Goal: Transaction & Acquisition: Book appointment/travel/reservation

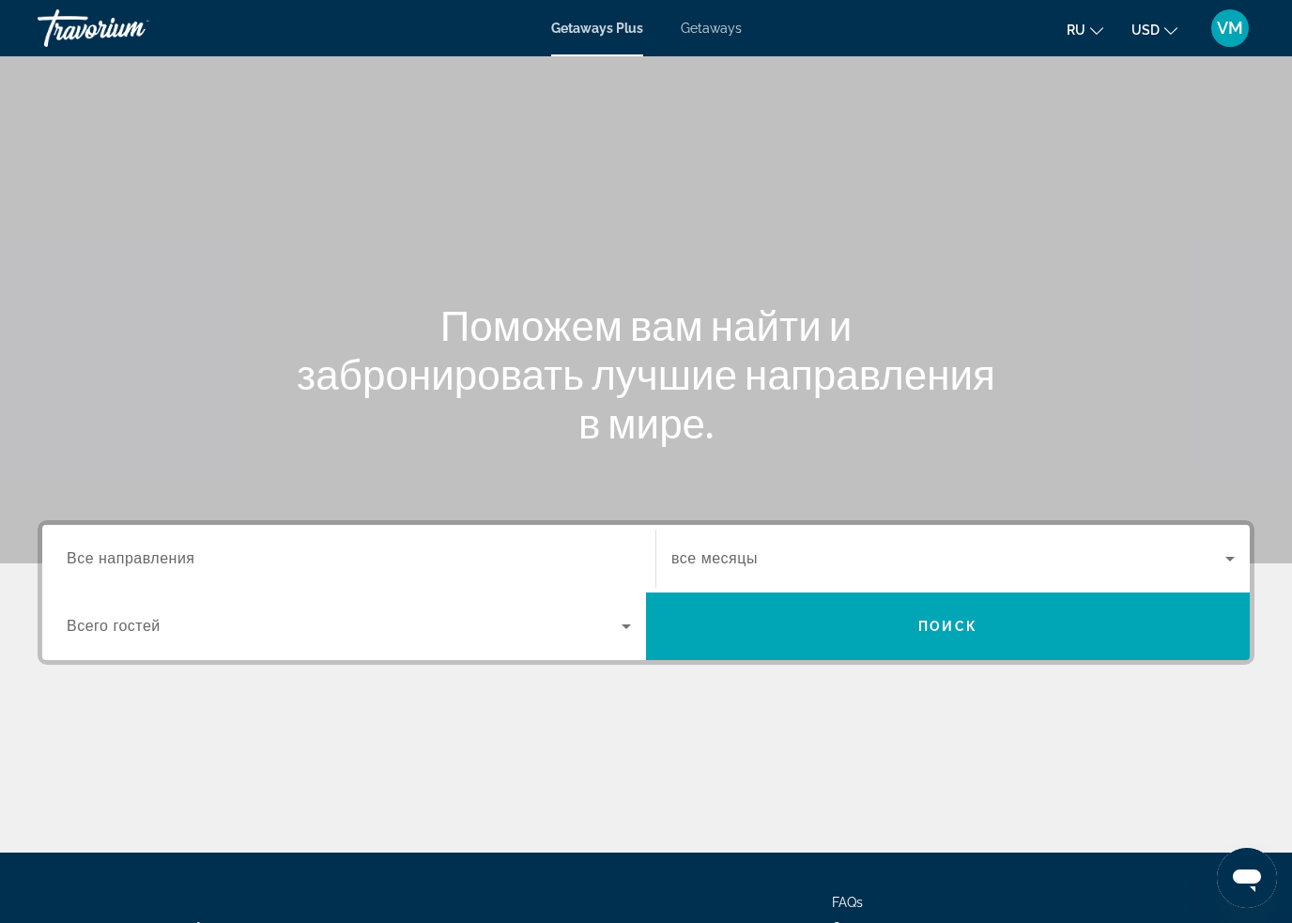
click at [722, 21] on span "Getaways" at bounding box center [711, 28] width 61 height 15
click at [1159, 29] on span "USD" at bounding box center [1146, 30] width 28 height 15
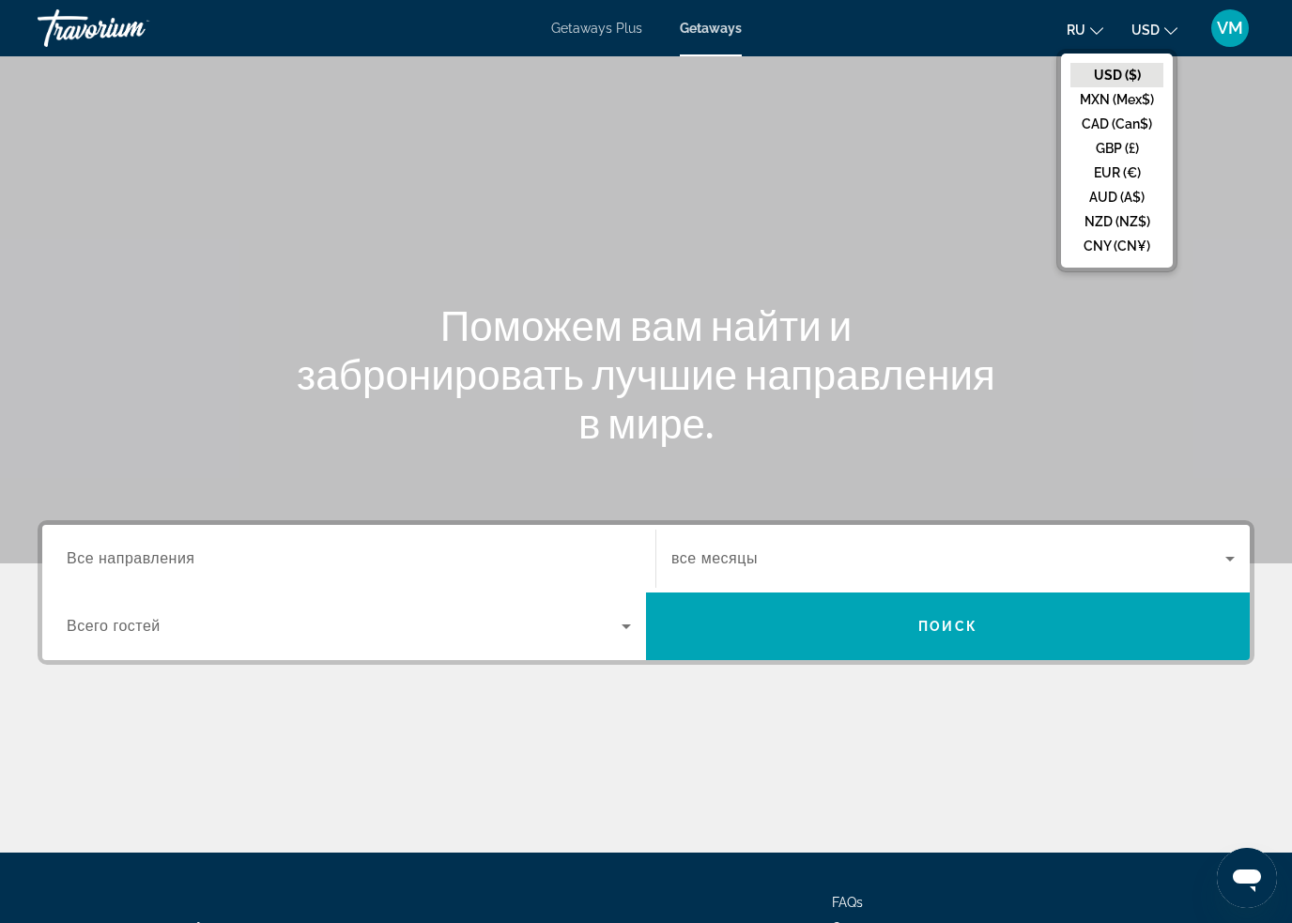
click at [1117, 72] on button "USD ($)" at bounding box center [1117, 75] width 93 height 24
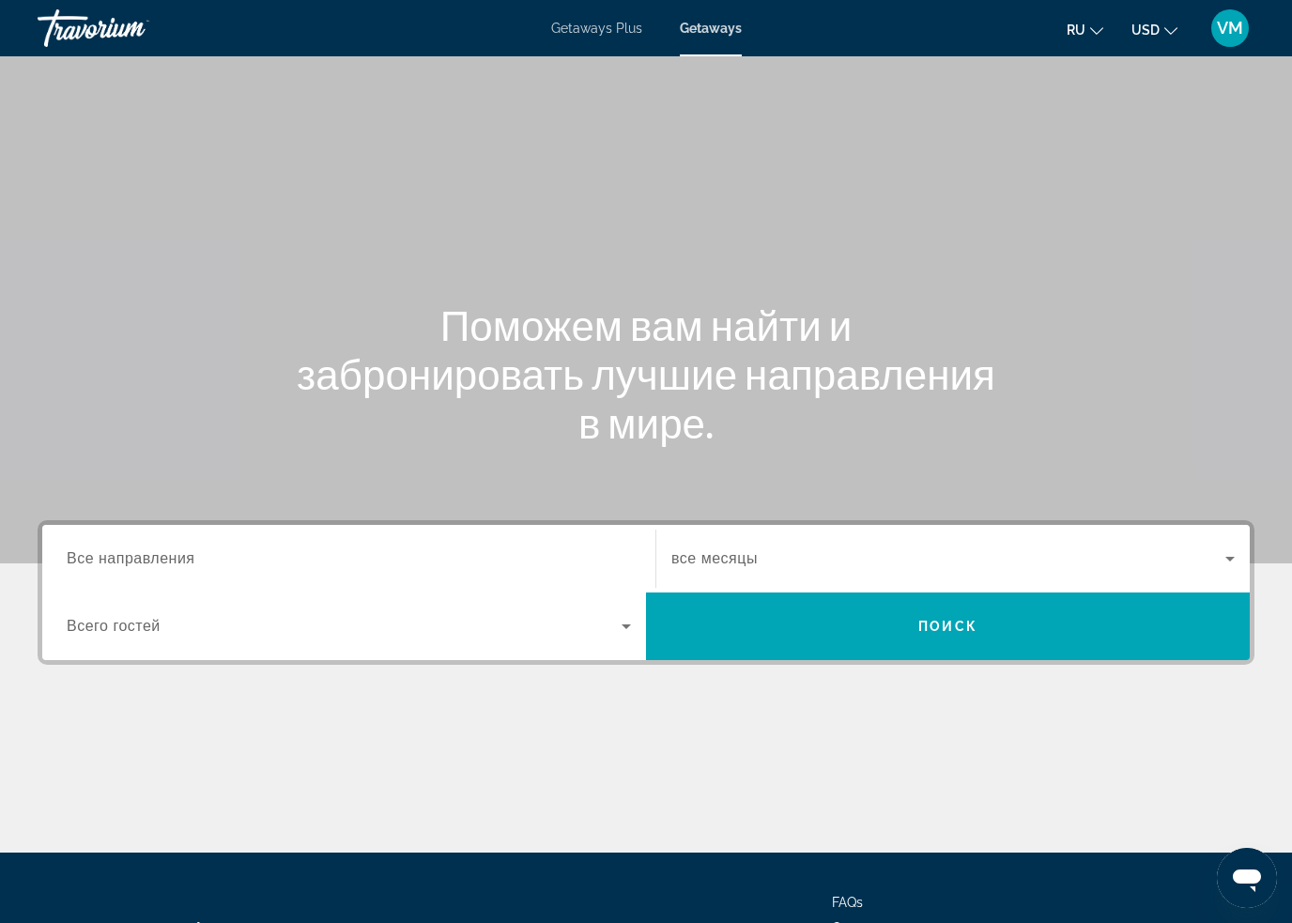
click at [605, 29] on span "Getaways Plus" at bounding box center [596, 28] width 91 height 15
click at [721, 21] on span "Getaways" at bounding box center [711, 28] width 61 height 15
click at [193, 548] on input "Destination Все направления" at bounding box center [349, 559] width 564 height 23
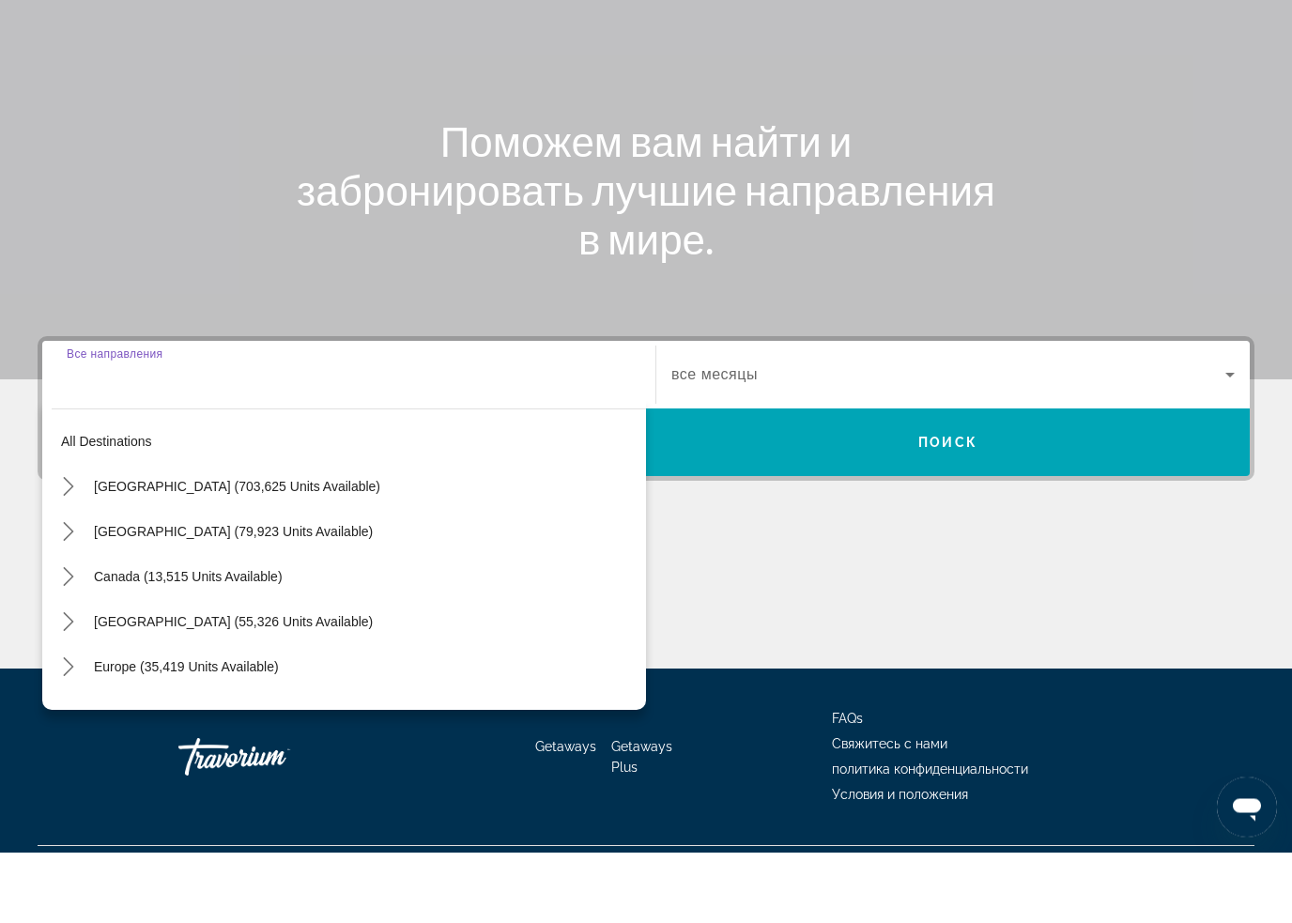
scroll to position [160, 0]
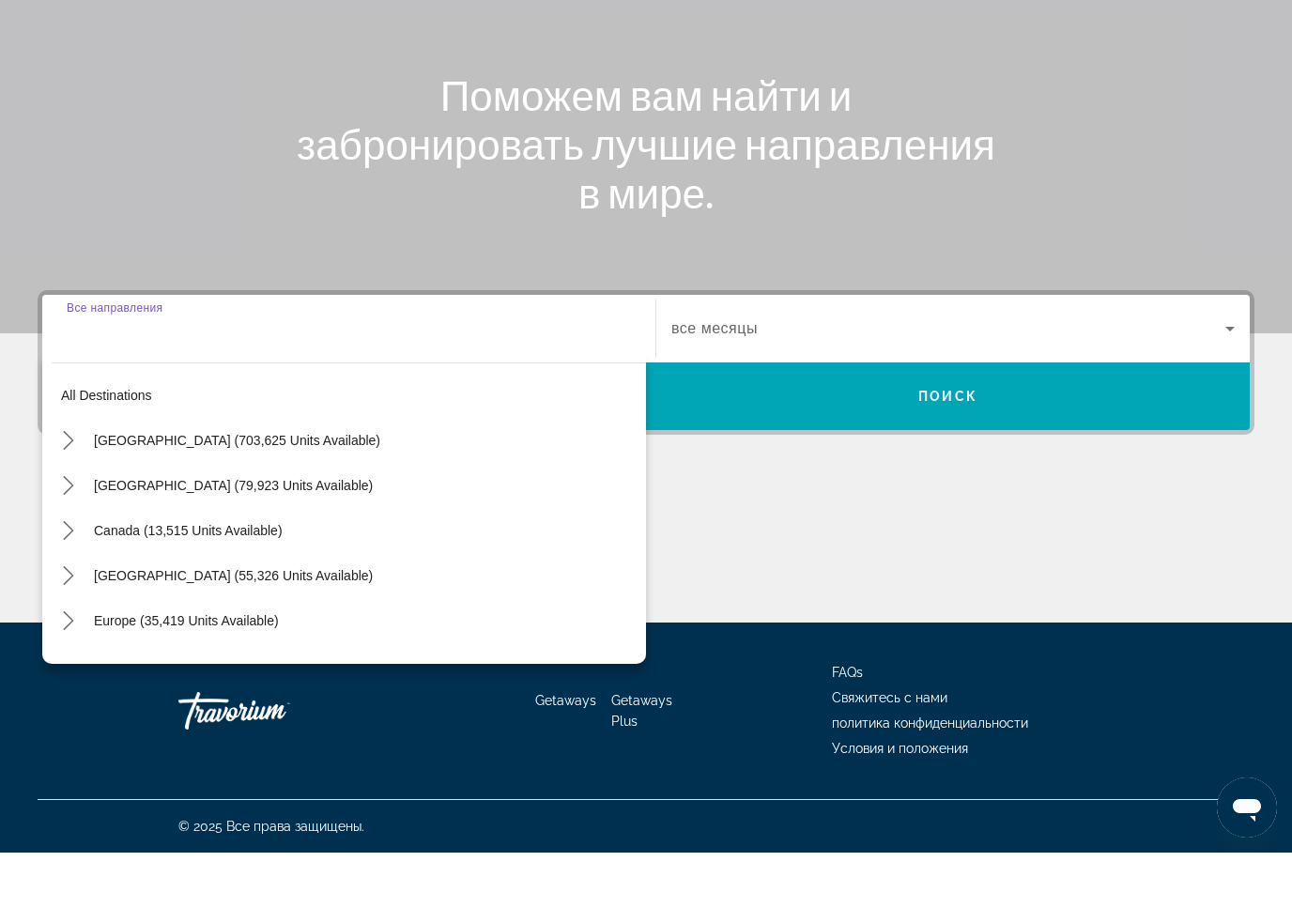
click at [69, 637] on icon "Toggle Caribbean & Atlantic Islands (55,326 units available) submenu" at bounding box center [68, 646] width 19 height 19
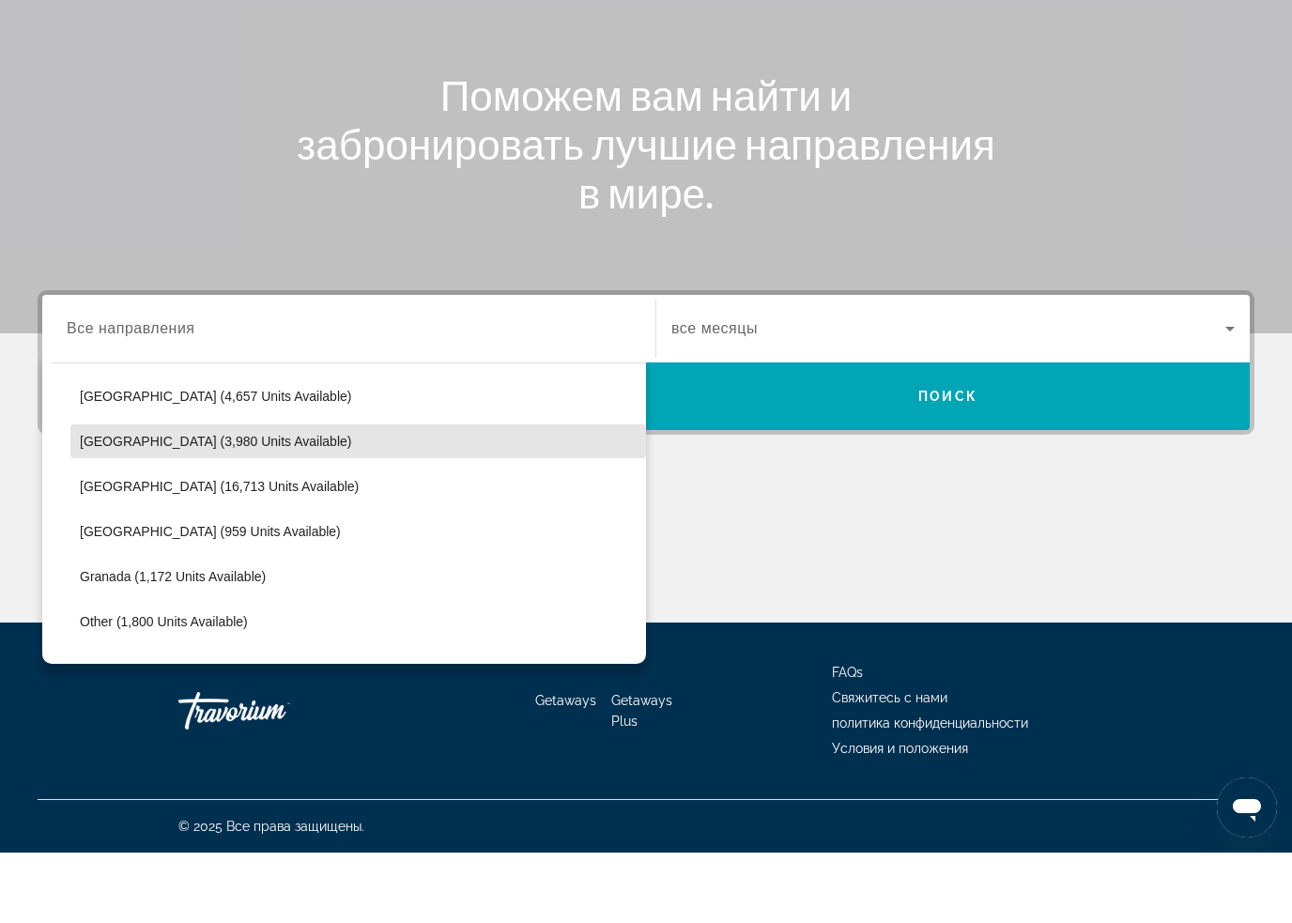
scroll to position [316, 0]
click at [213, 593] on span "[GEOGRAPHIC_DATA] (959 units available)" at bounding box center [210, 600] width 261 height 15
type input "**********"
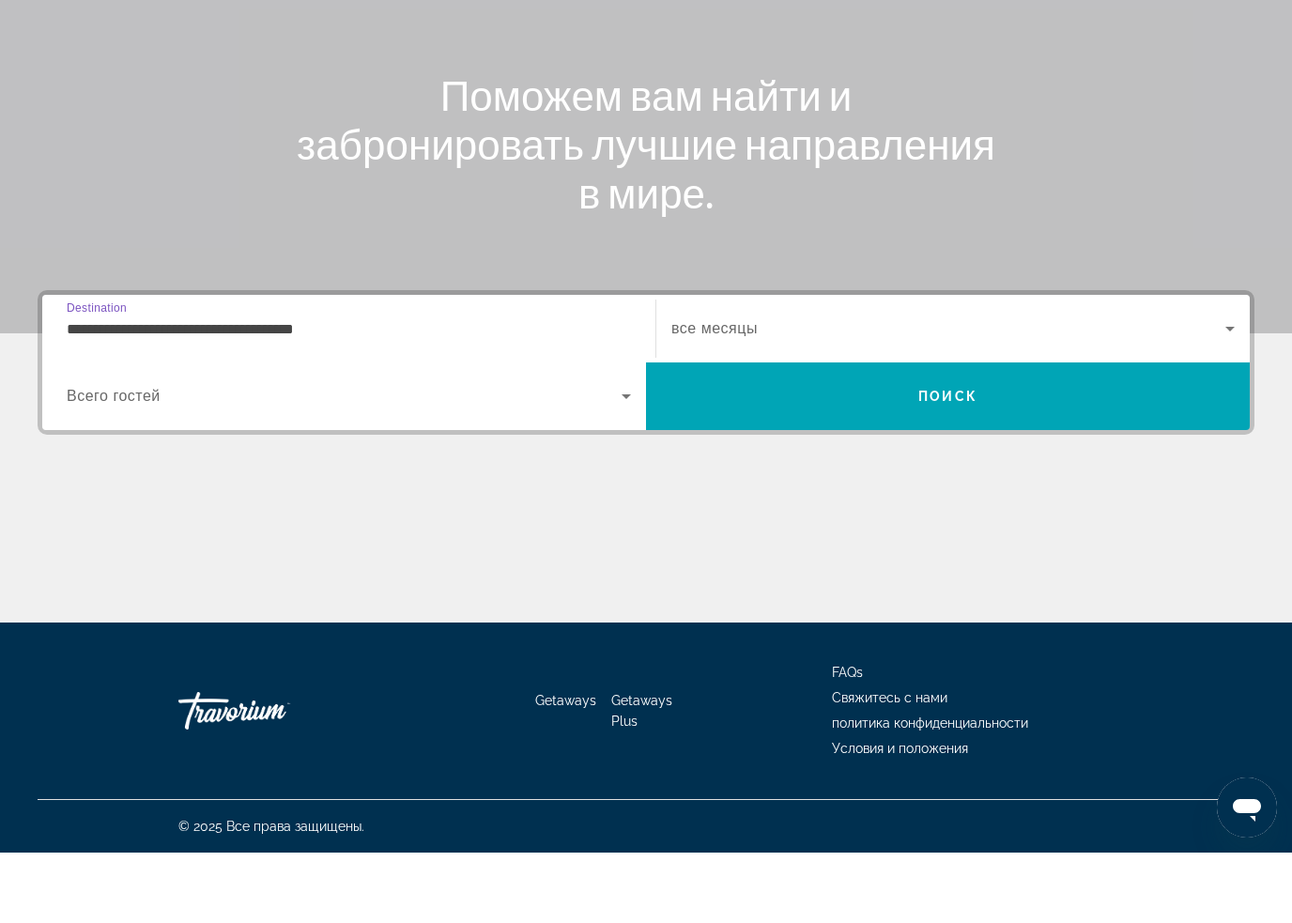
click at [208, 389] on input "**********" at bounding box center [349, 400] width 564 height 23
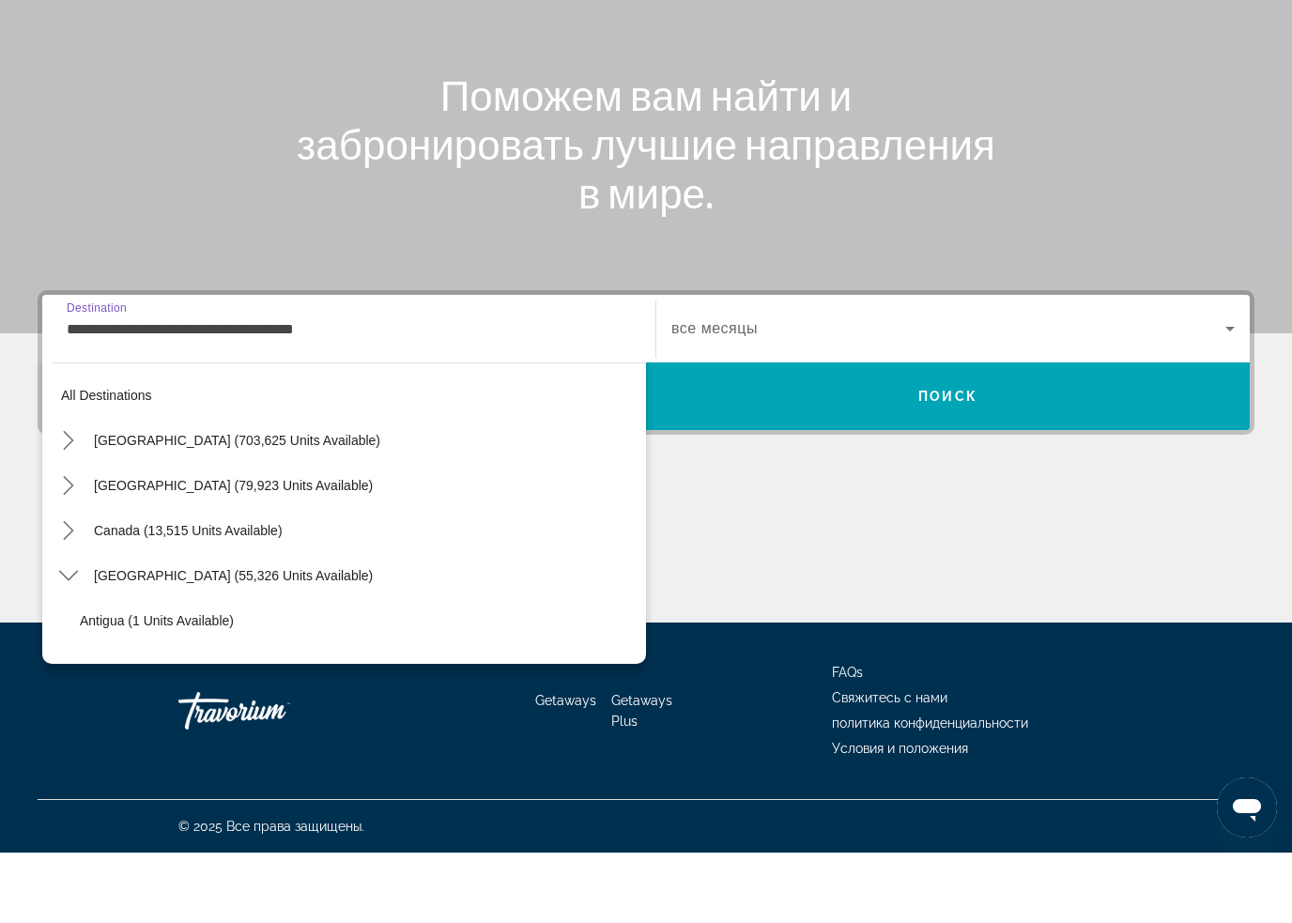
scroll to position [337, 0]
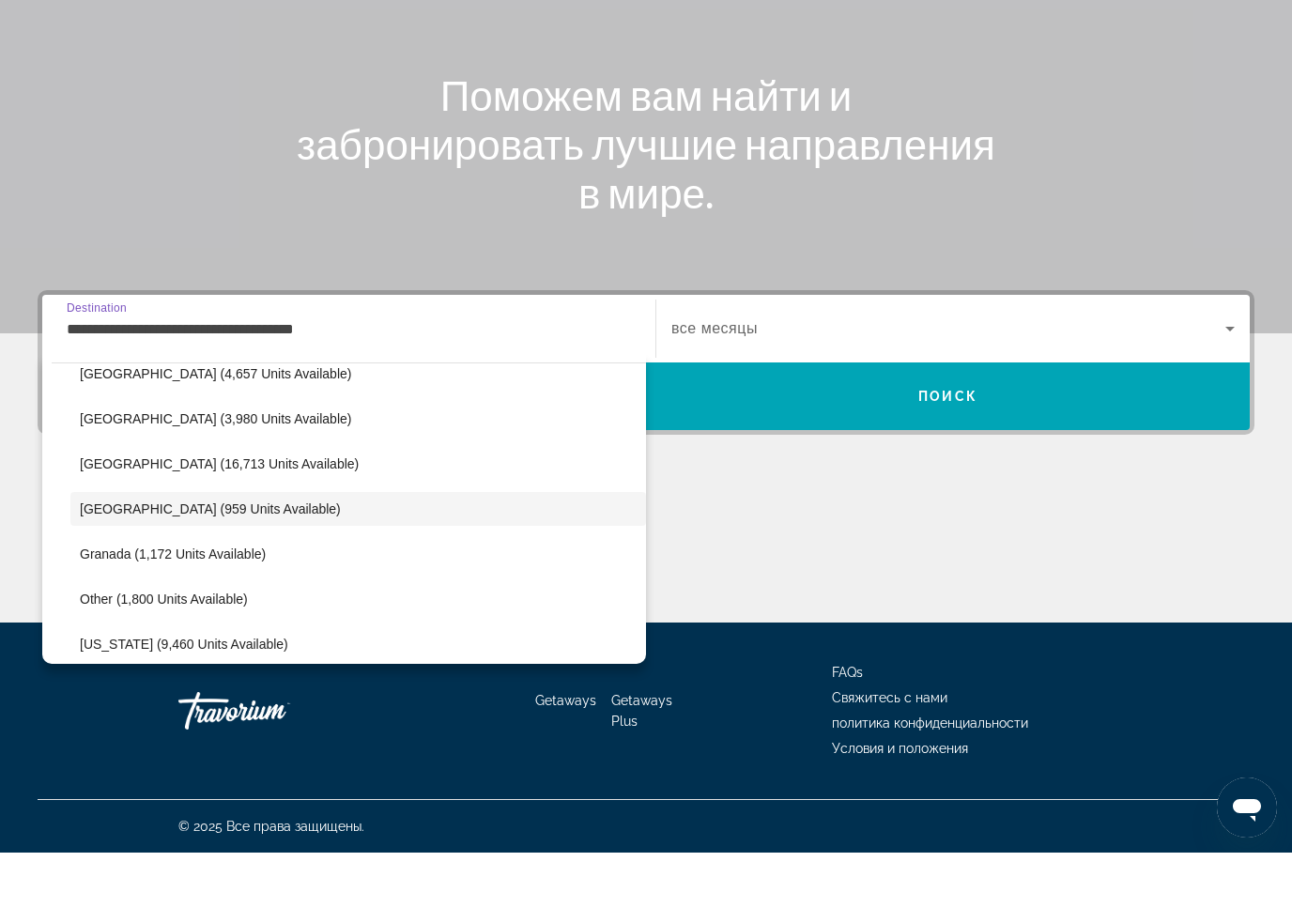
click at [239, 572] on span "[GEOGRAPHIC_DATA] (959 units available)" at bounding box center [210, 579] width 261 height 15
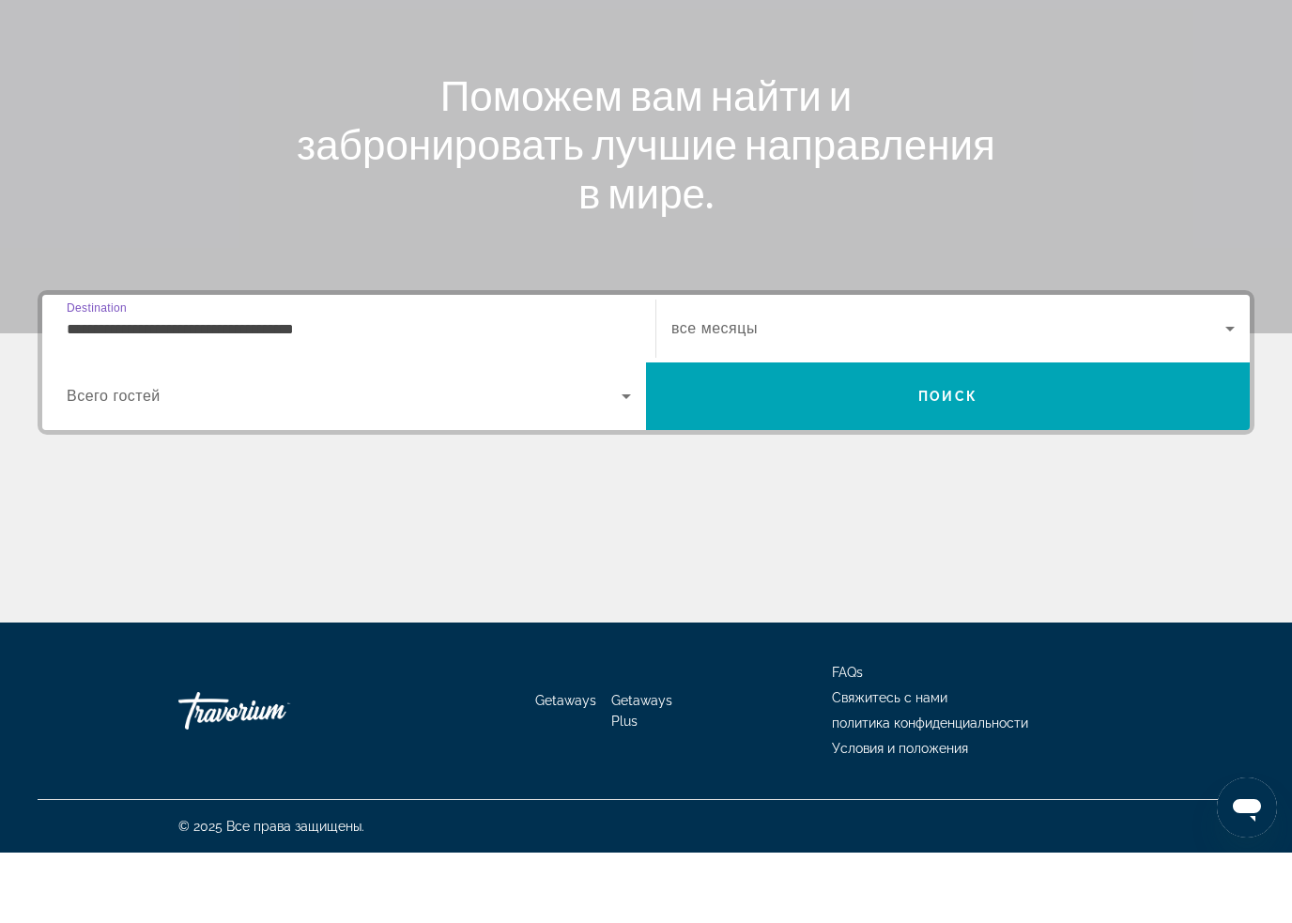
click at [967, 459] on span "Поиск" at bounding box center [947, 466] width 59 height 15
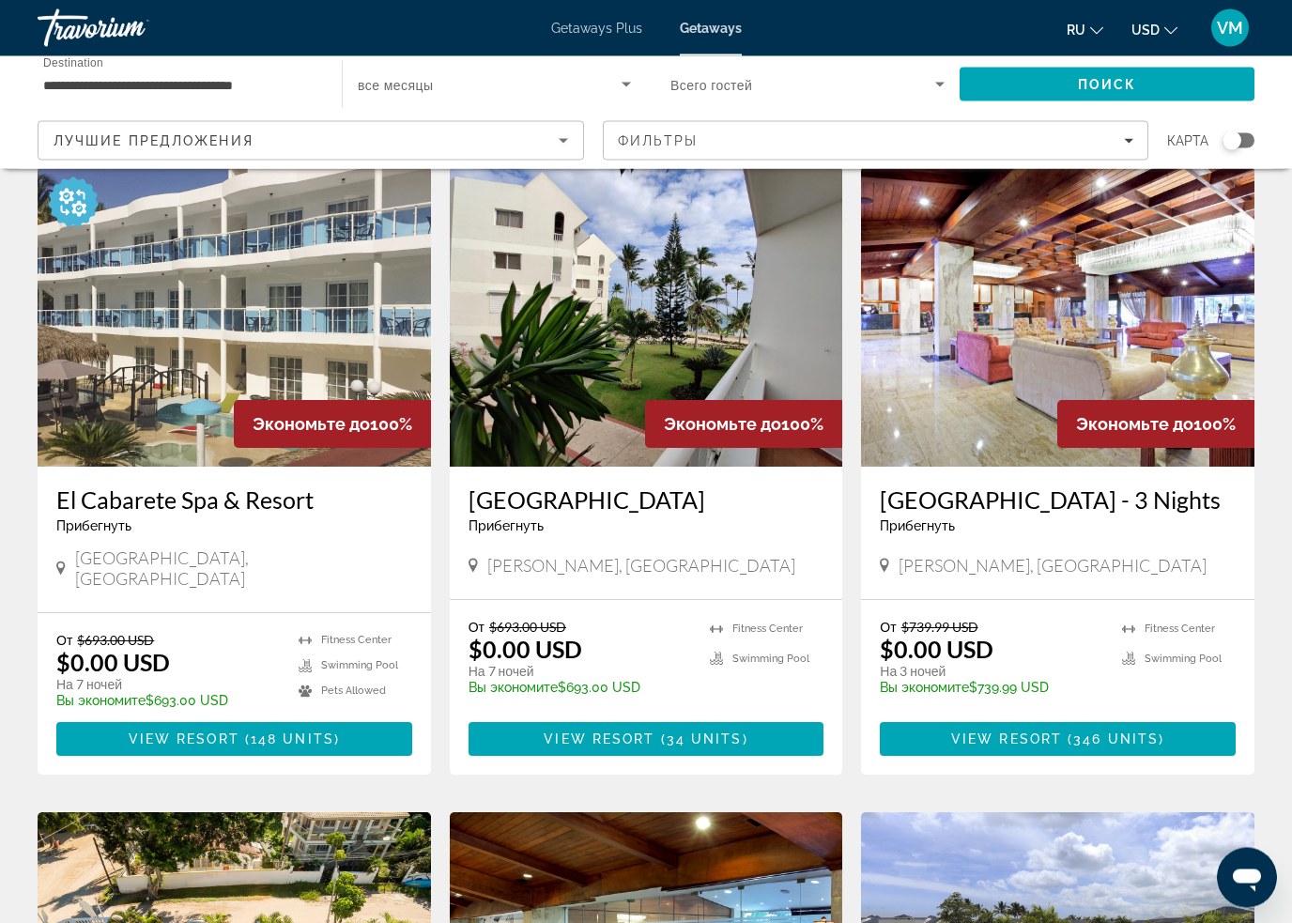
scroll to position [73, 0]
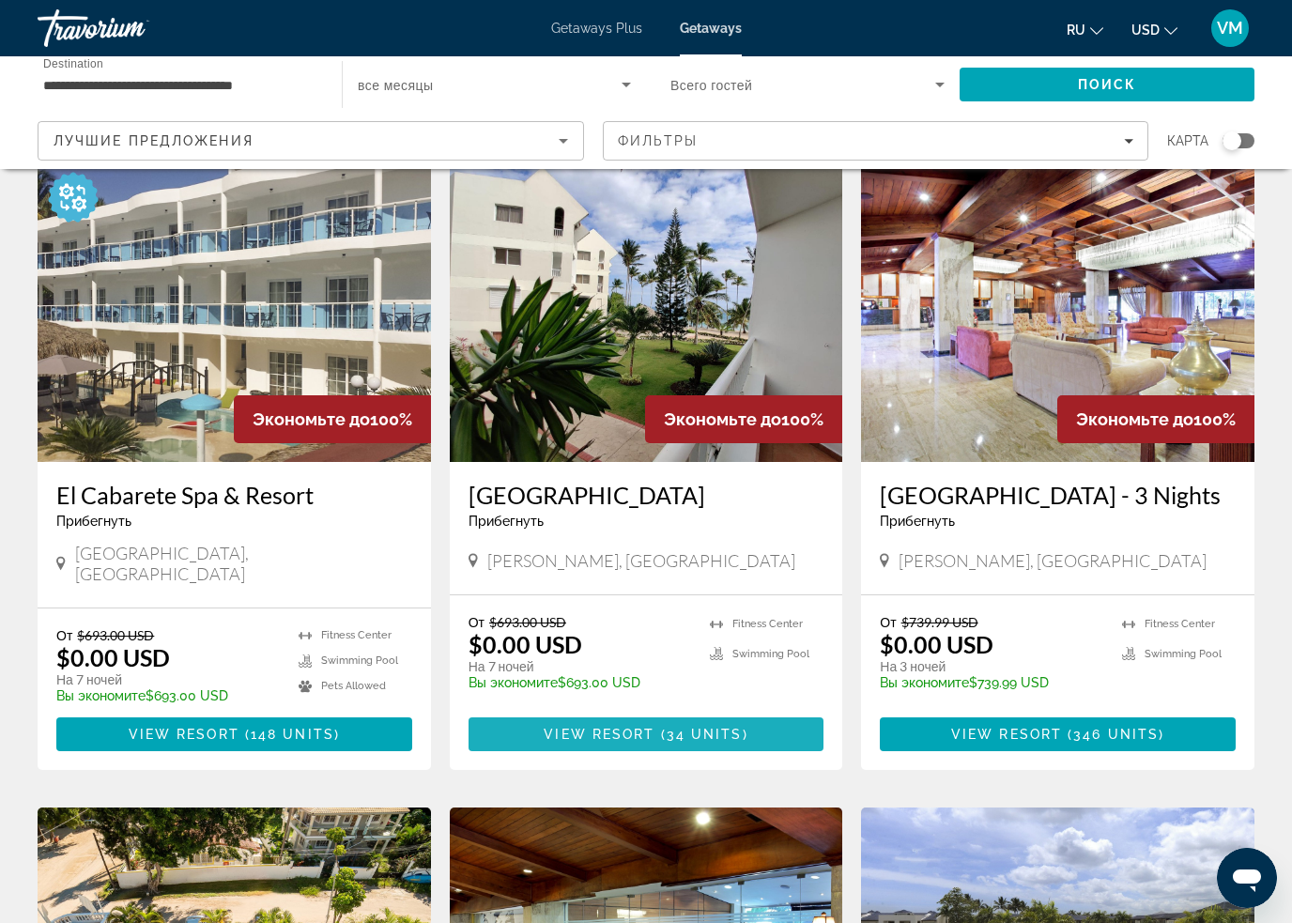
click at [684, 742] on span "34 units" at bounding box center [705, 734] width 76 height 15
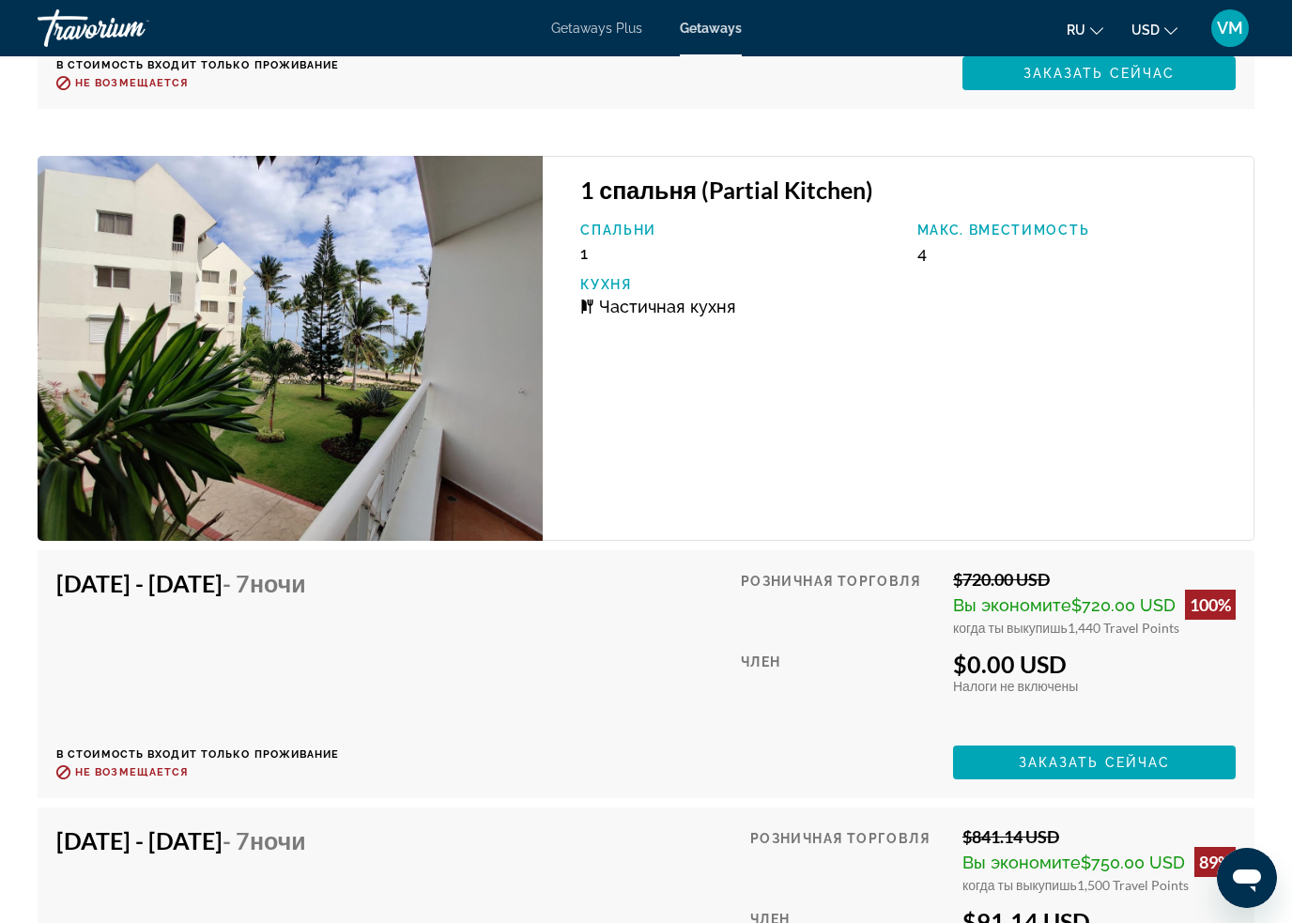
scroll to position [5793, 0]
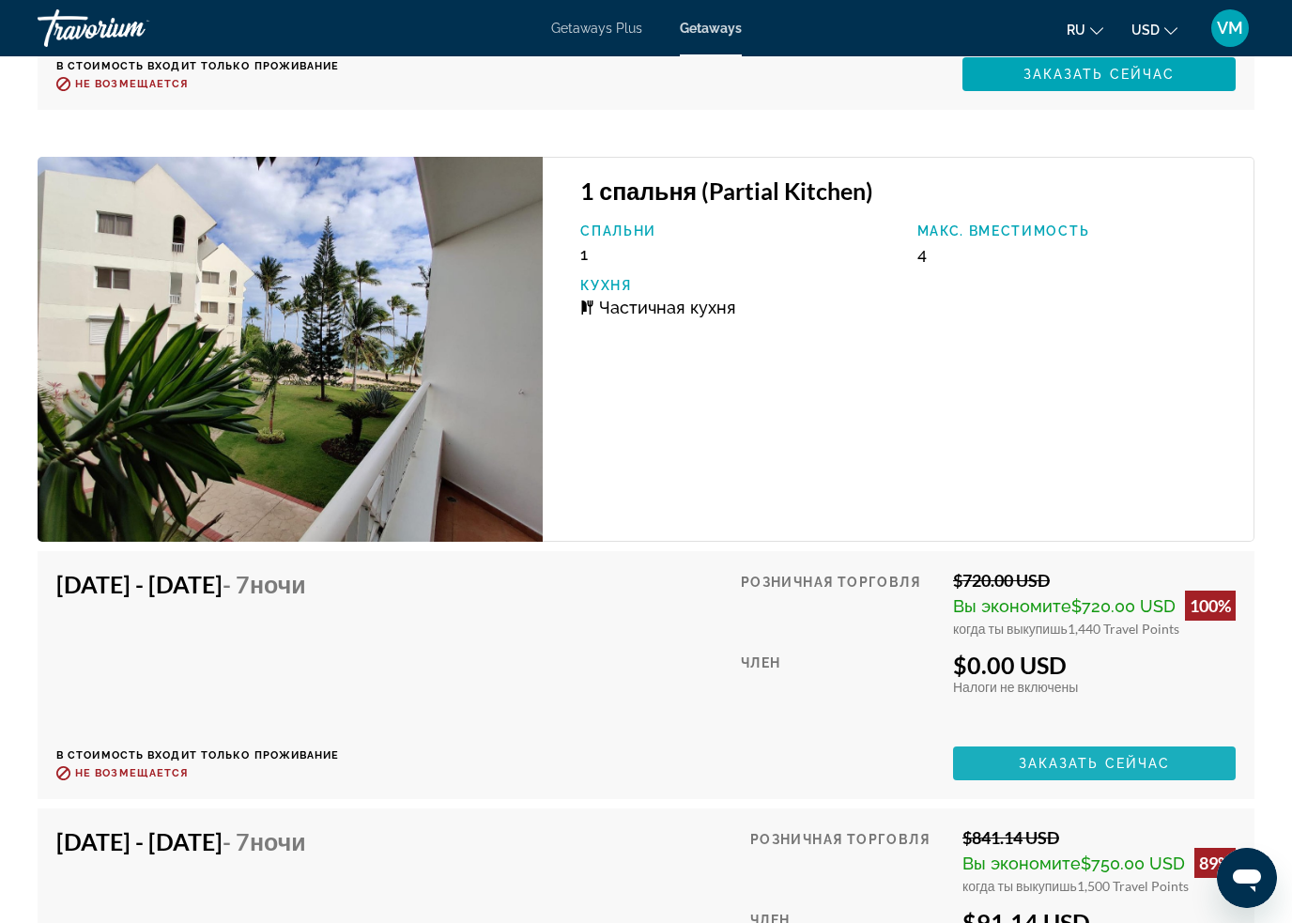
click at [1035, 767] on span "Заказать сейчас" at bounding box center [1095, 763] width 152 height 15
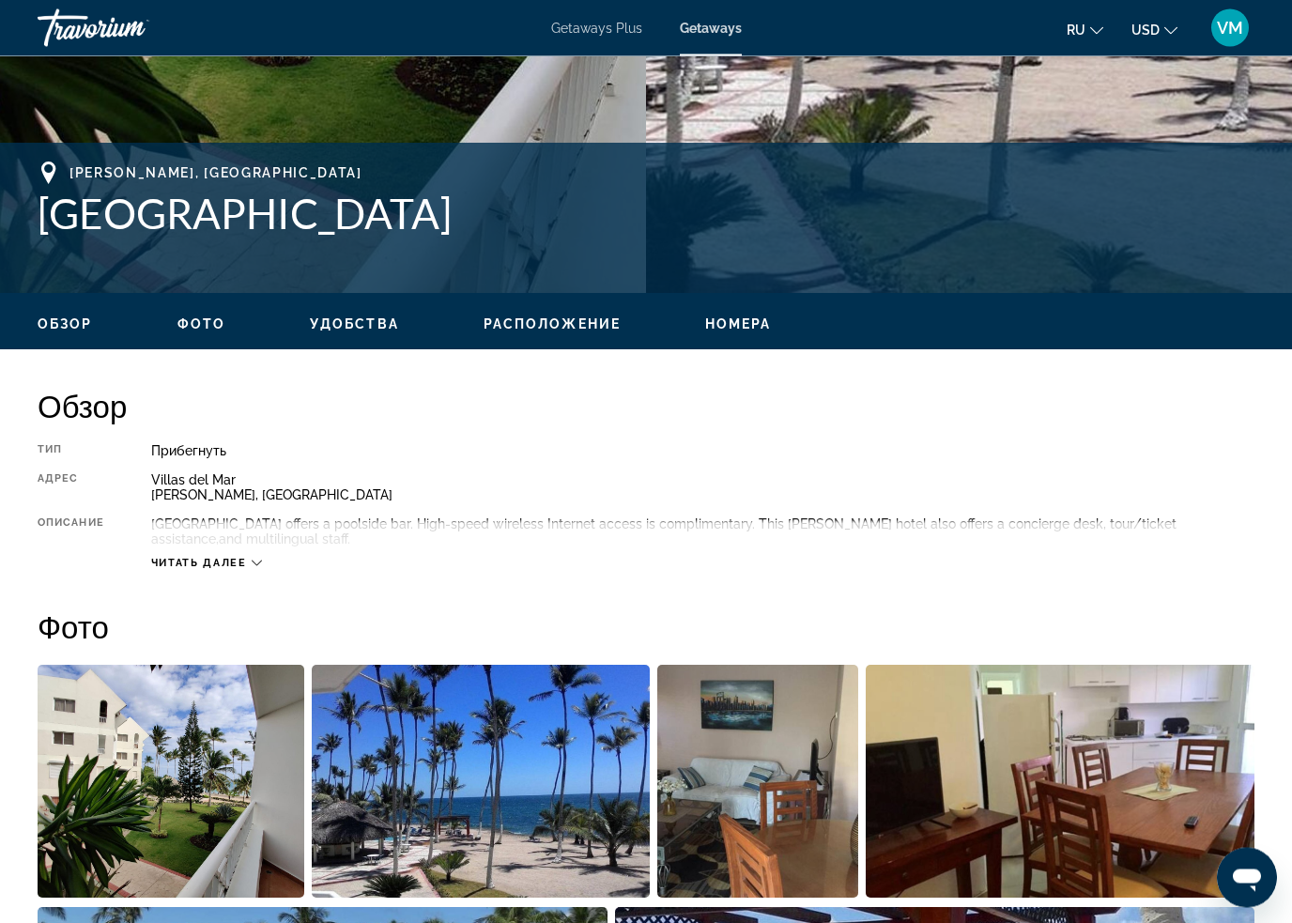
scroll to position [509, 0]
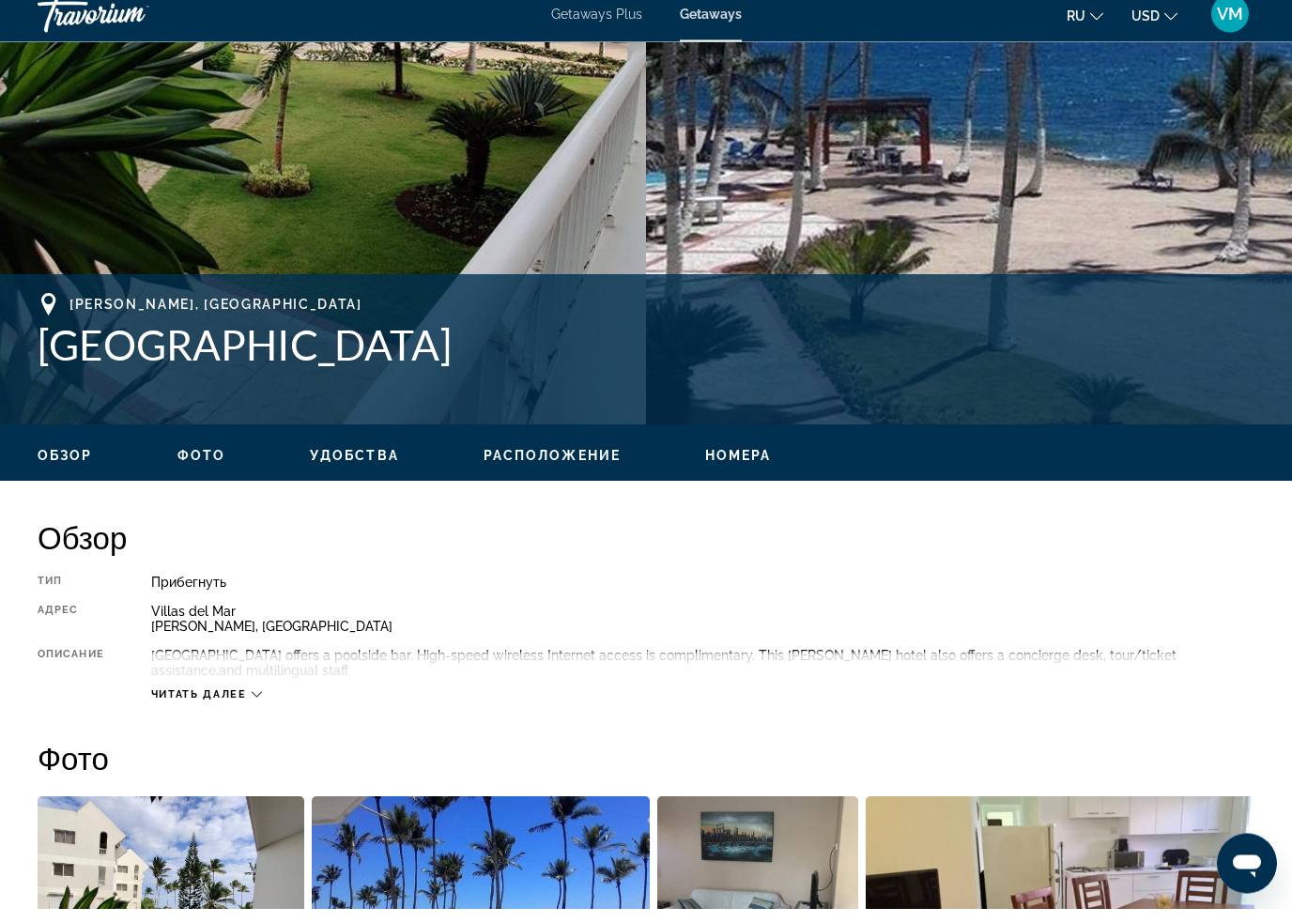
click at [261, 704] on icon "Main content" at bounding box center [257, 709] width 10 height 10
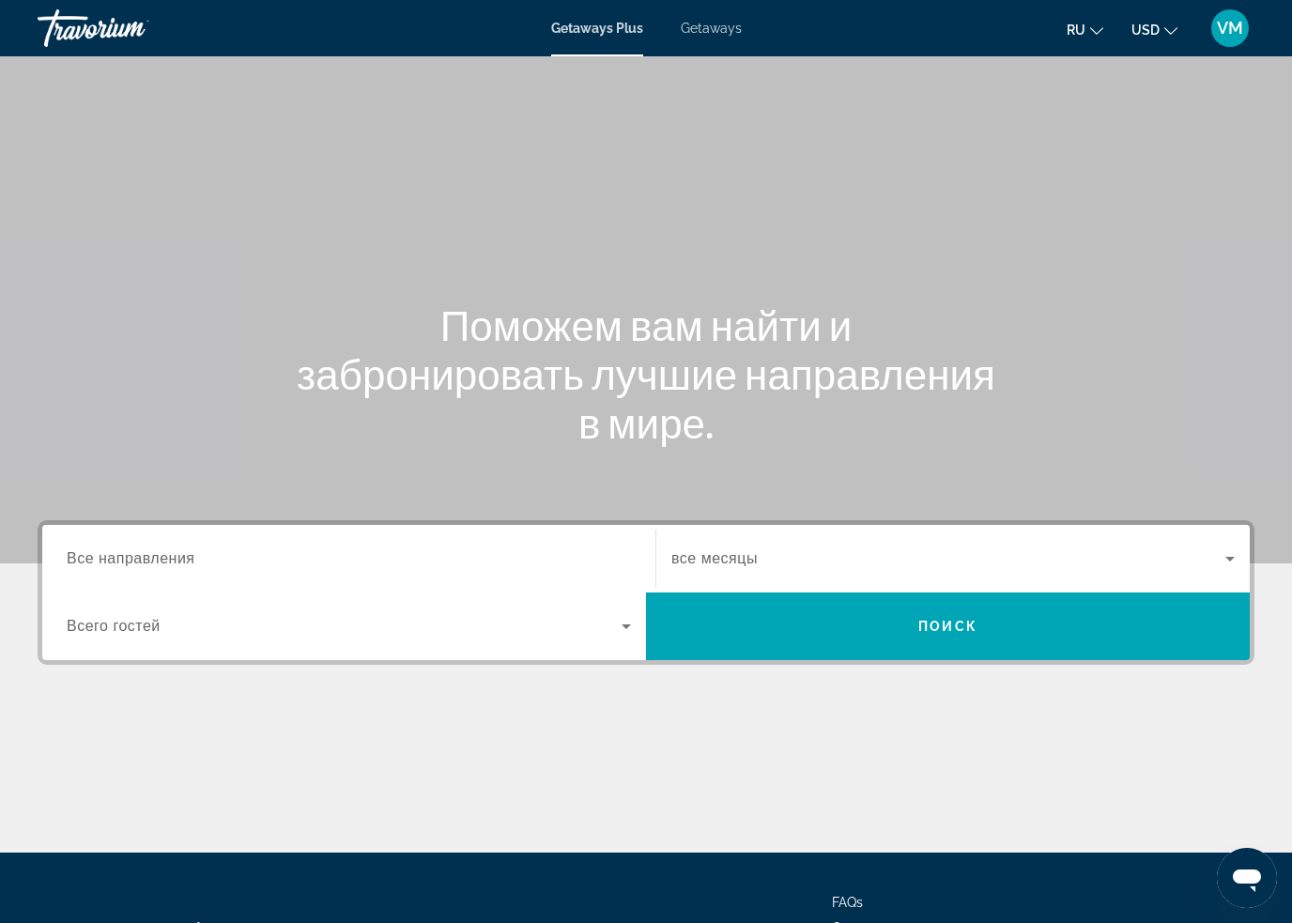
click at [178, 555] on span "Все направления" at bounding box center [131, 558] width 129 height 16
click at [178, 555] on input "Destination Все направления" at bounding box center [349, 559] width 564 height 23
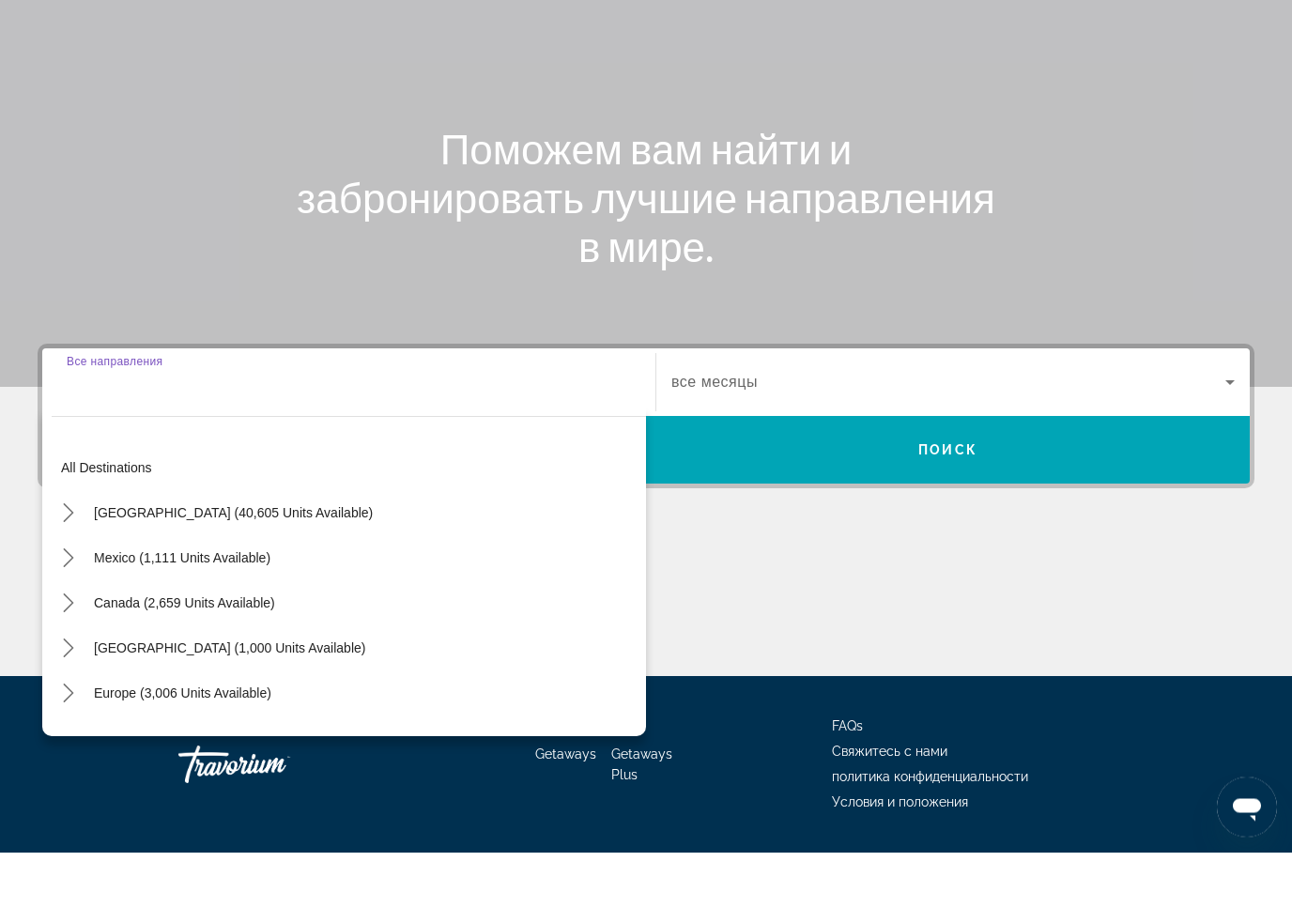
scroll to position [160, 0]
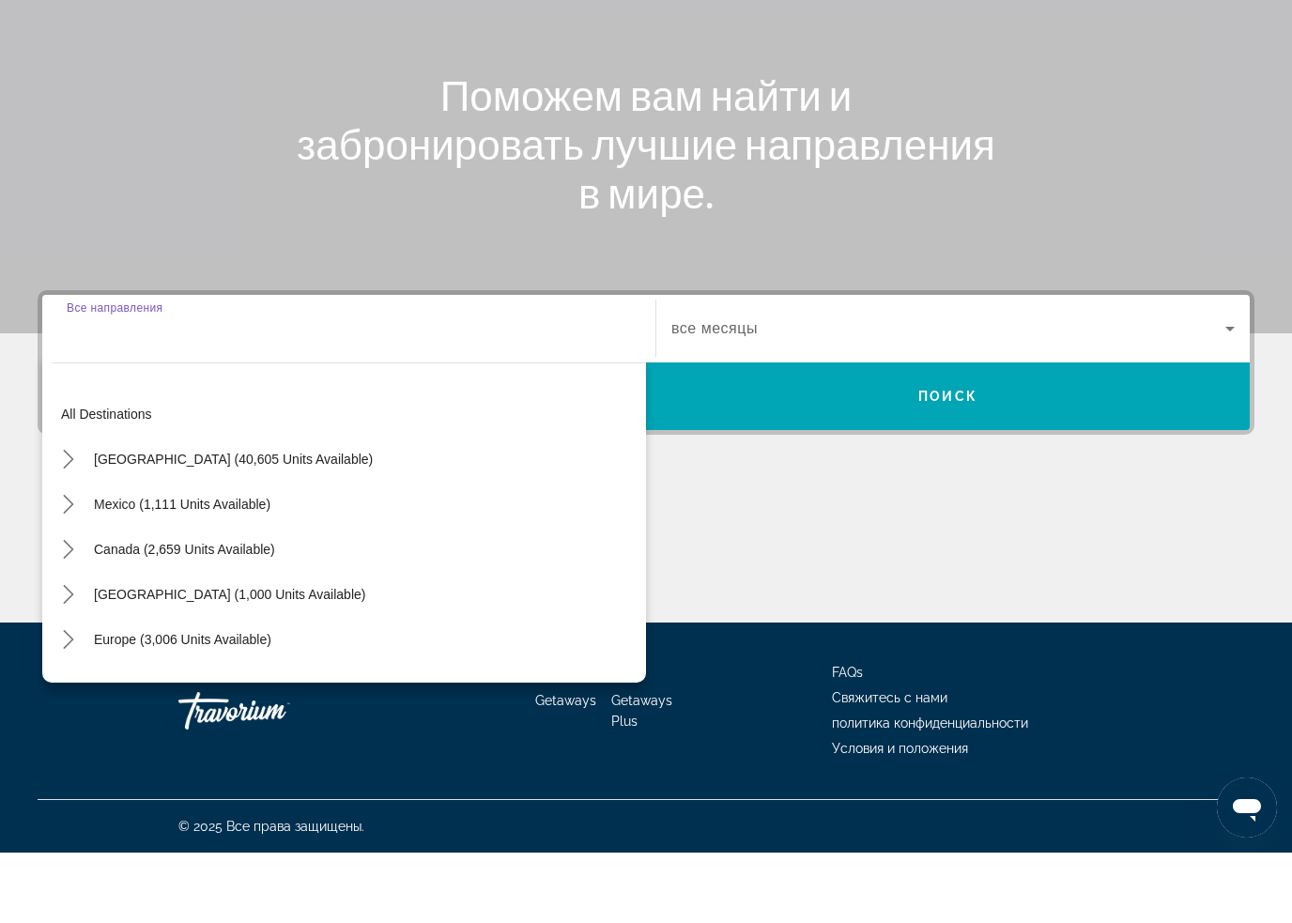
click at [68, 649] on mat-icon "Toggle Caribbean & Atlantic Islands (1,000 units available) submenu" at bounding box center [68, 665] width 33 height 33
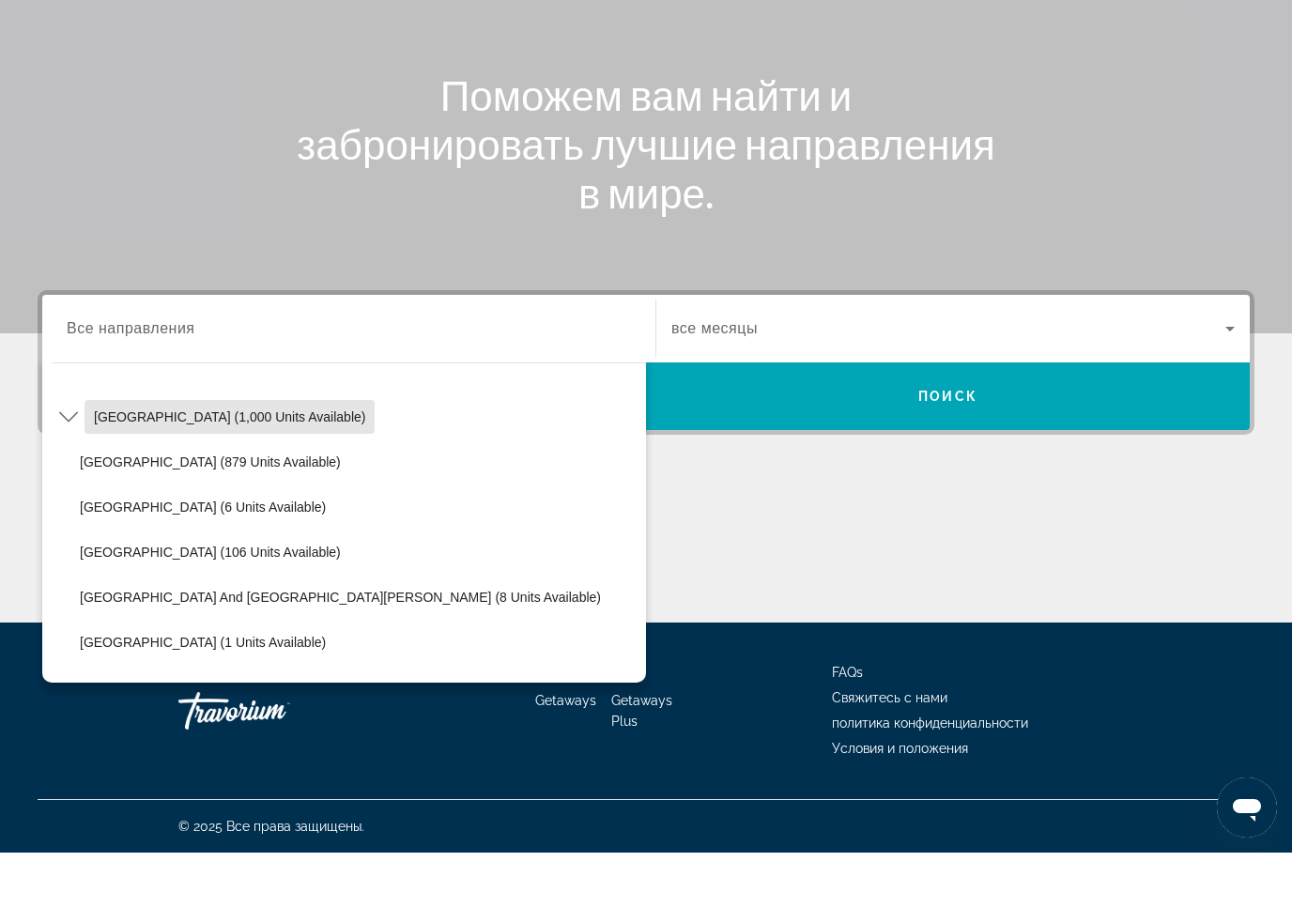
scroll to position [185, 0]
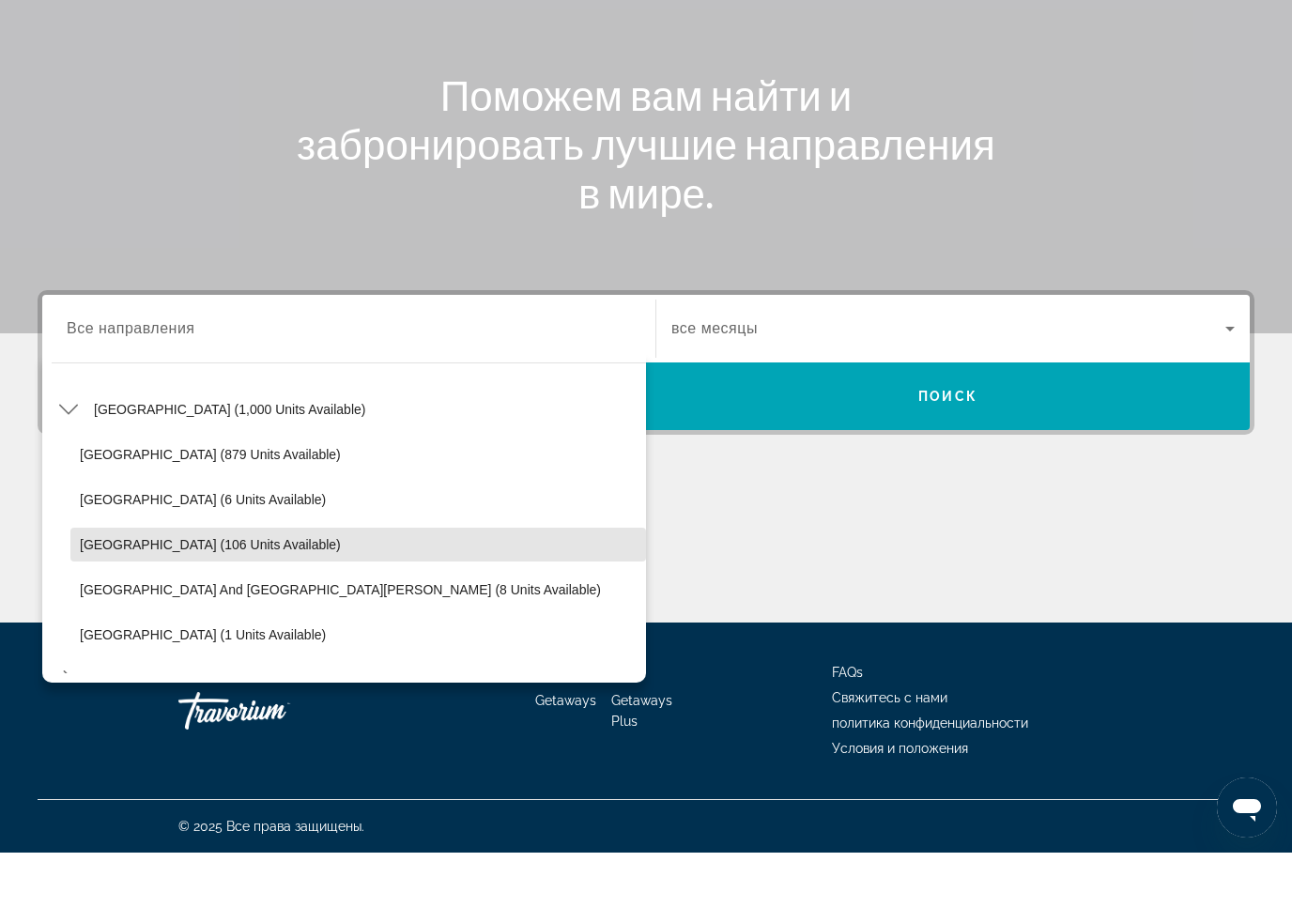
click at [182, 608] on span "Dominican Republic (106 units available)" at bounding box center [210, 615] width 261 height 15
type input "**********"
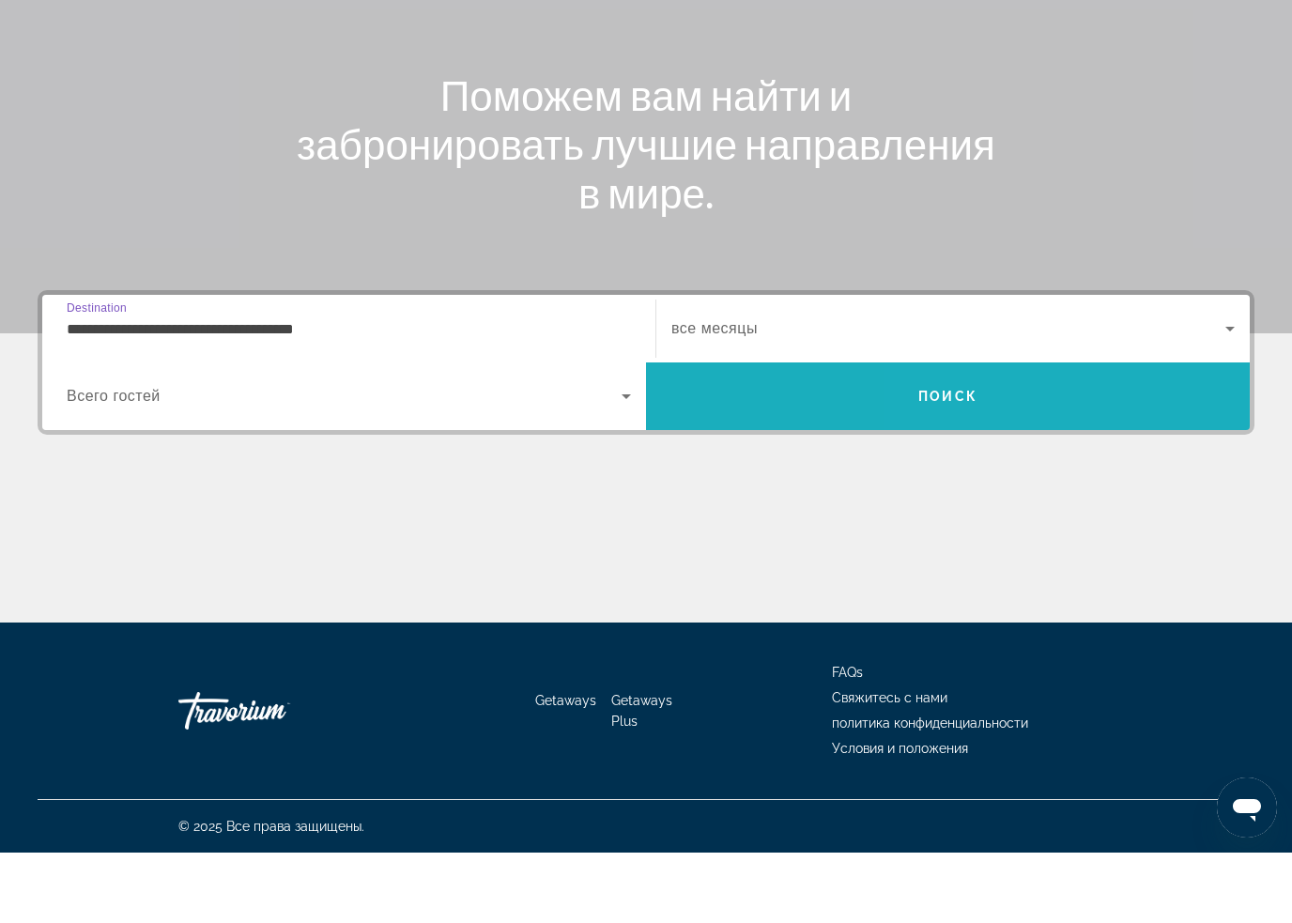
click at [1040, 444] on span "Search" at bounding box center [948, 466] width 604 height 45
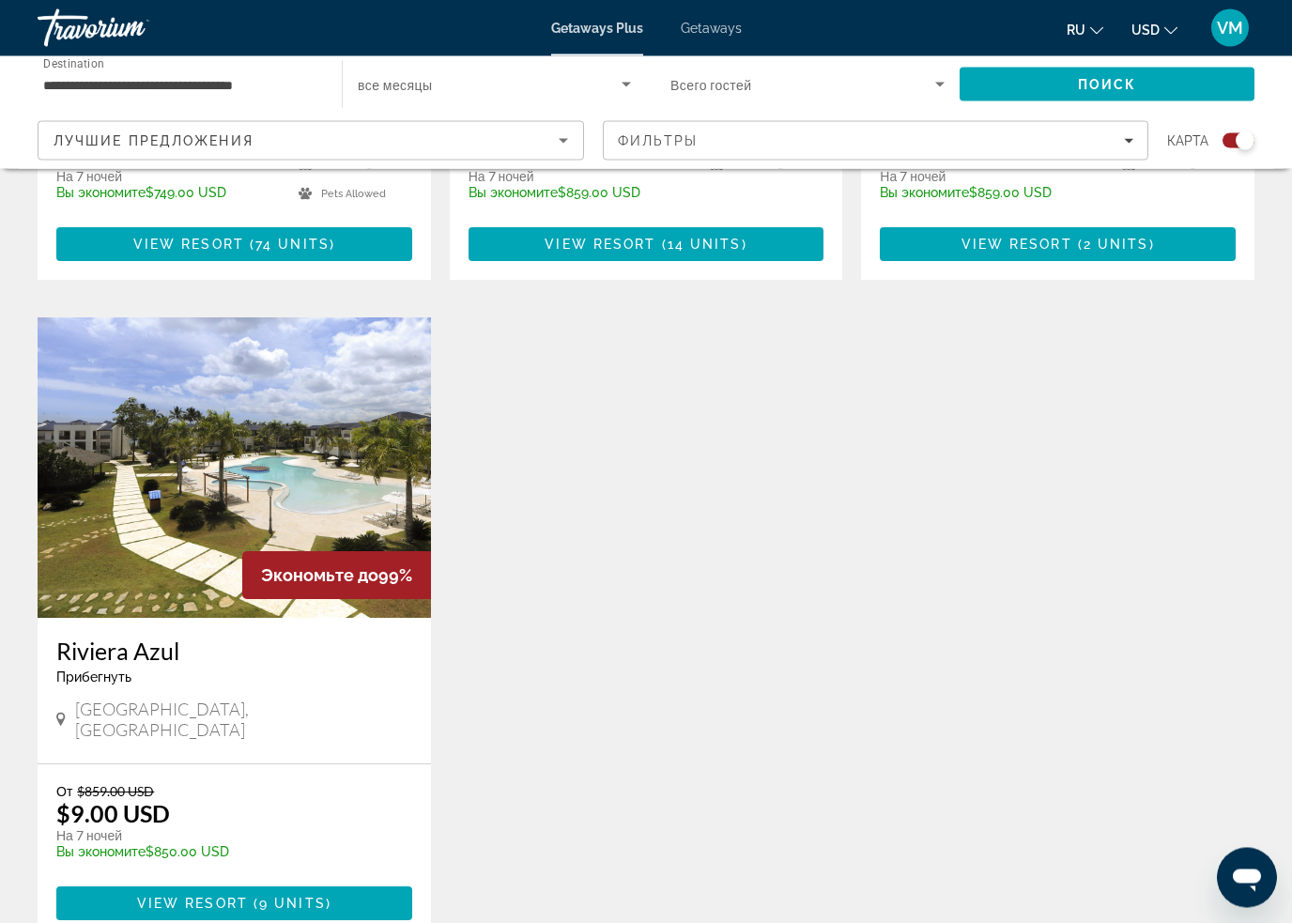
scroll to position [1159, 0]
click at [309, 896] on span "9 units" at bounding box center [292, 903] width 67 height 15
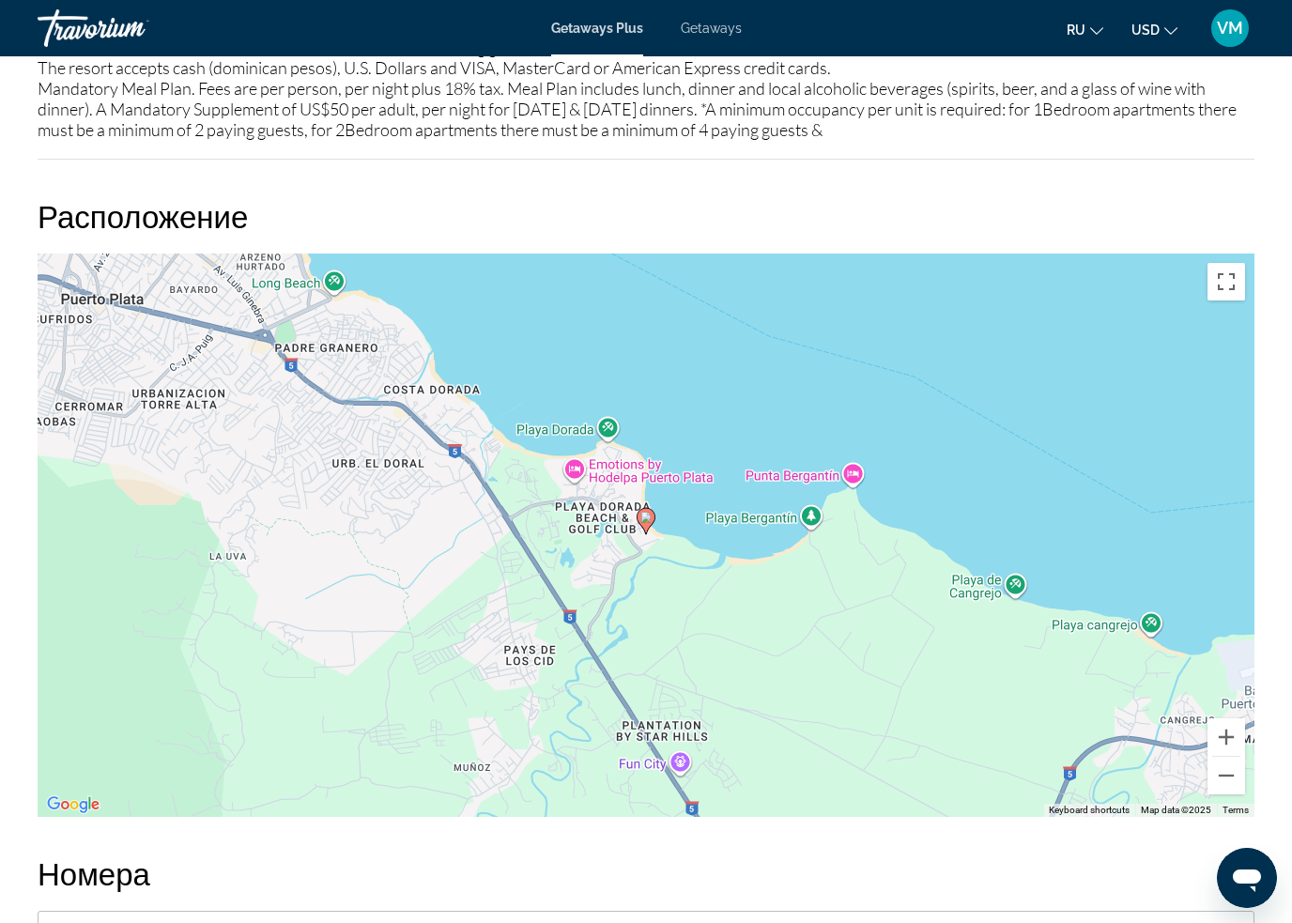
scroll to position [2169, 0]
click at [1235, 282] on button "Toggle fullscreen view" at bounding box center [1227, 283] width 38 height 38
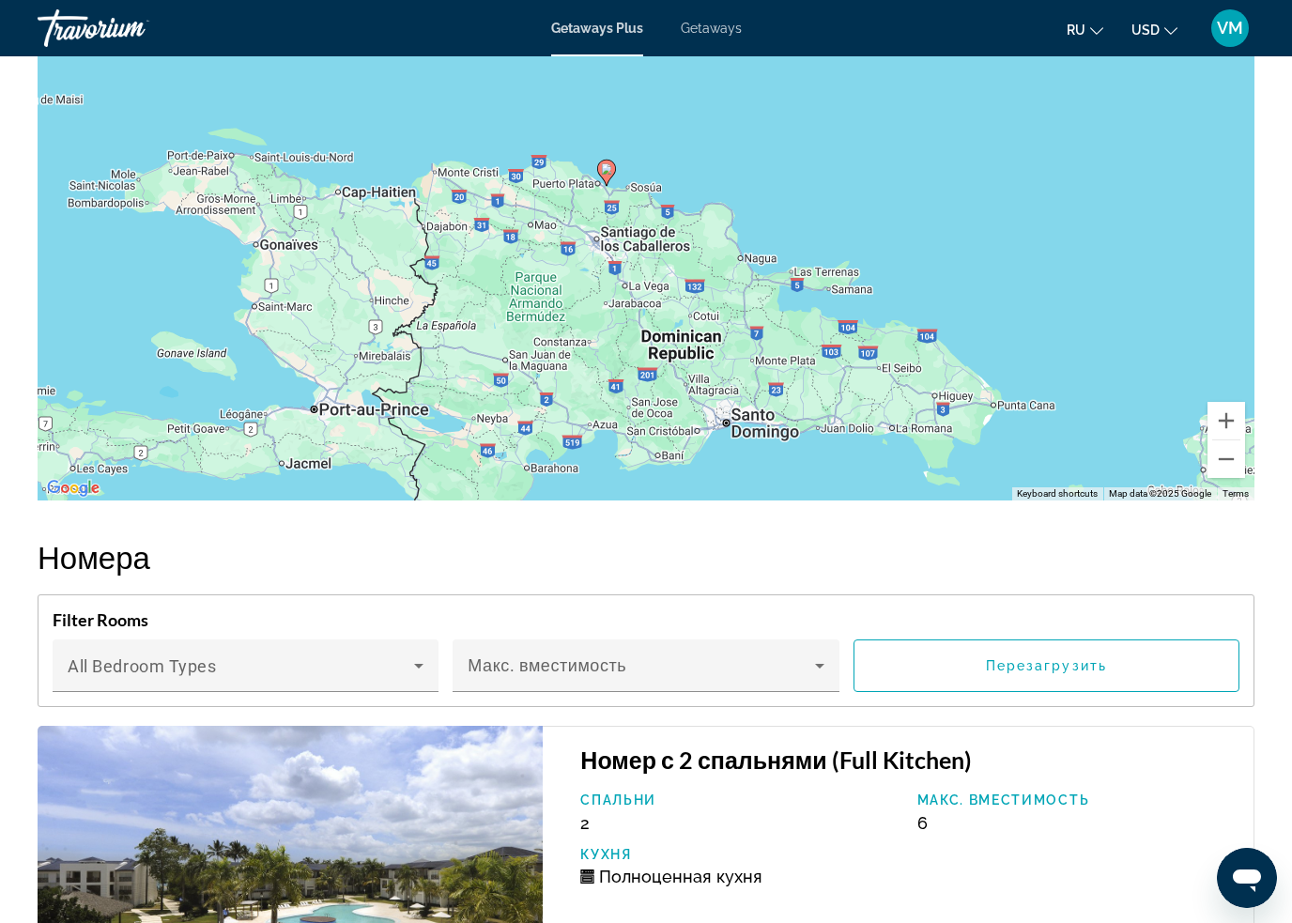
scroll to position [2486, 0]
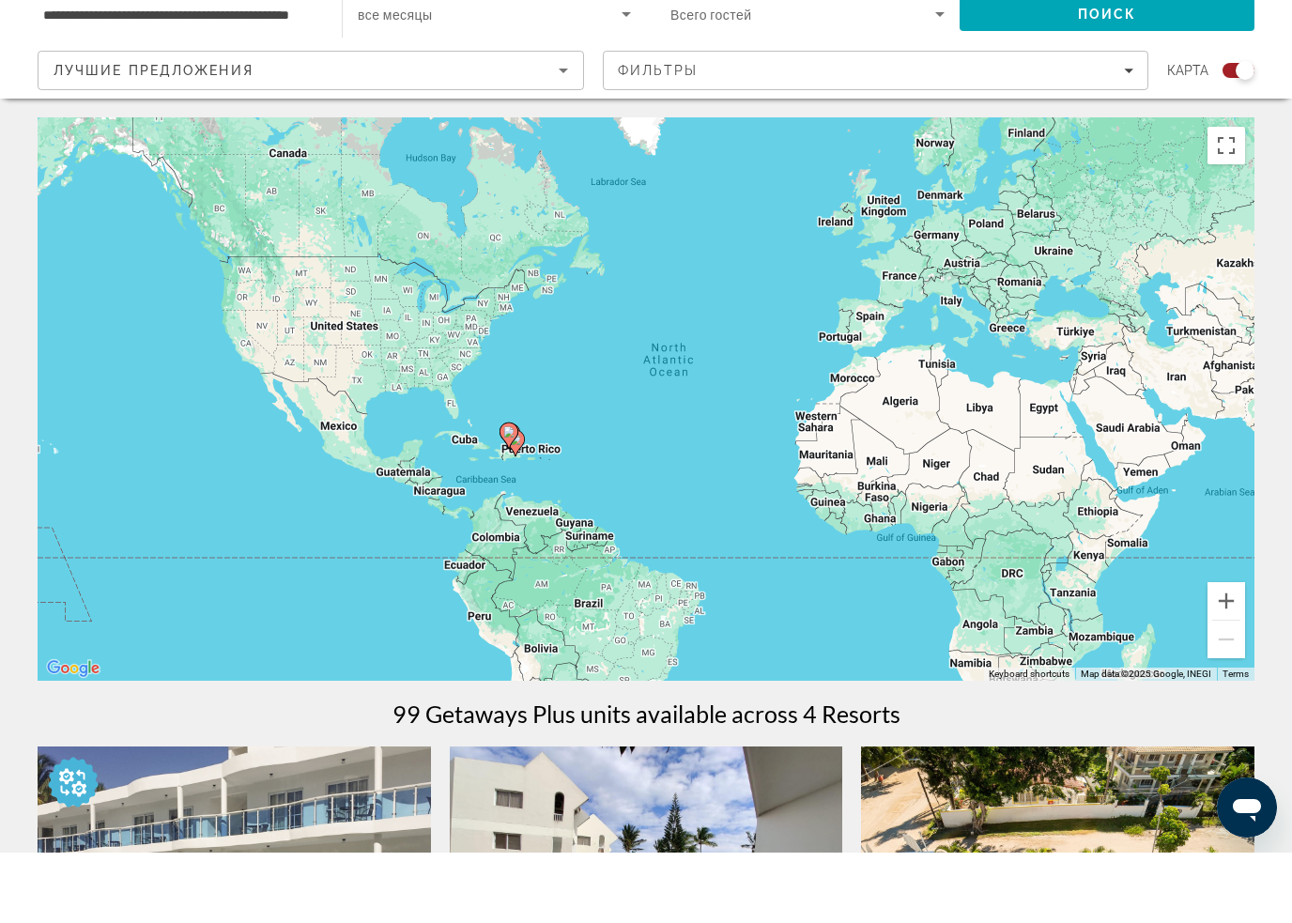
click at [517, 492] on gmp-advanced-marker "Main content" at bounding box center [509, 506] width 19 height 28
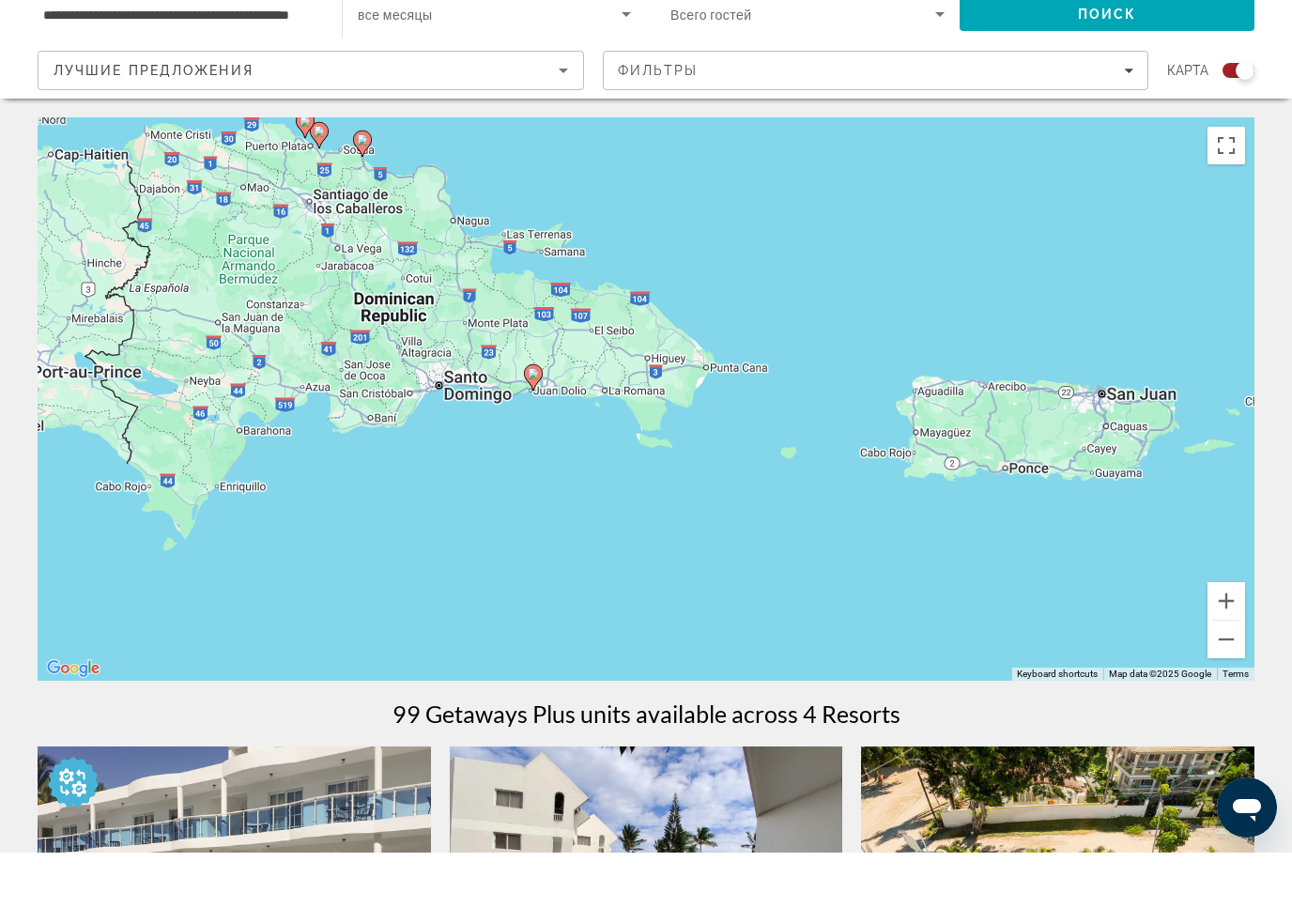
type input "**********"
click at [534, 436] on icon "Main content" at bounding box center [533, 448] width 17 height 24
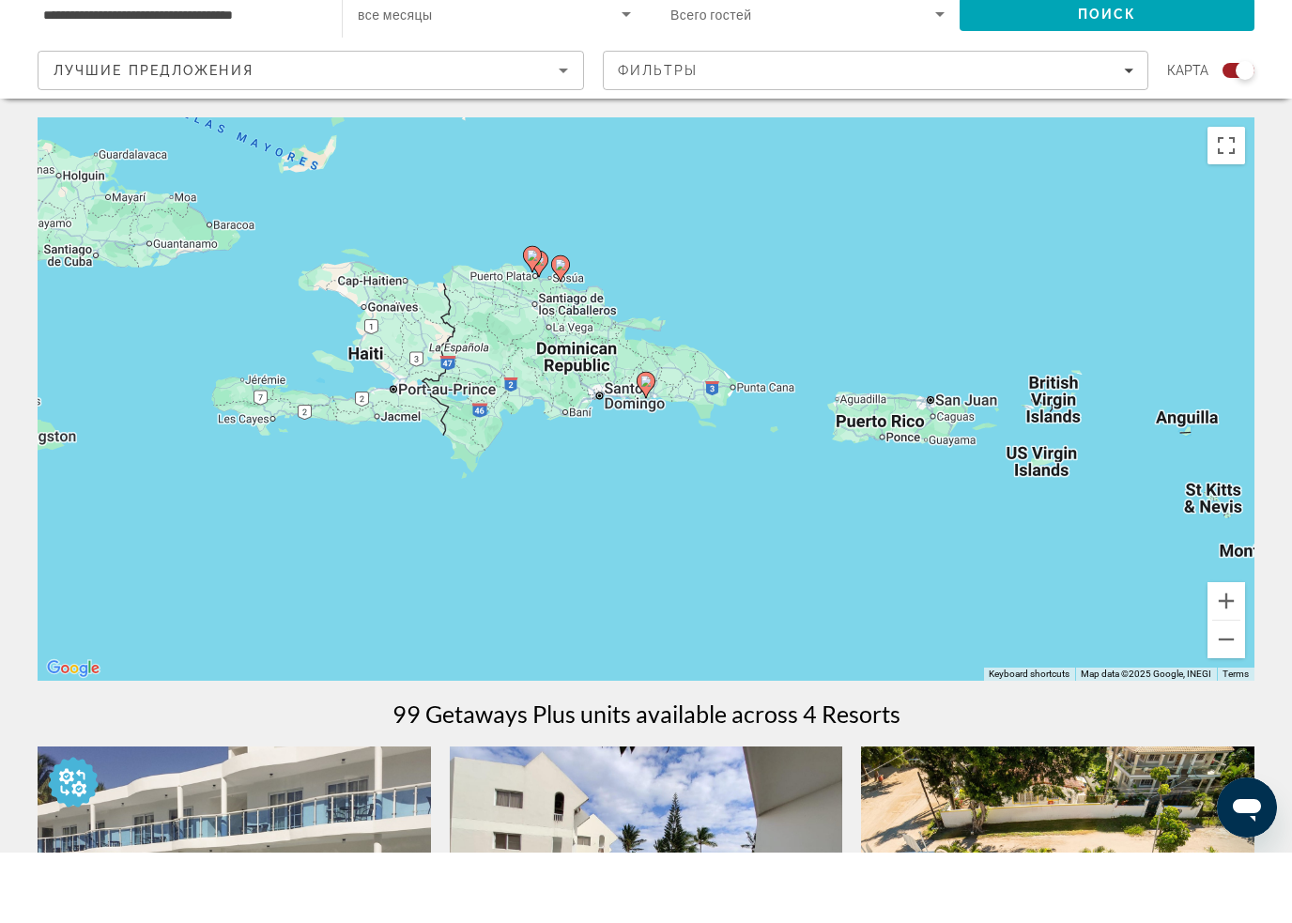
click at [640, 443] on icon "Main content" at bounding box center [646, 455] width 17 height 24
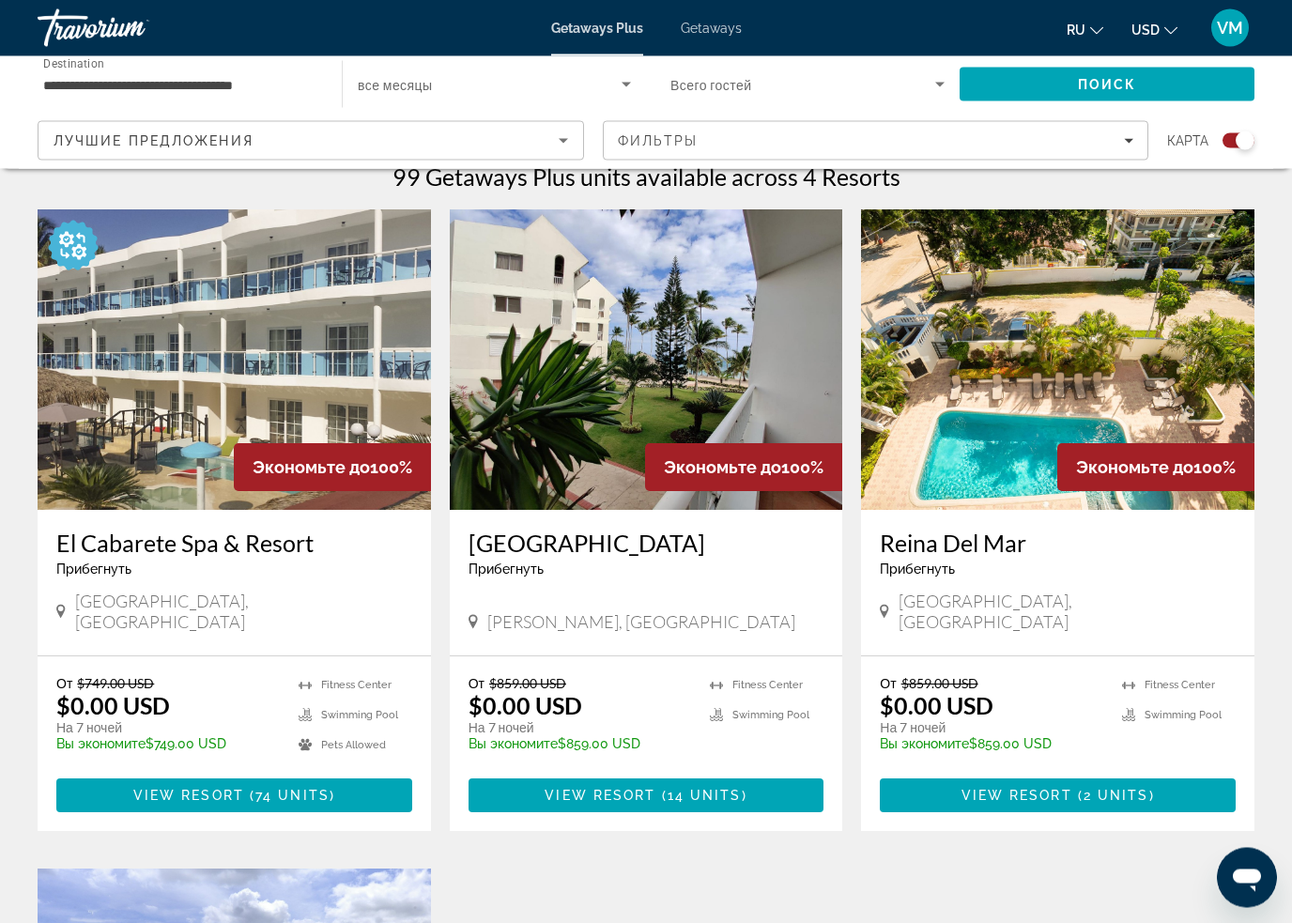
scroll to position [609, 0]
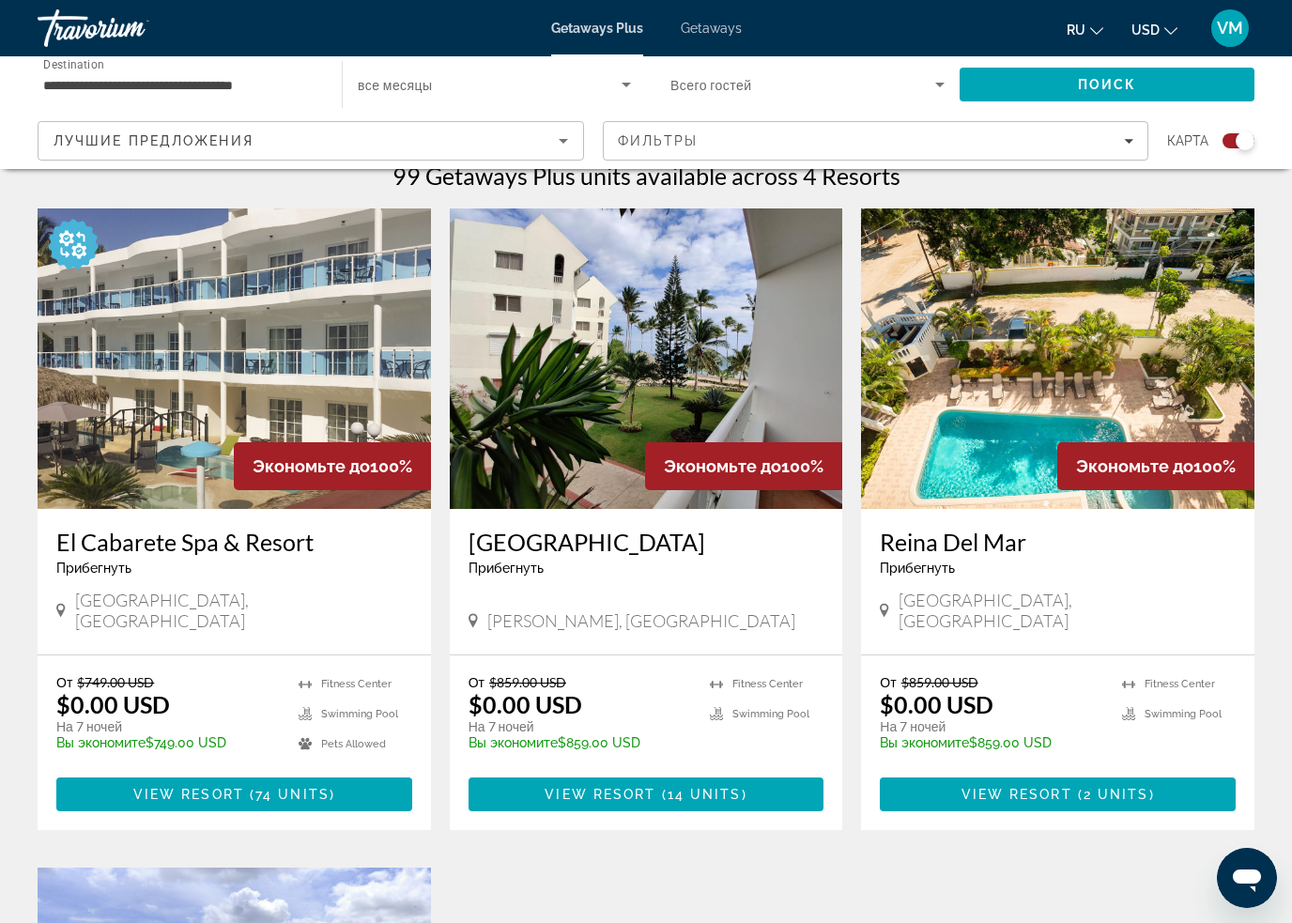
click at [1042, 787] on span "View Resort" at bounding box center [1017, 794] width 111 height 15
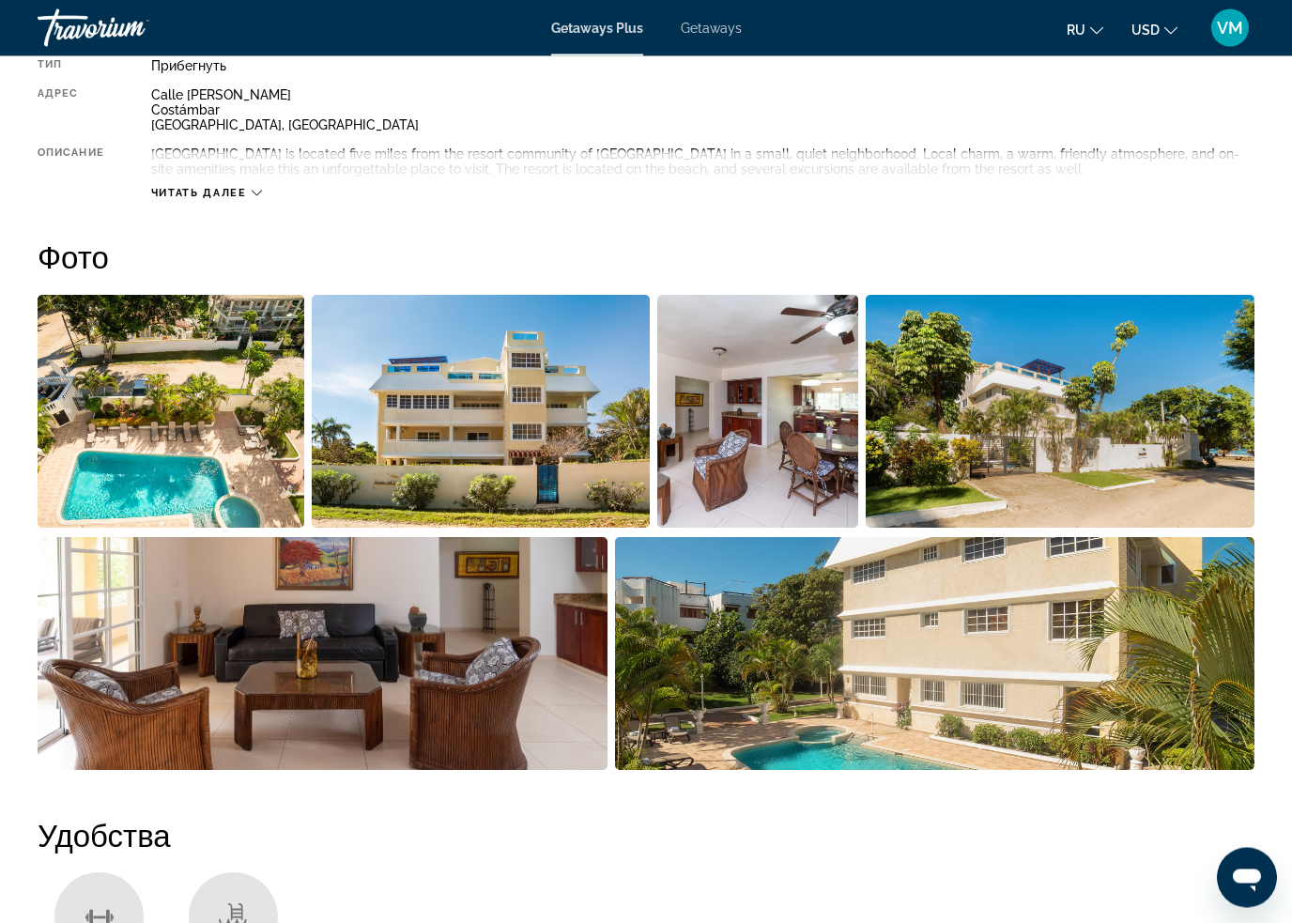
scroll to position [1032, 0]
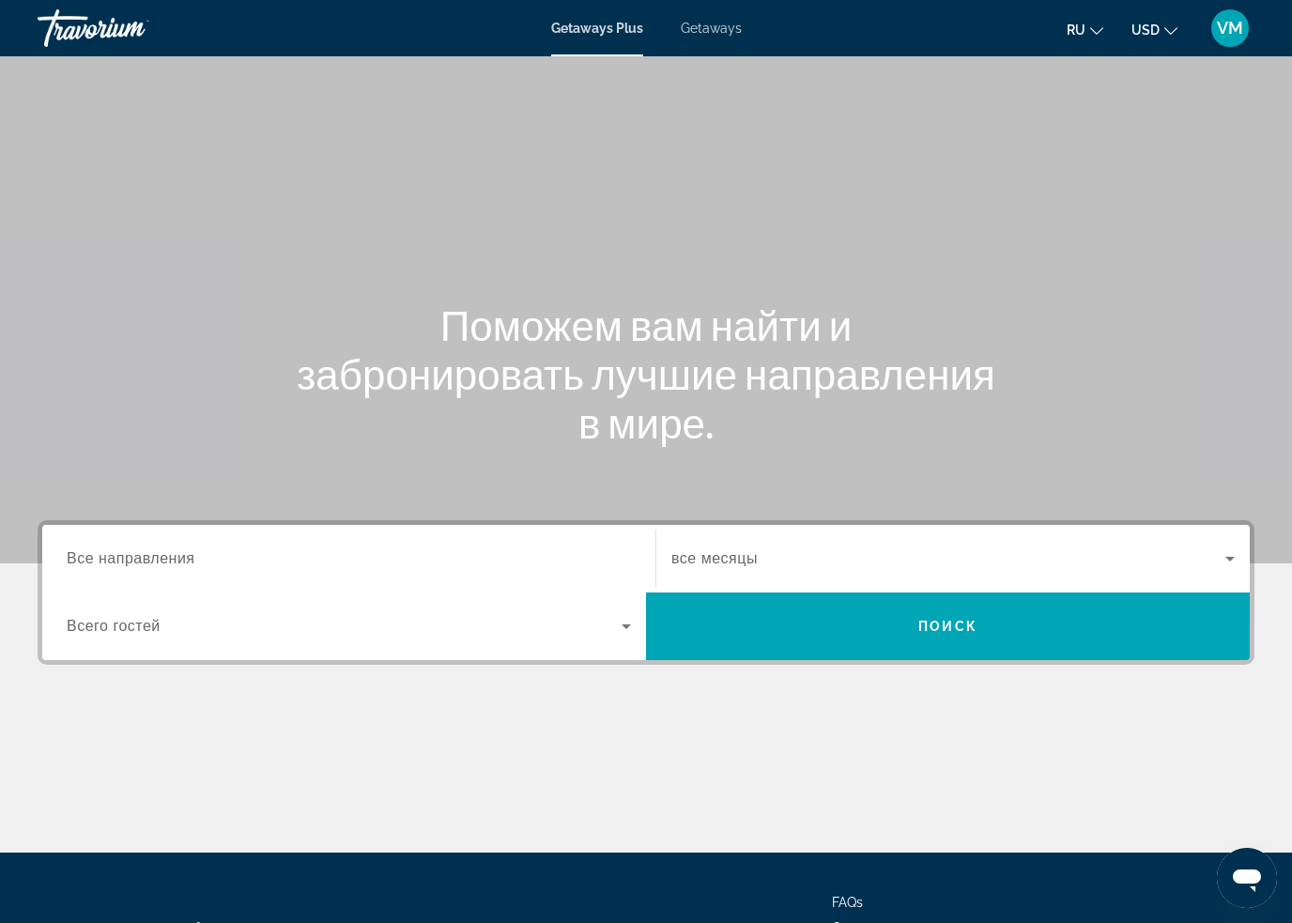
click at [717, 22] on span "Getaways" at bounding box center [711, 28] width 61 height 15
click at [173, 561] on span "Все направления" at bounding box center [131, 558] width 129 height 16
click at [173, 561] on input "Destination Все направления" at bounding box center [349, 559] width 564 height 23
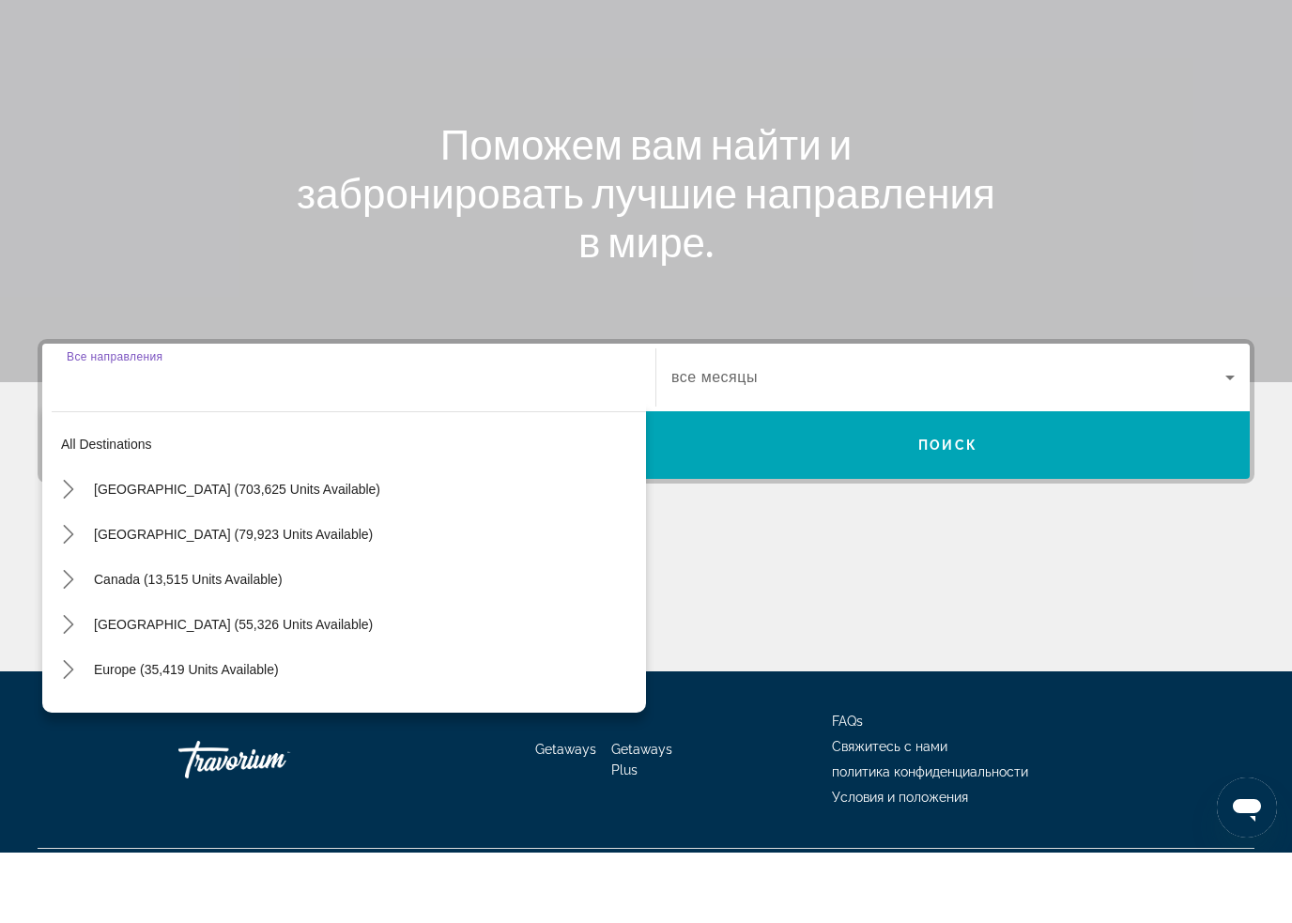
scroll to position [159, 0]
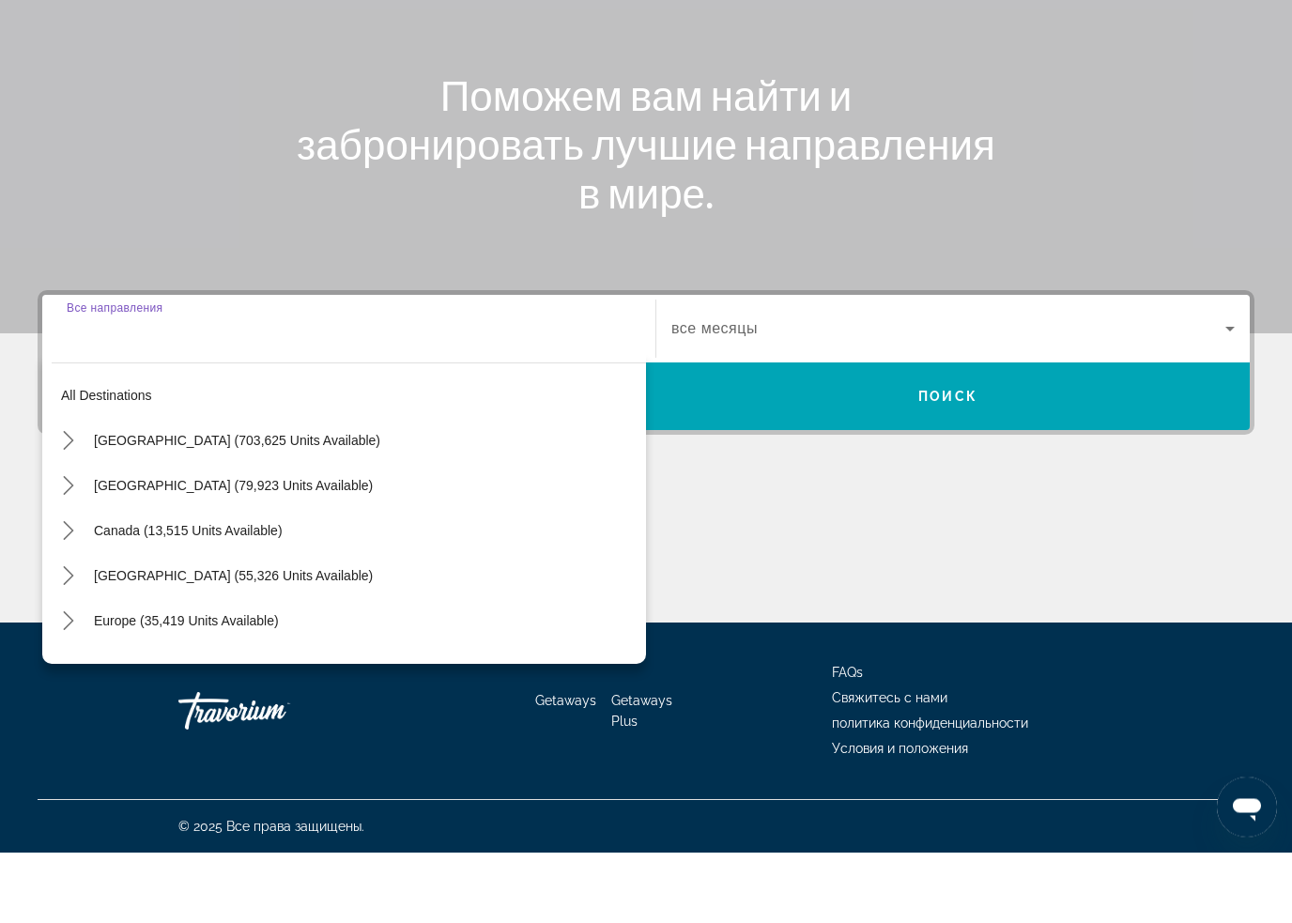
click at [68, 638] on icon "Toggle Caribbean & Atlantic Islands (55,326 units available) submenu" at bounding box center [68, 647] width 19 height 19
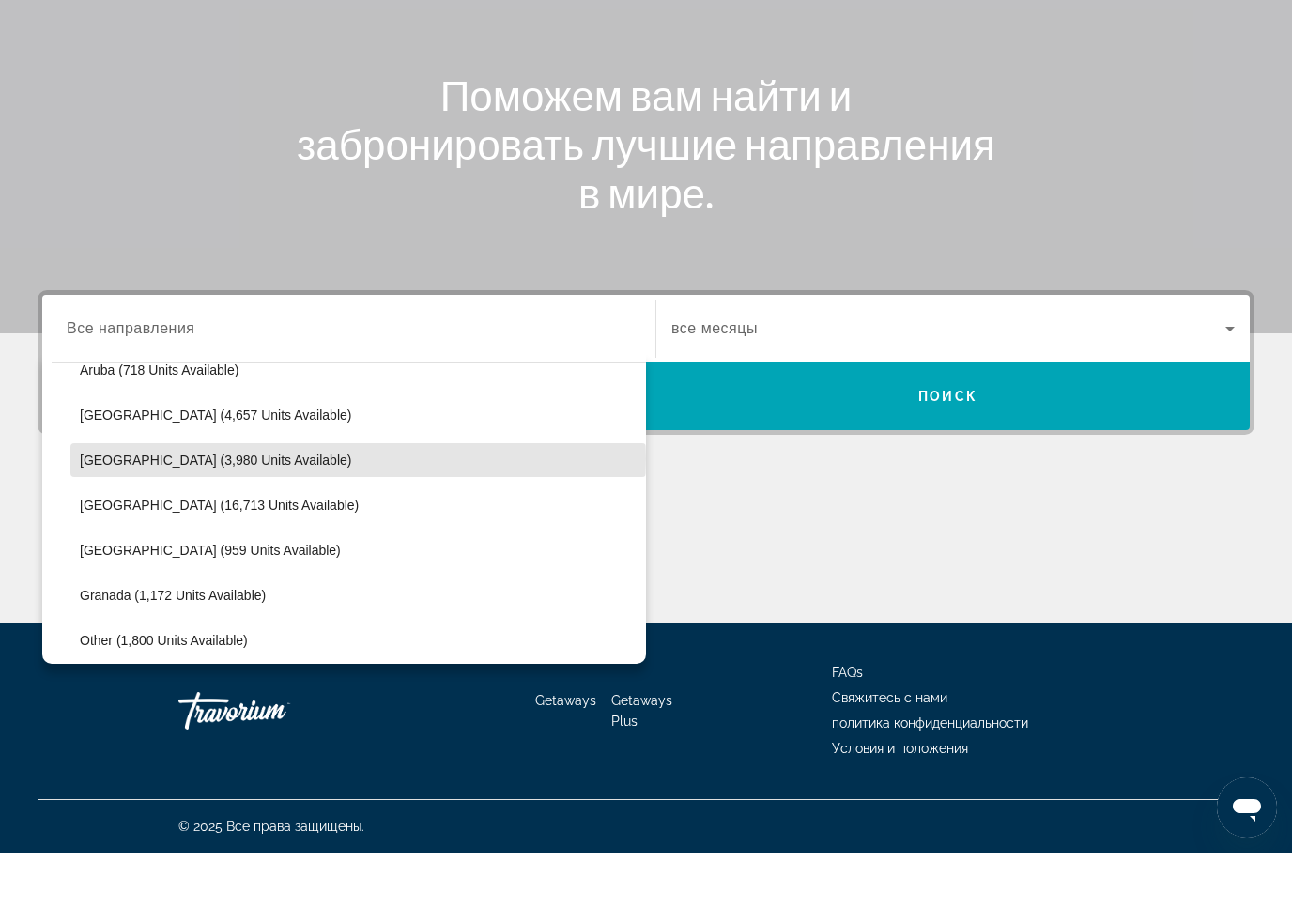
scroll to position [299, 0]
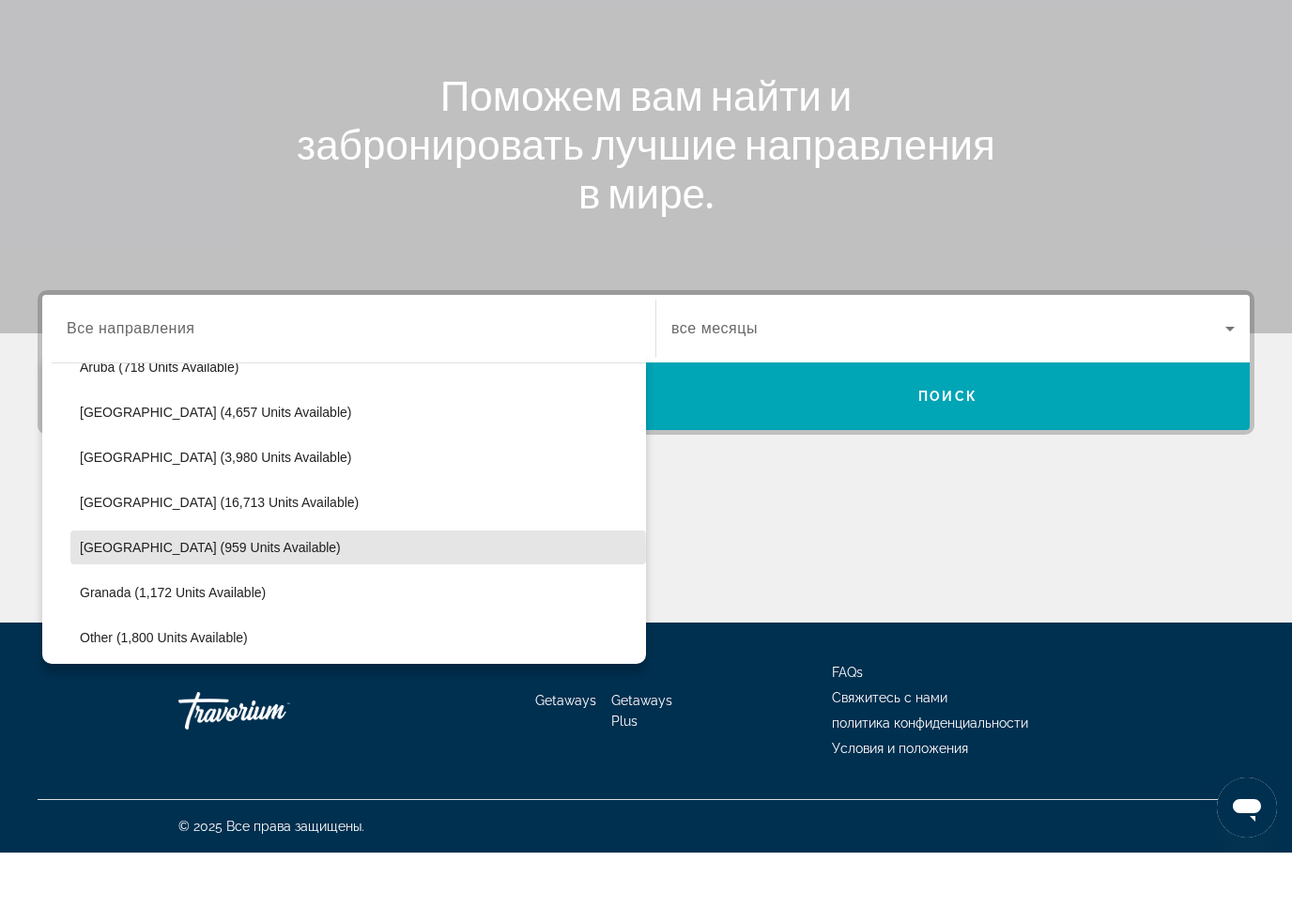
click at [184, 610] on span "[GEOGRAPHIC_DATA] (959 units available)" at bounding box center [210, 617] width 261 height 15
type input "**********"
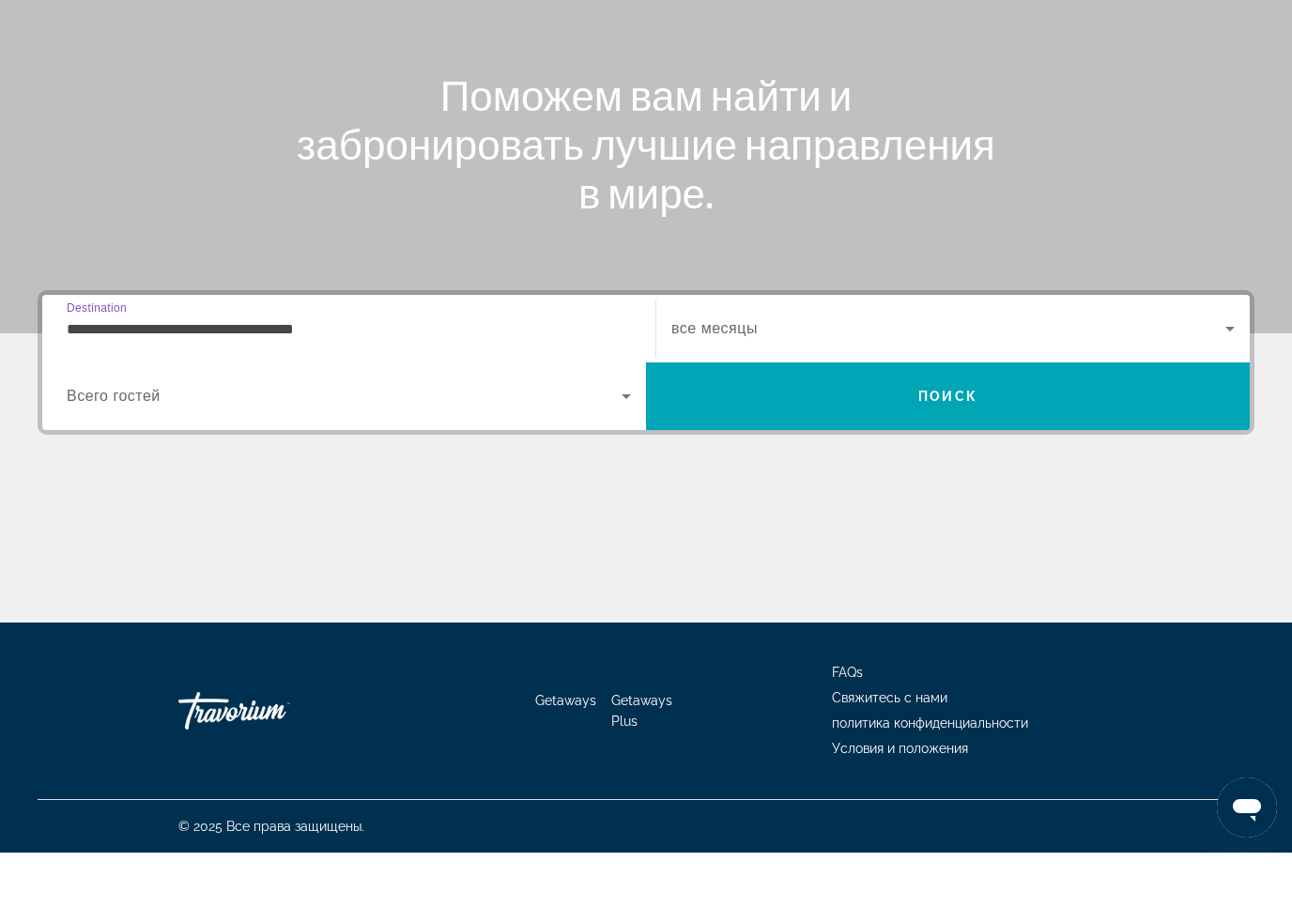
click at [967, 459] on span "Поиск" at bounding box center [947, 466] width 59 height 15
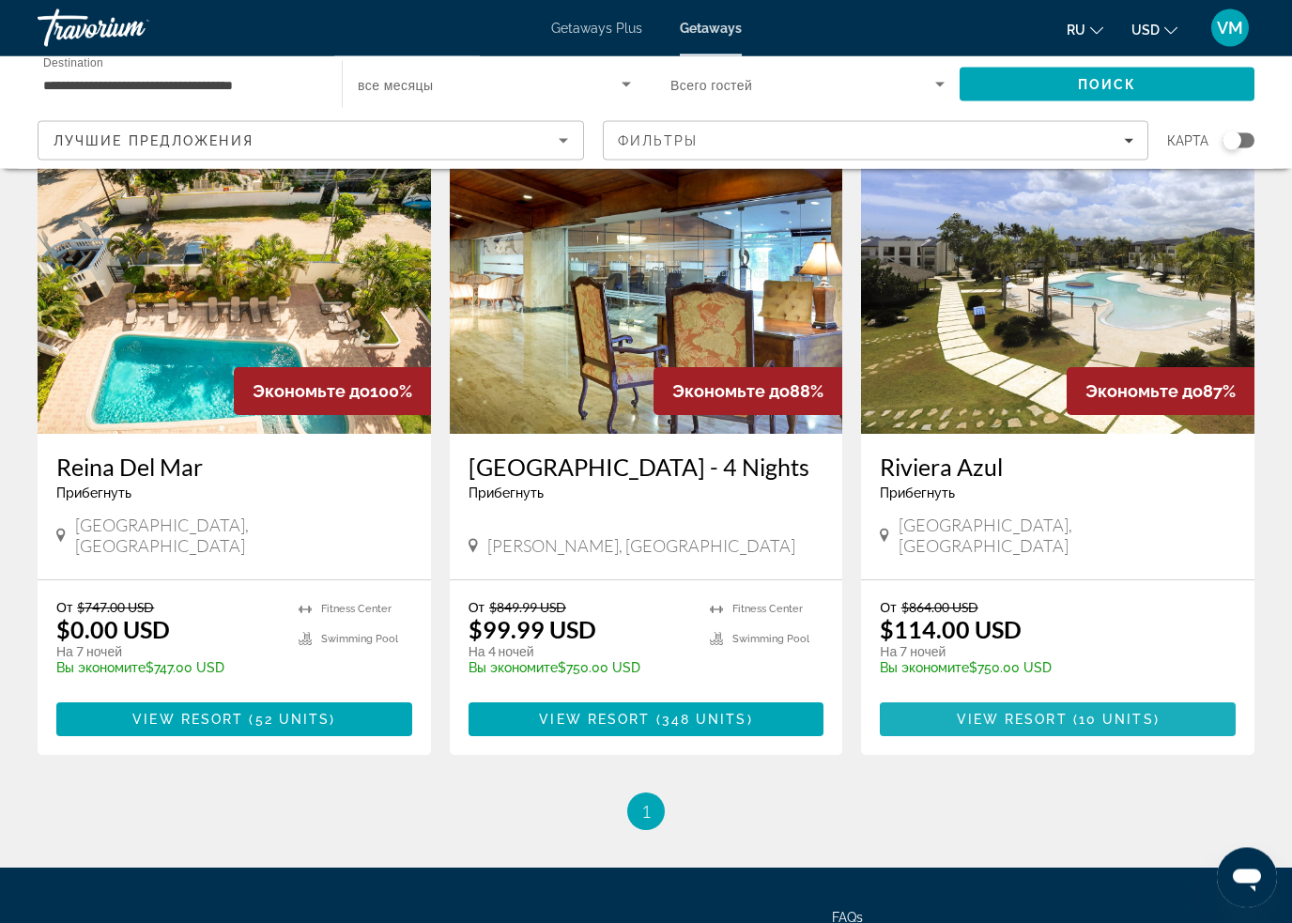
scroll to position [748, 0]
click at [1147, 727] on span "10 units" at bounding box center [1116, 719] width 75 height 15
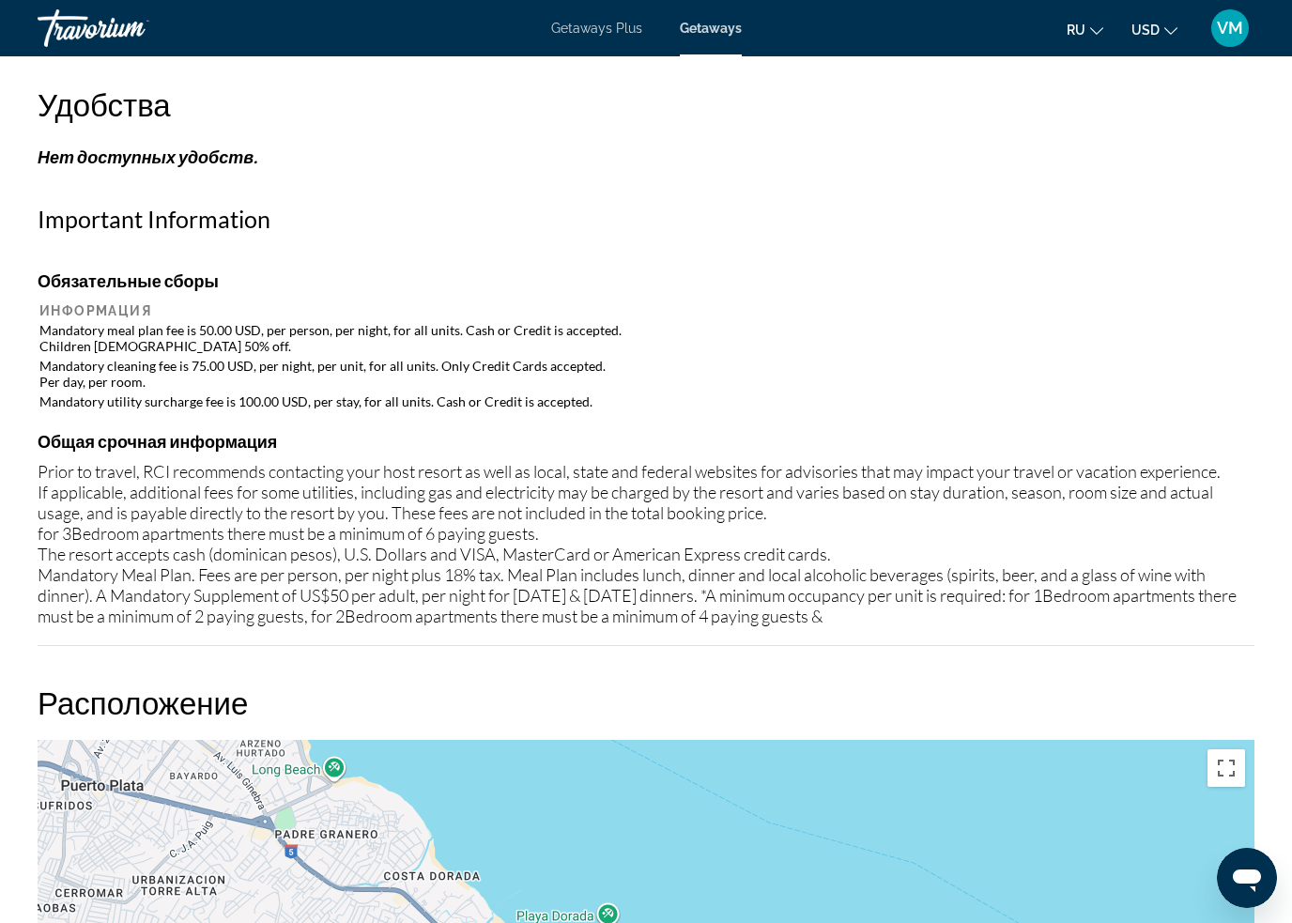
scroll to position [1702, 0]
click at [1216, 578] on div "Prior to travel, RCI recommends contacting your host resort as well as local, s…" at bounding box center [646, 544] width 1217 height 165
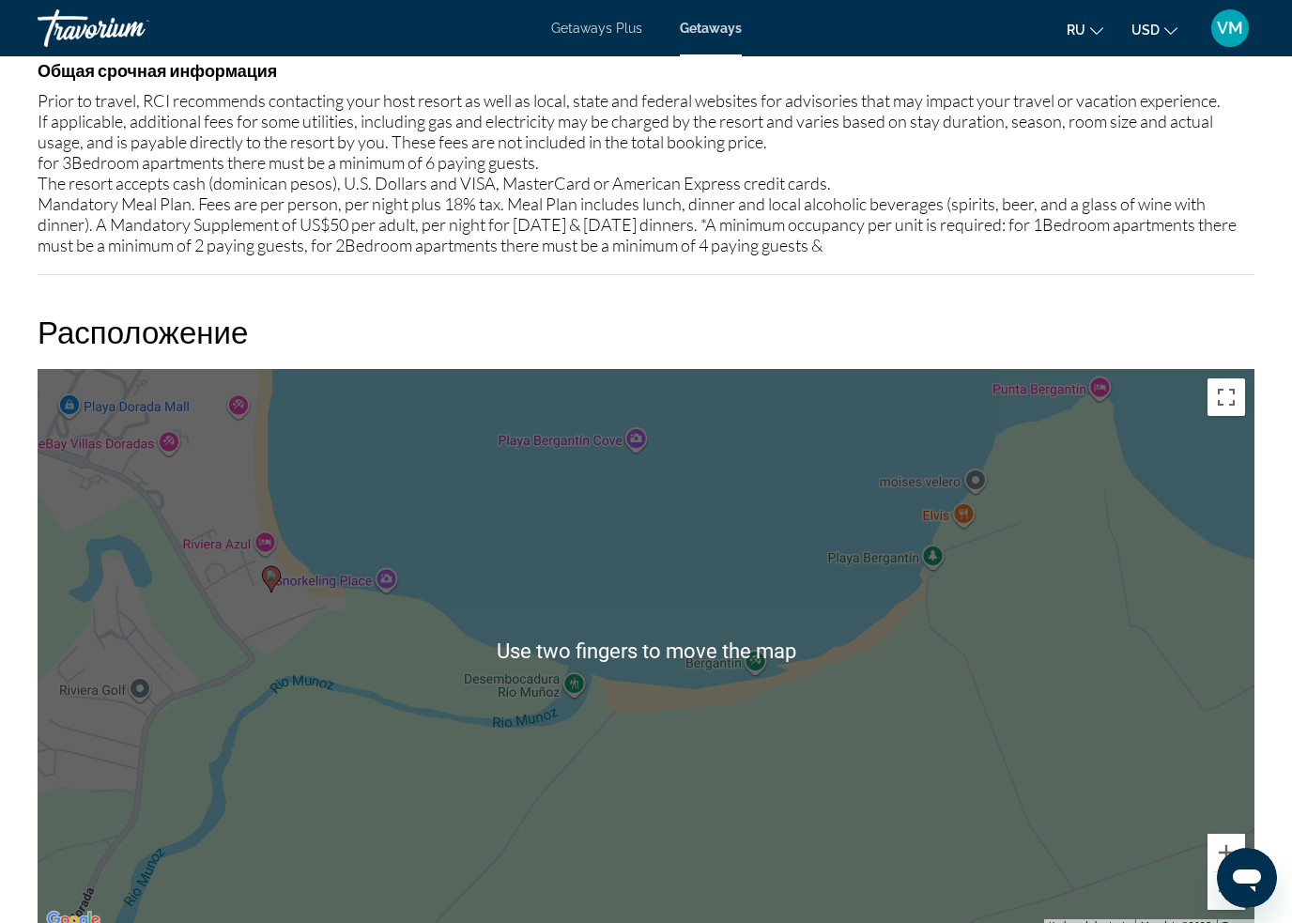
scroll to position [2073, 0]
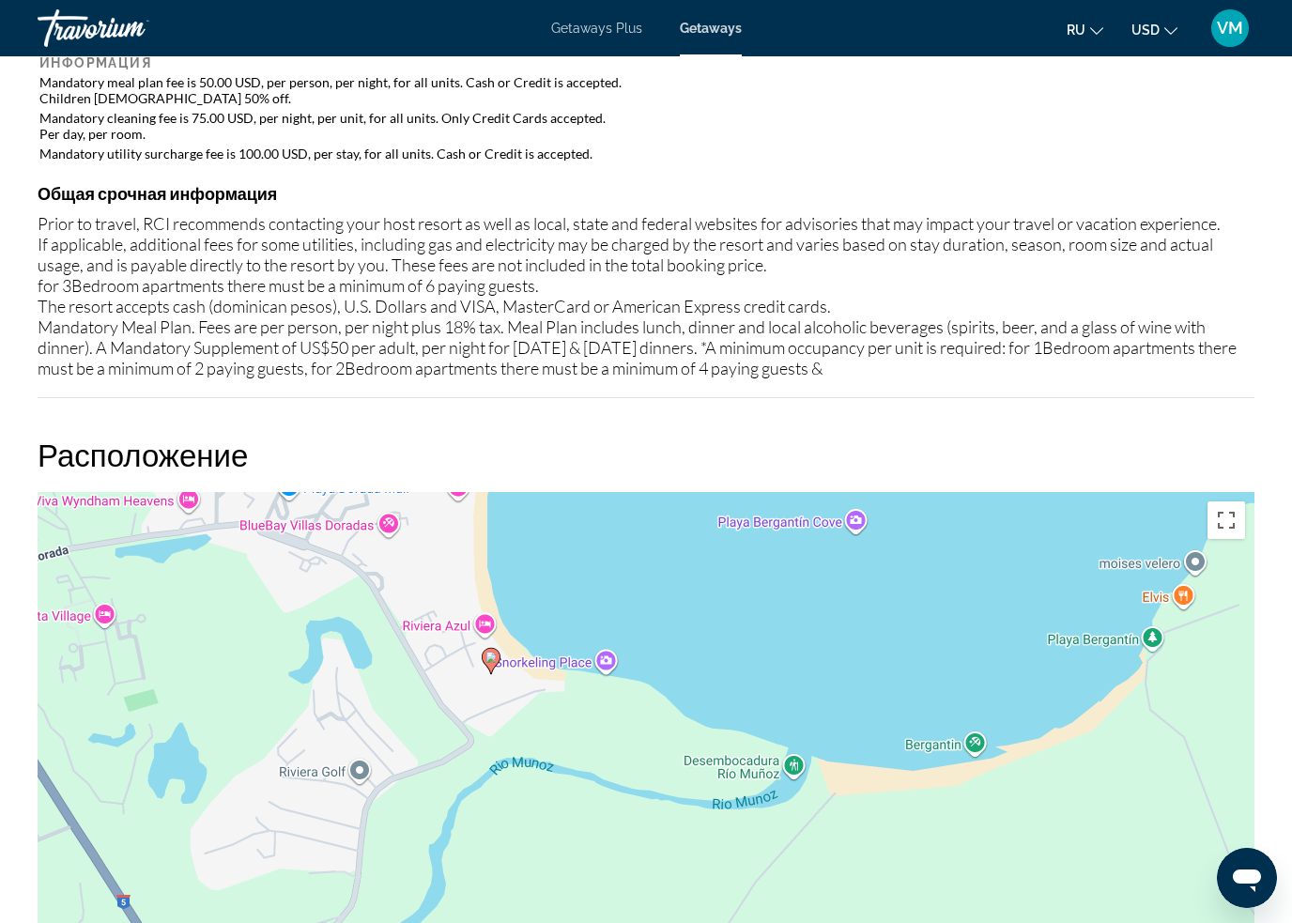
click at [1230, 514] on button "Toggle fullscreen view" at bounding box center [1227, 520] width 38 height 38
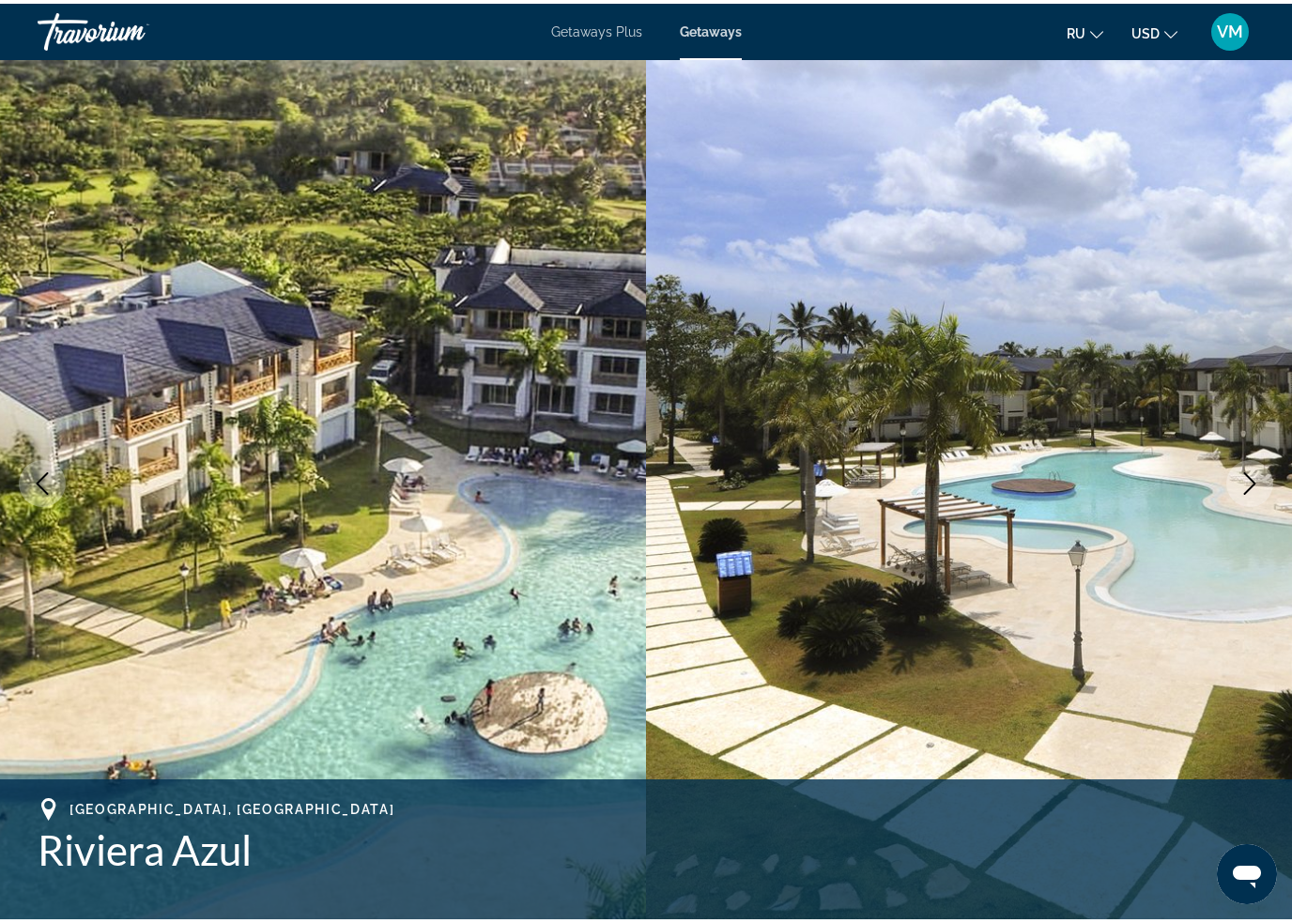
scroll to position [1928, 0]
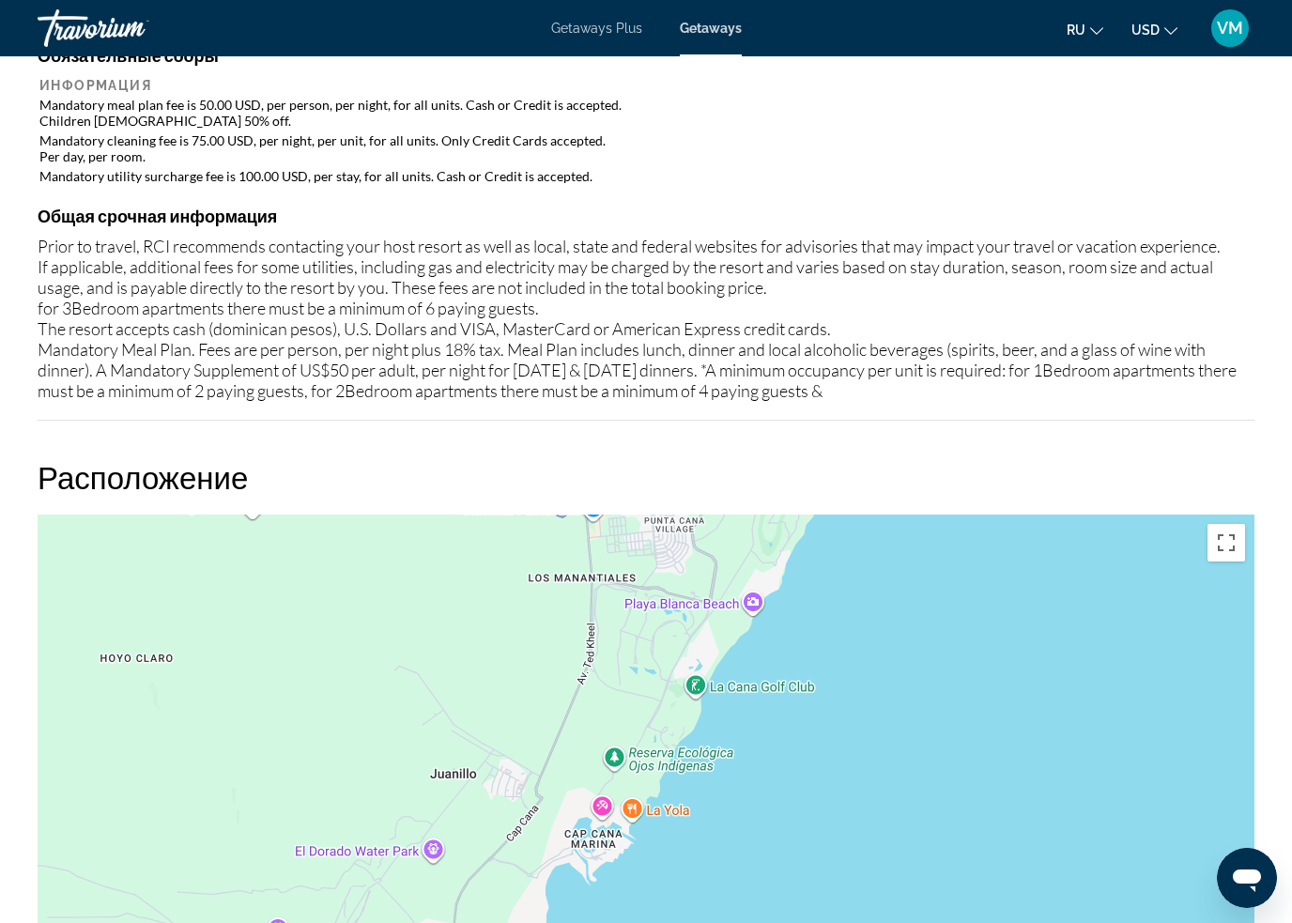
click at [1226, 534] on button "Toggle fullscreen view" at bounding box center [1227, 543] width 38 height 38
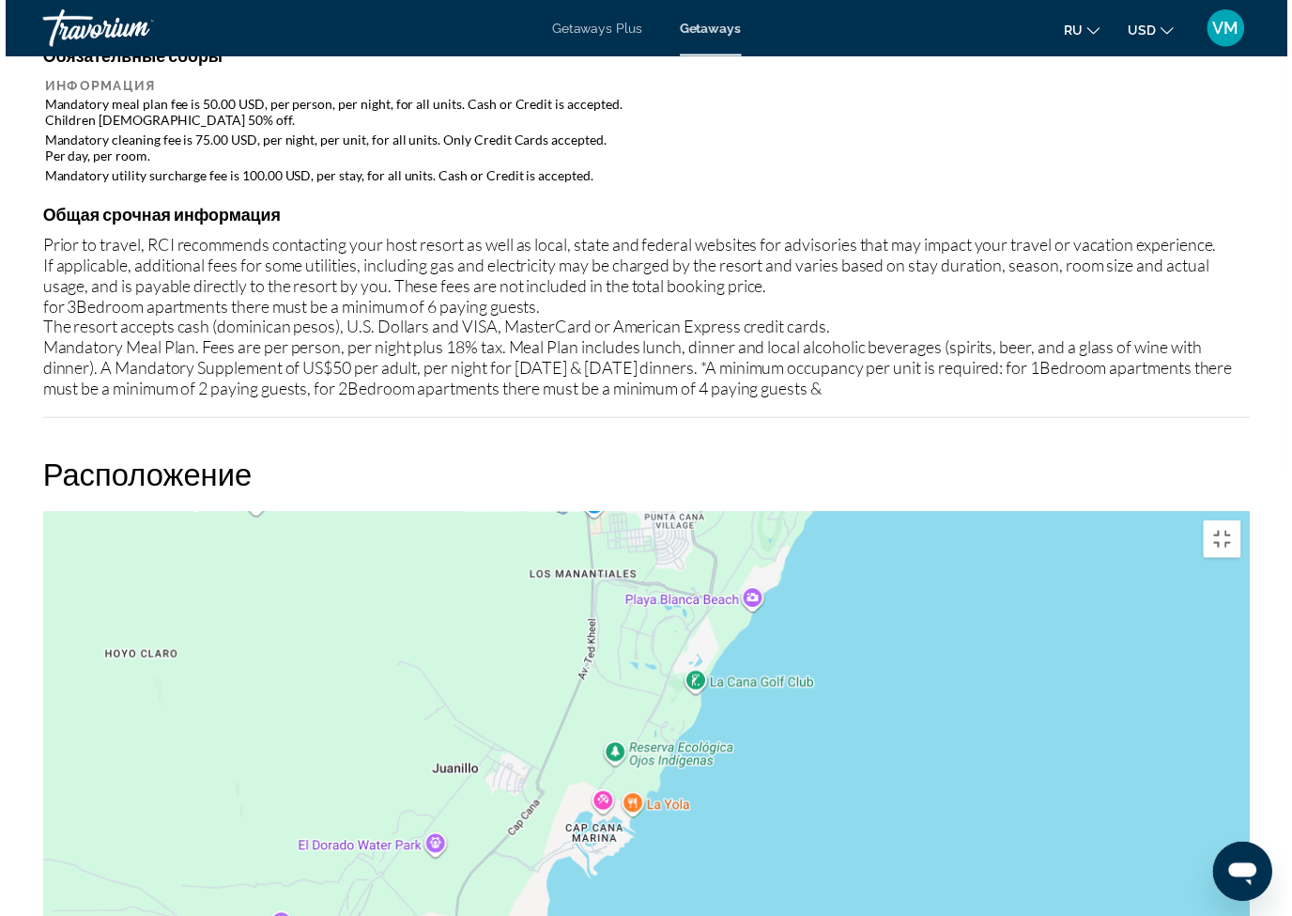
scroll to position [23, 0]
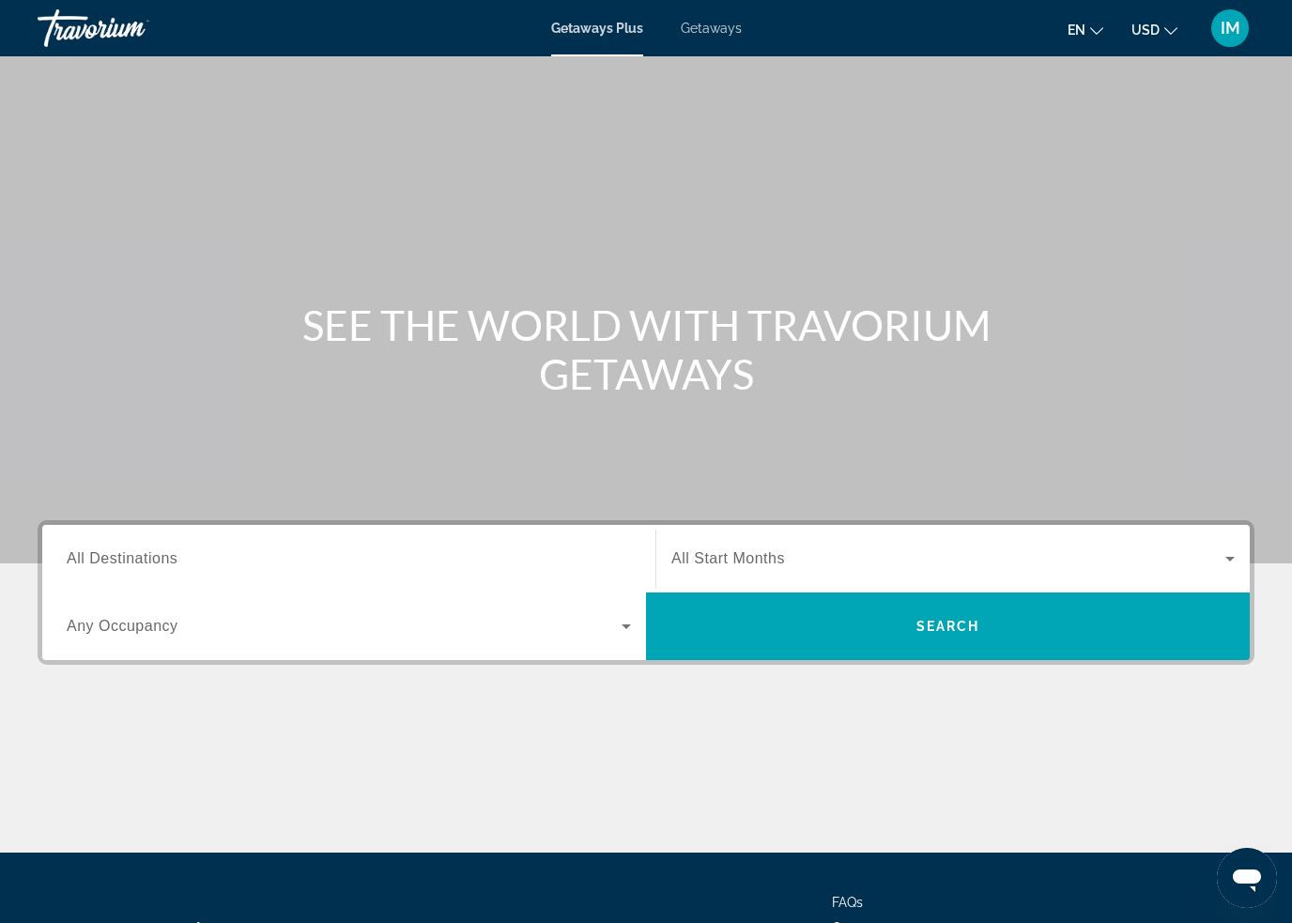
click at [726, 27] on span "Getaways" at bounding box center [711, 28] width 61 height 15
click at [154, 551] on span "All Destinations" at bounding box center [122, 558] width 111 height 16
click at [154, 551] on input "Destination All Destinations" at bounding box center [349, 559] width 564 height 23
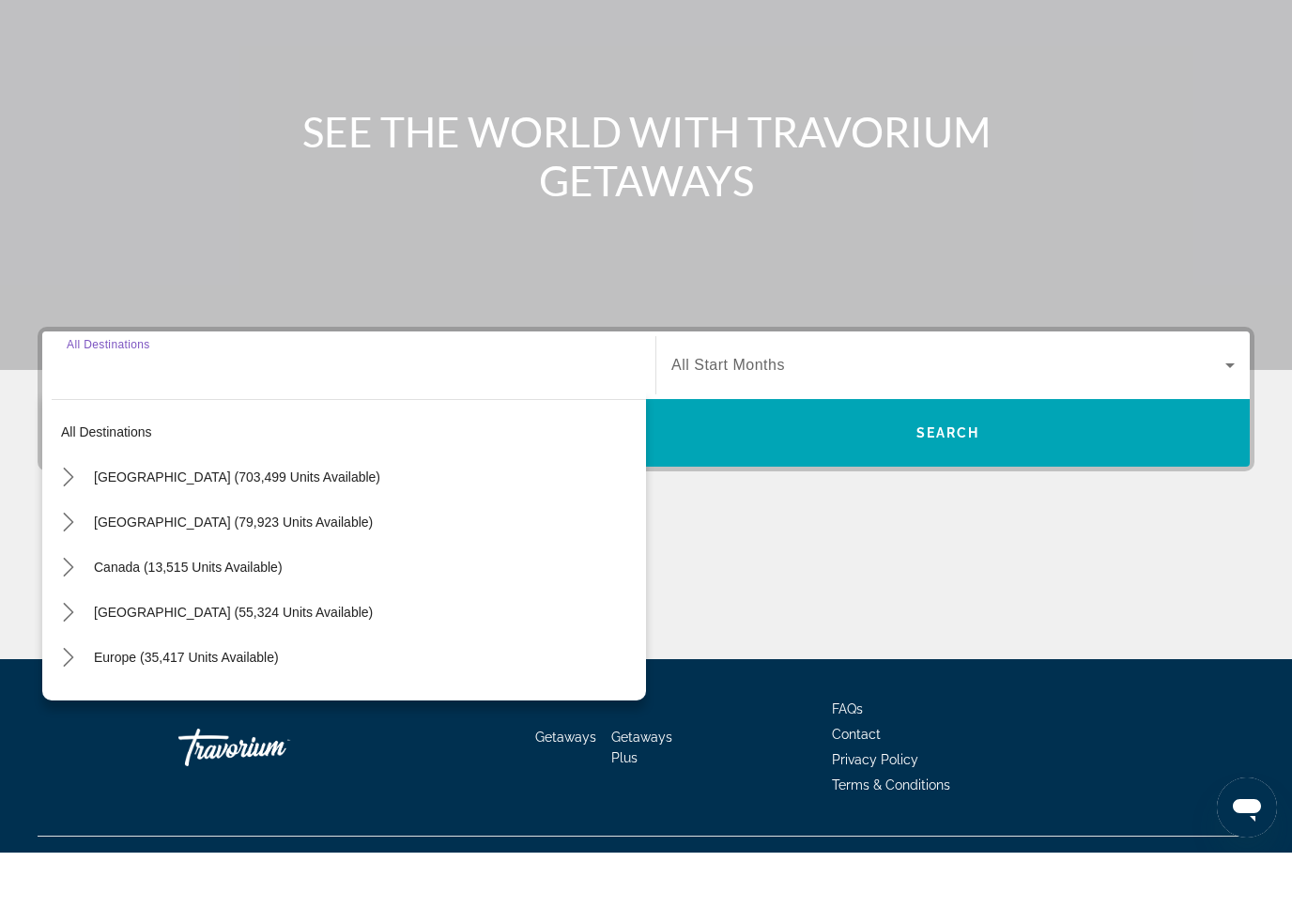
scroll to position [160, 0]
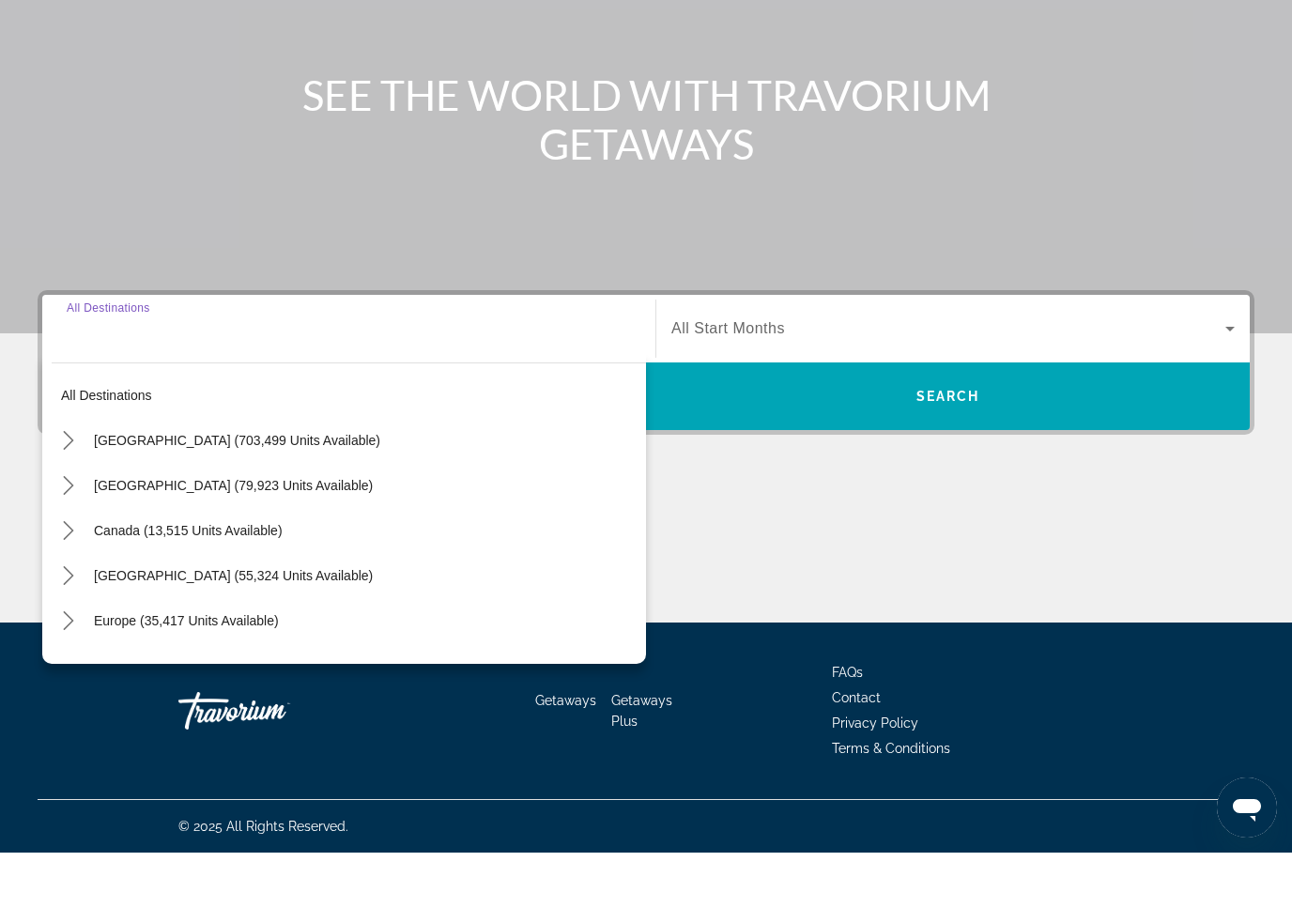
click at [140, 548] on span "[GEOGRAPHIC_DATA] (79,923 units available)" at bounding box center [233, 555] width 279 height 15
type input "**********"
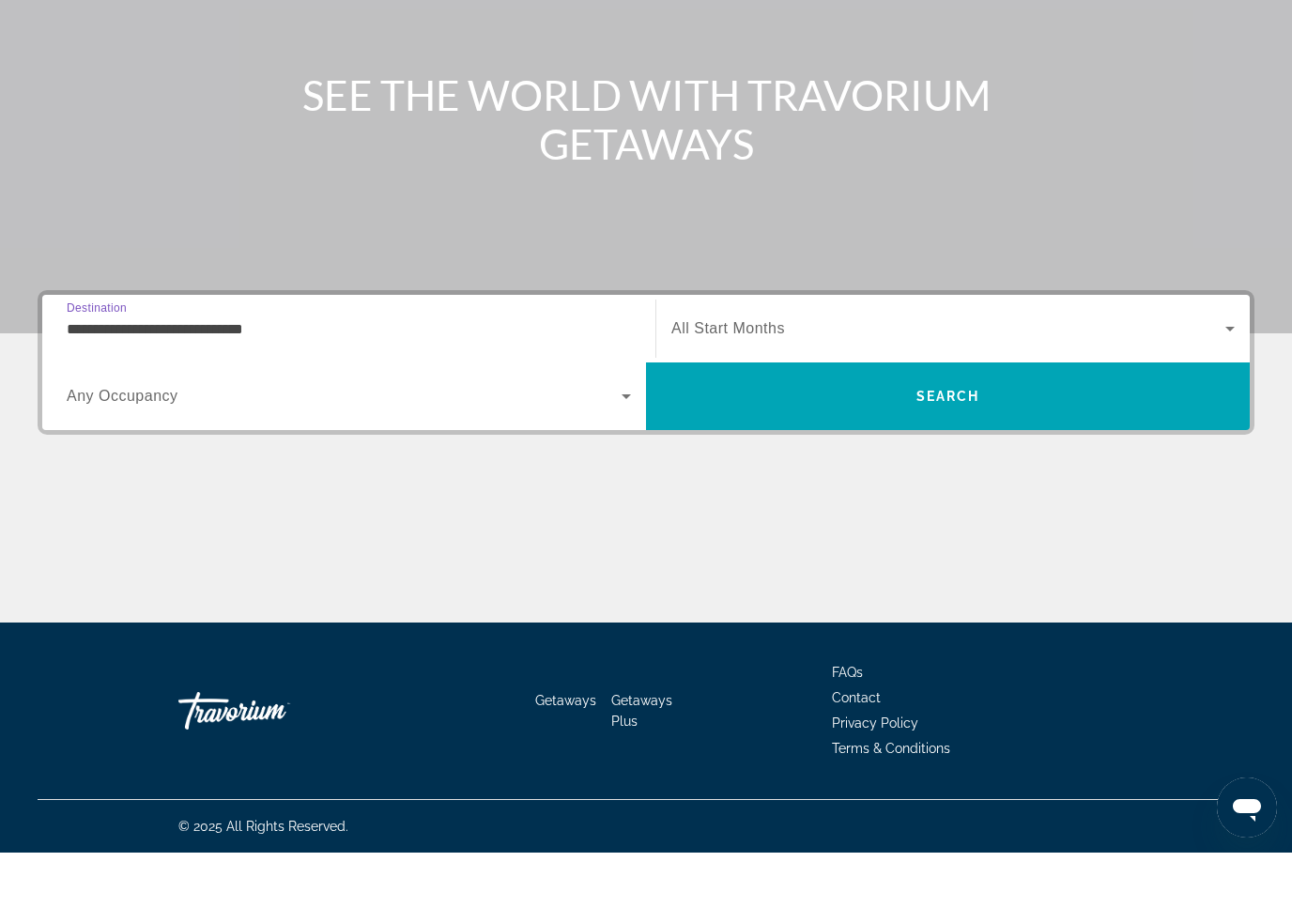
click at [1046, 444] on span "Search" at bounding box center [948, 466] width 604 height 45
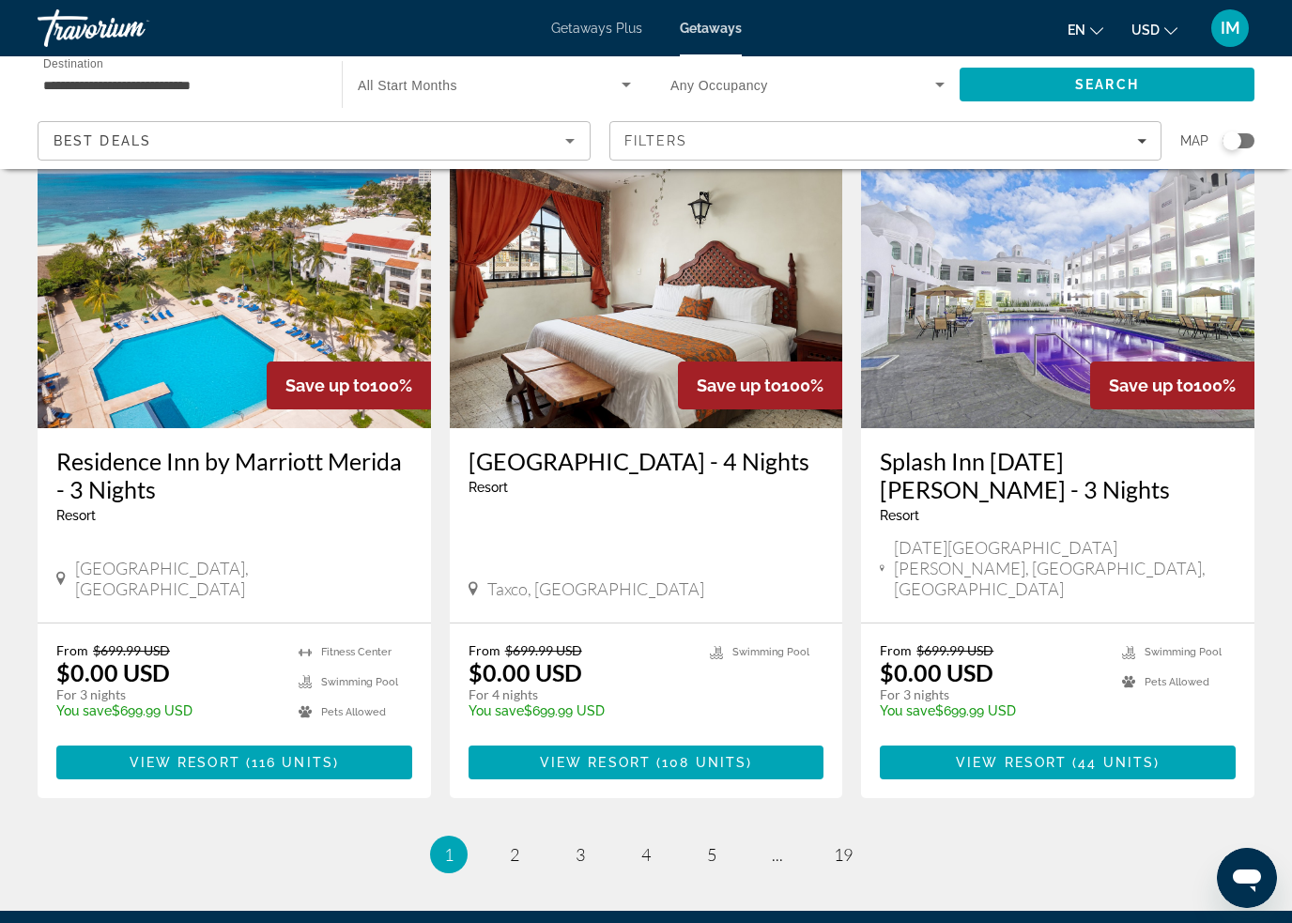
scroll to position [2191, 0]
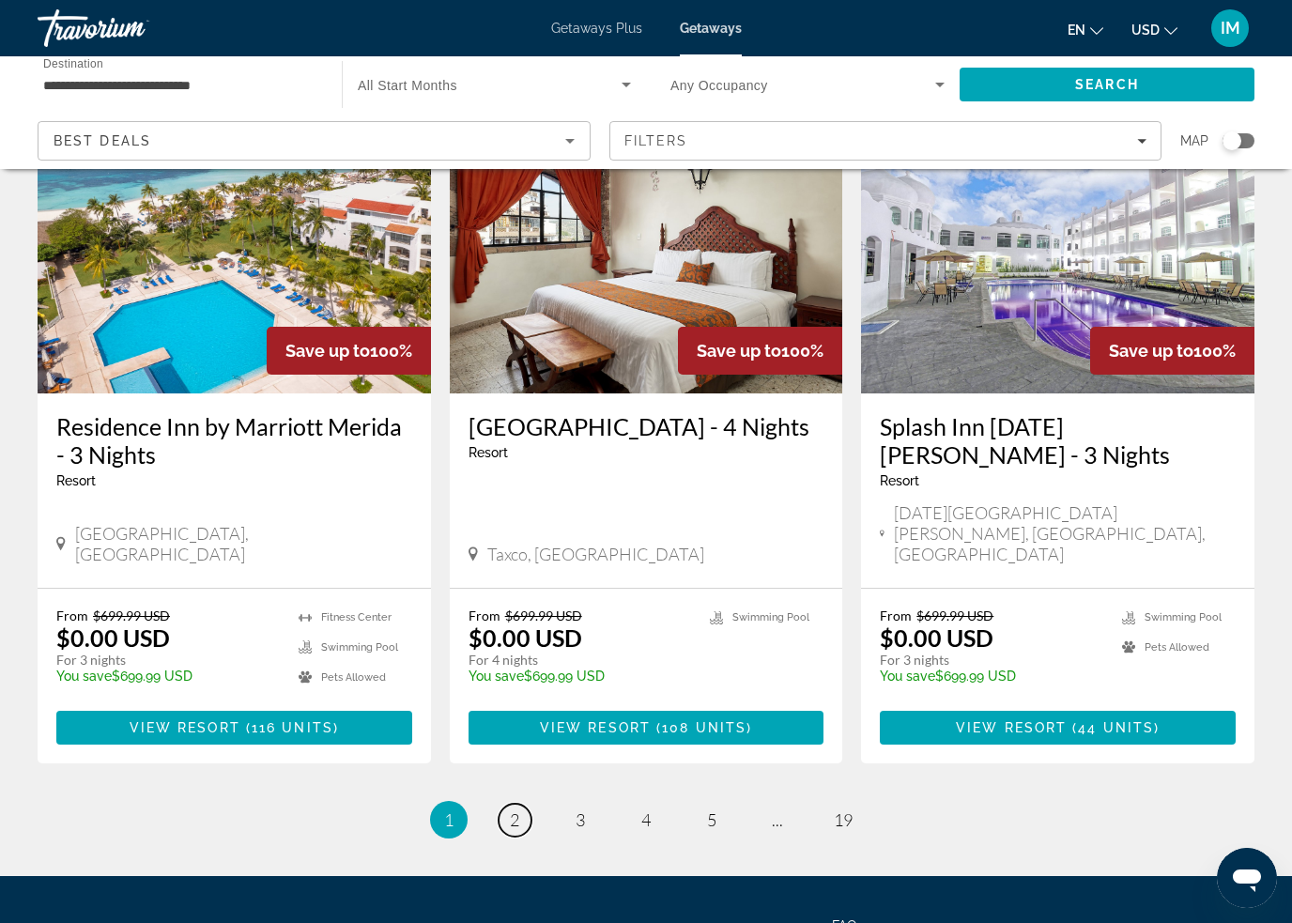
click at [514, 809] on span "2" at bounding box center [514, 819] width 9 height 21
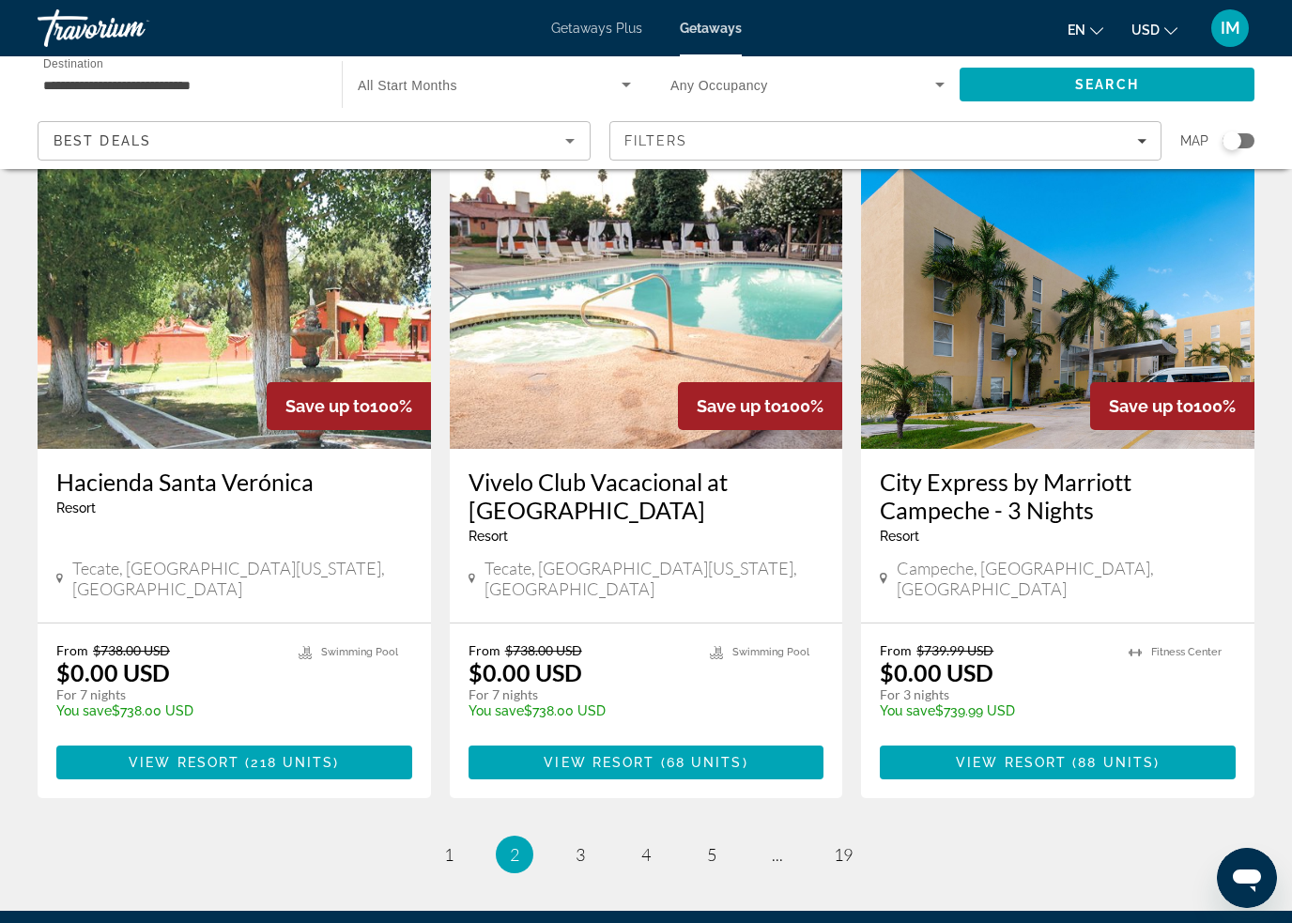
scroll to position [2252, 0]
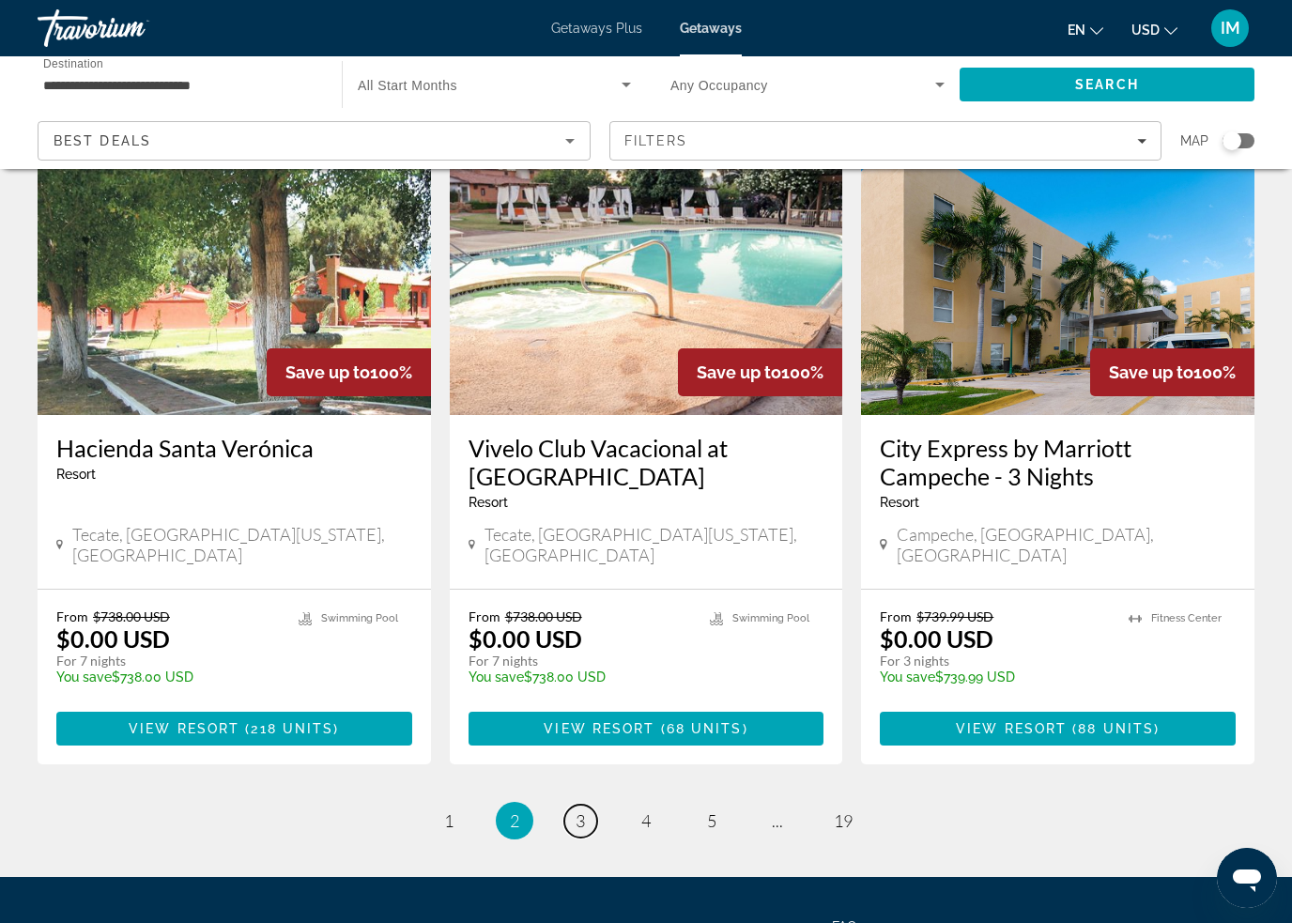
click at [573, 805] on link "page 3" at bounding box center [580, 821] width 33 height 33
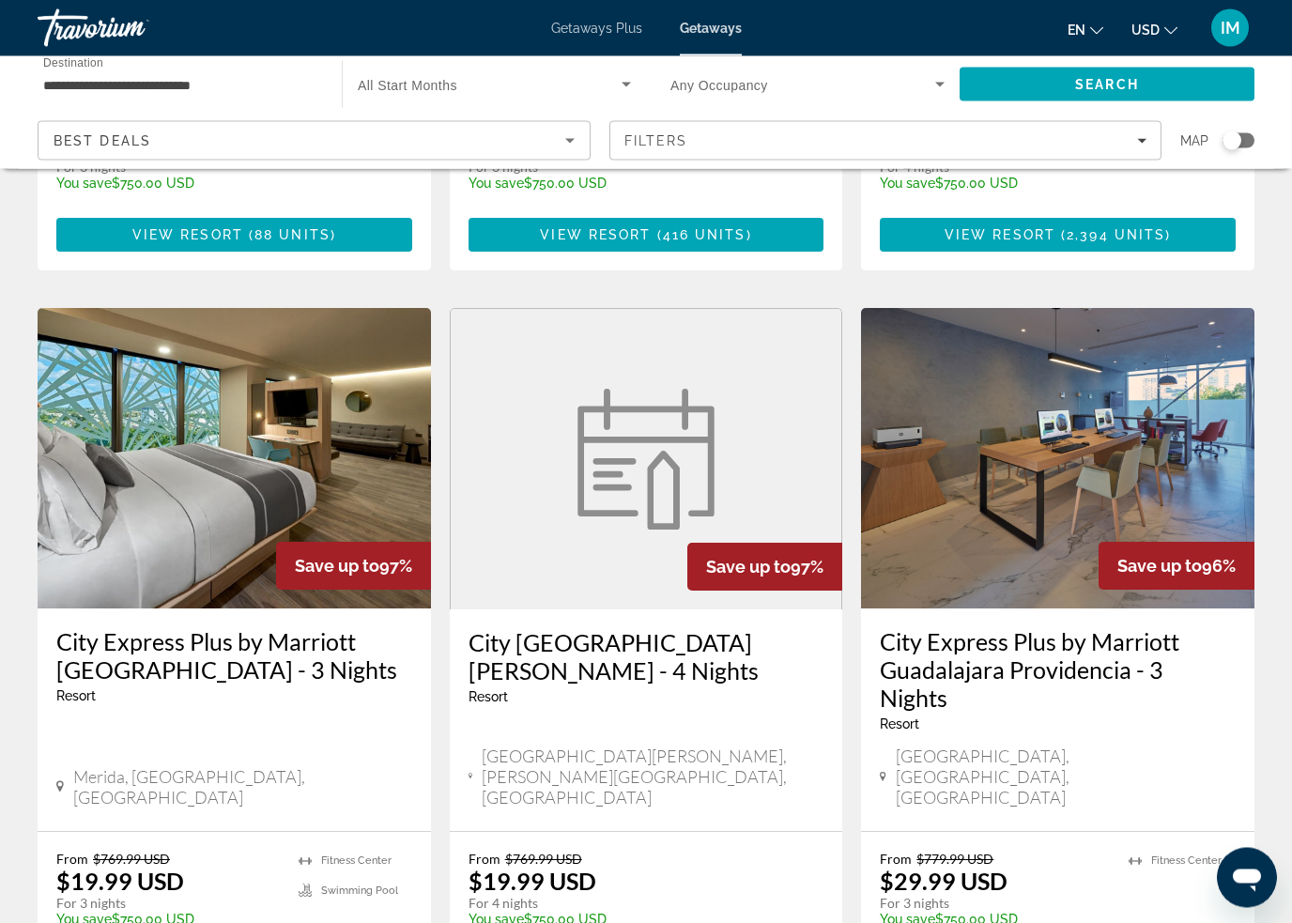
scroll to position [2079, 0]
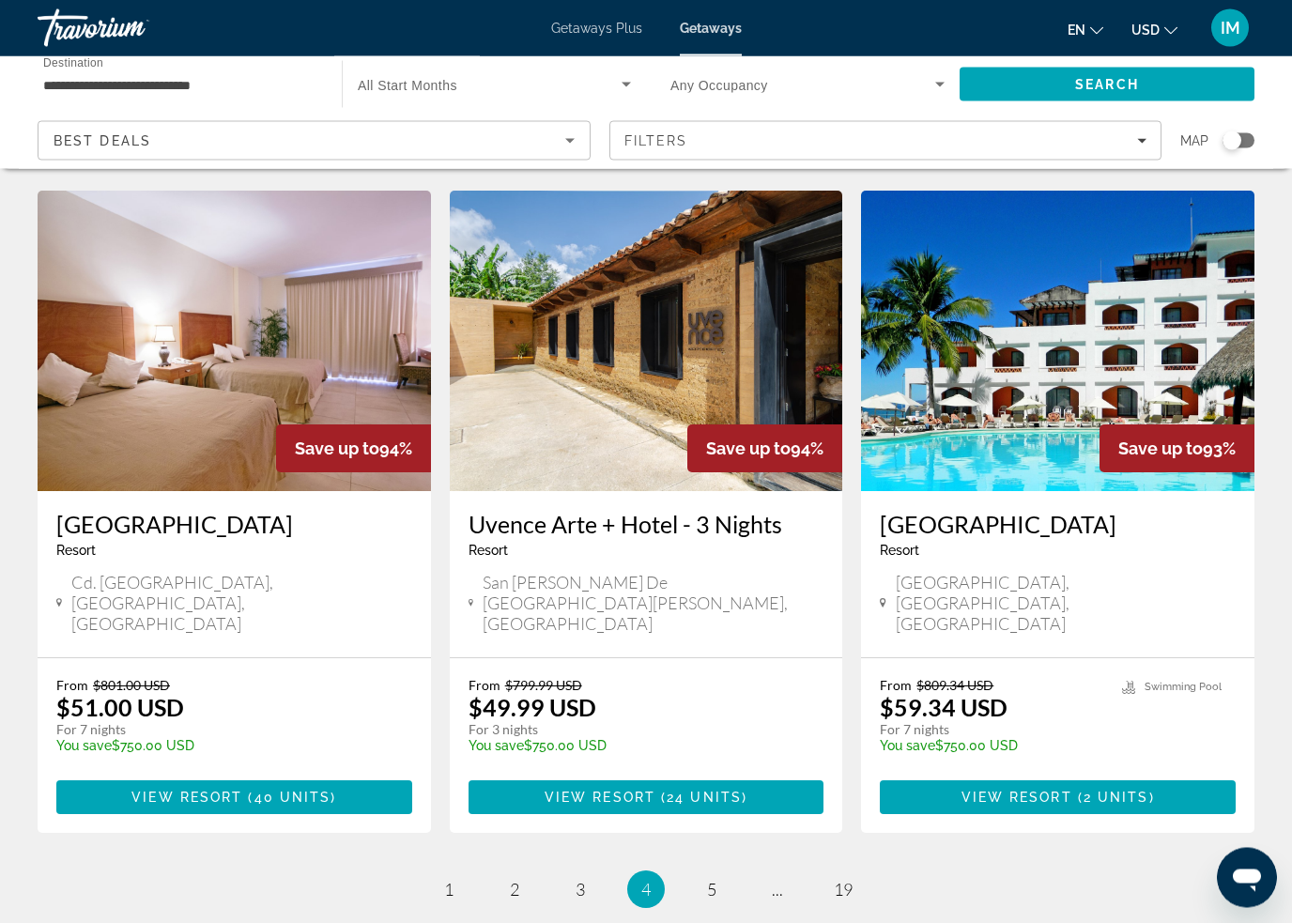
scroll to position [2185, 0]
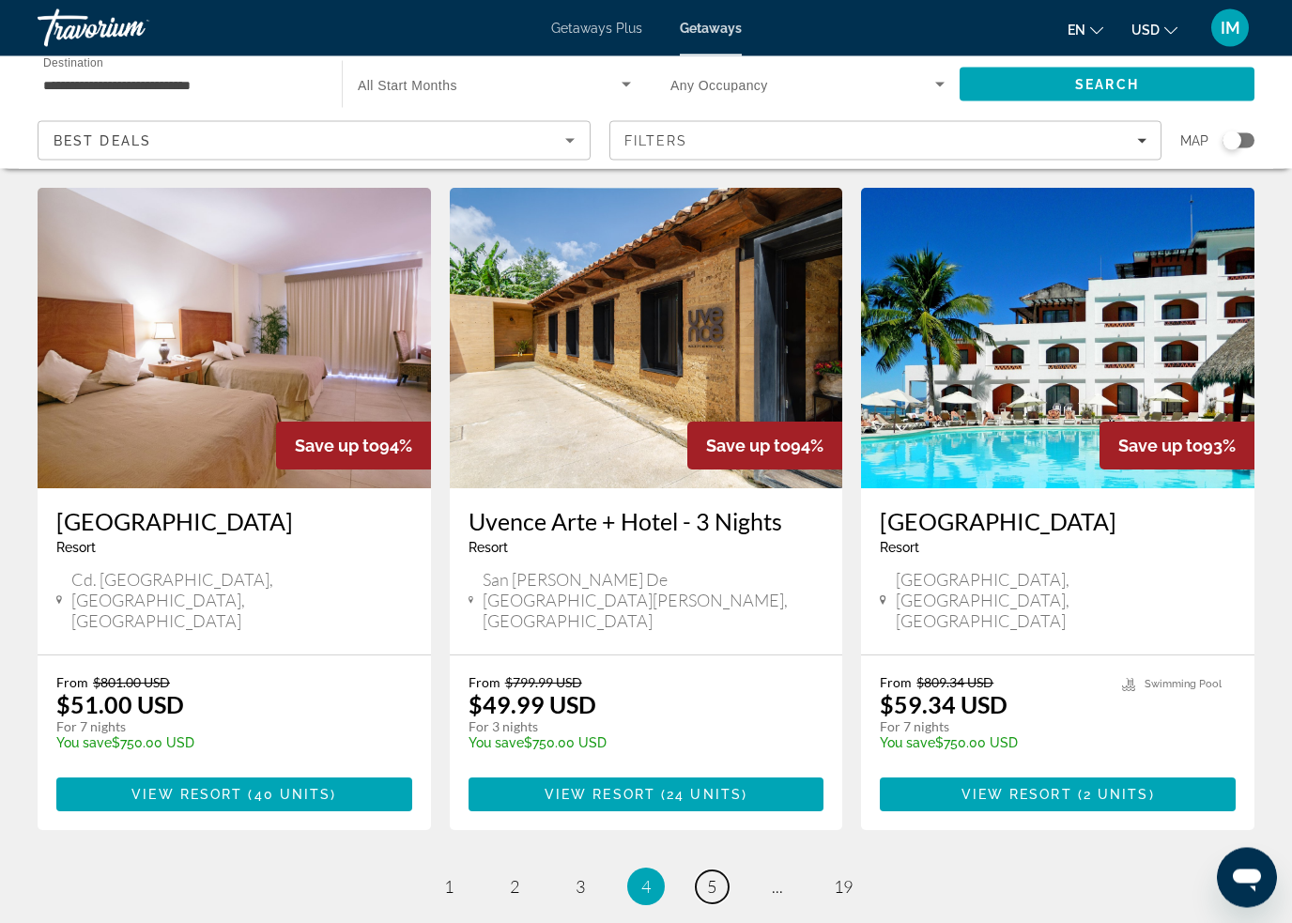
click at [708, 877] on span "5" at bounding box center [711, 887] width 9 height 21
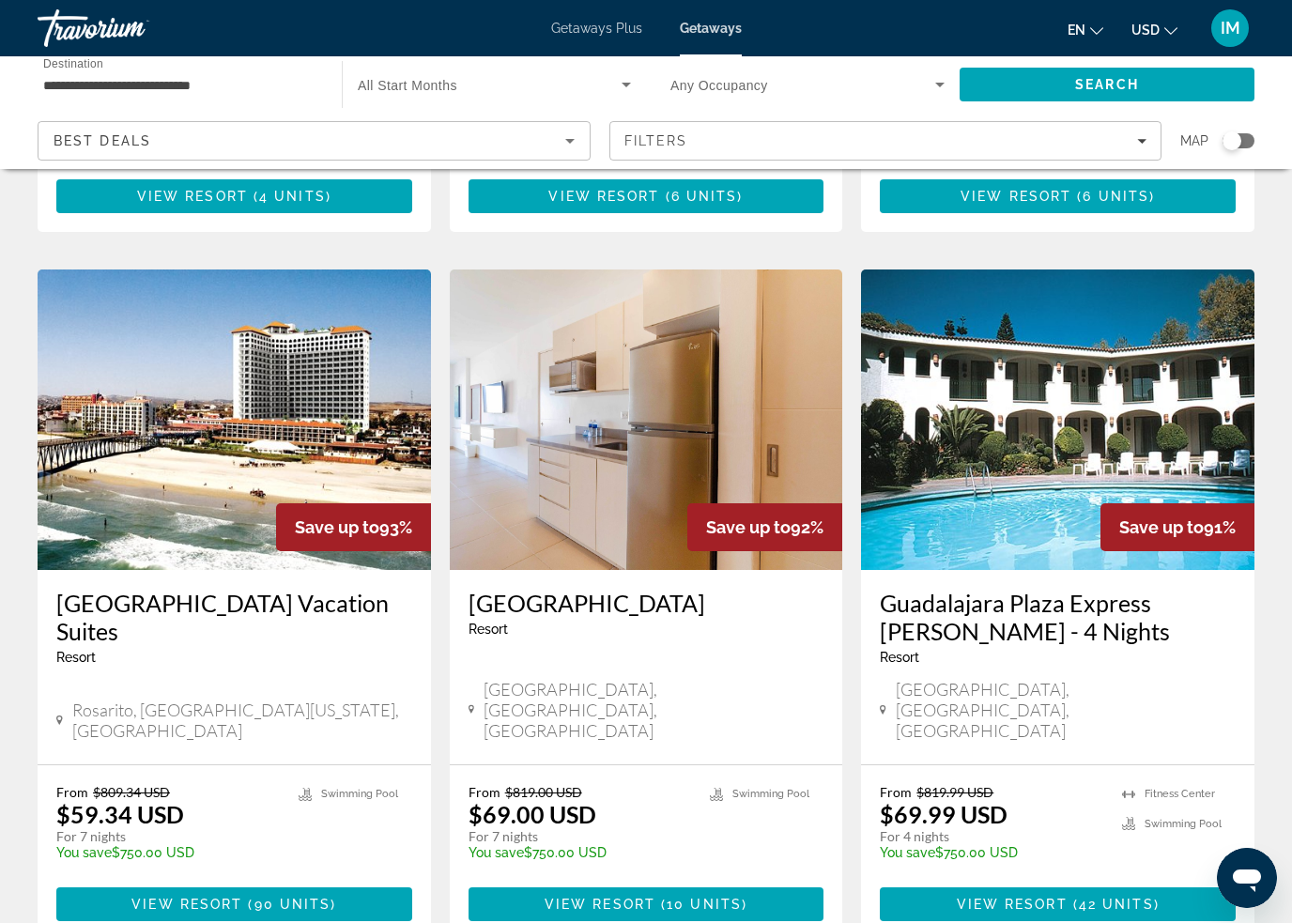
scroll to position [2120, 0]
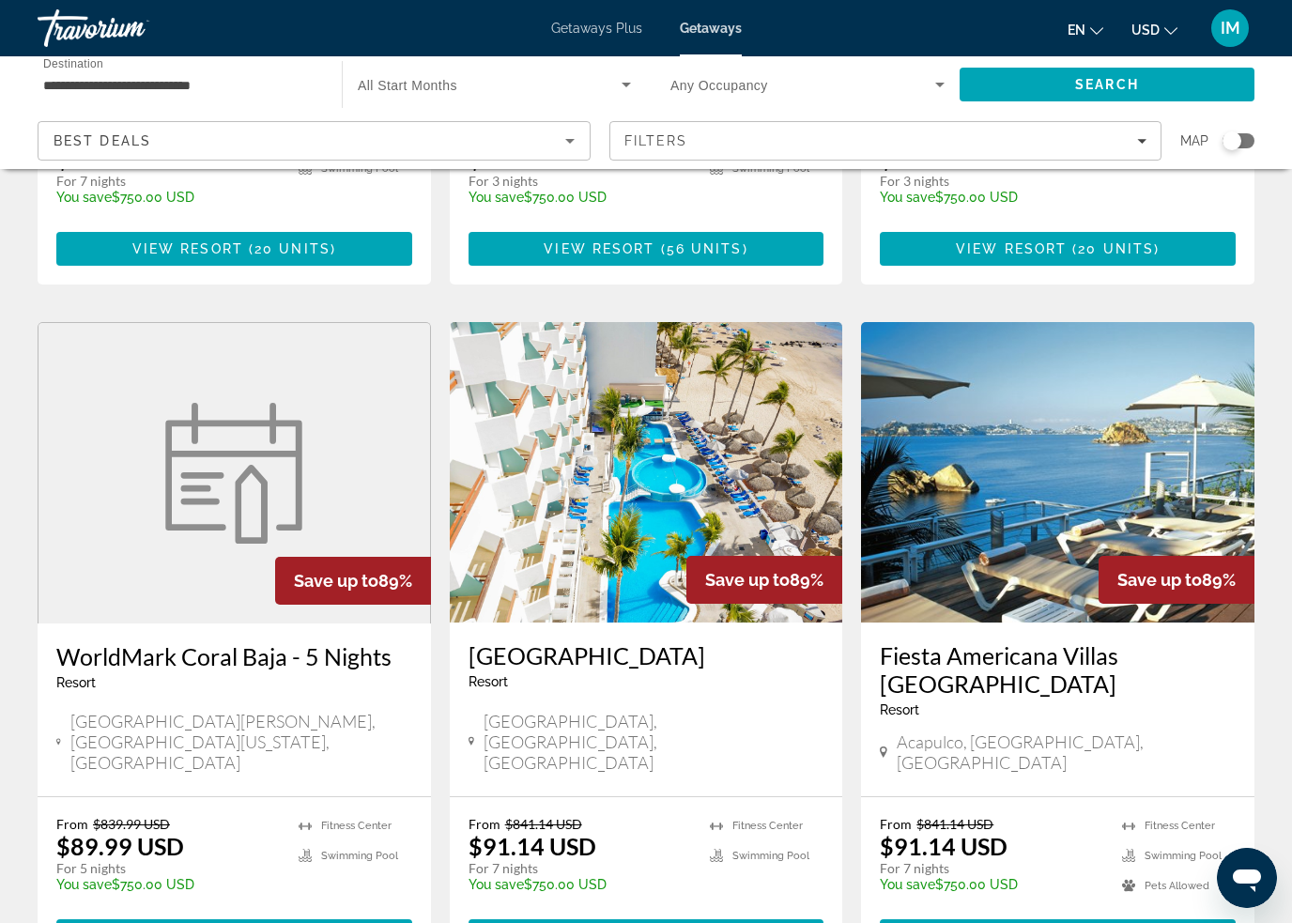
scroll to position [2106, 0]
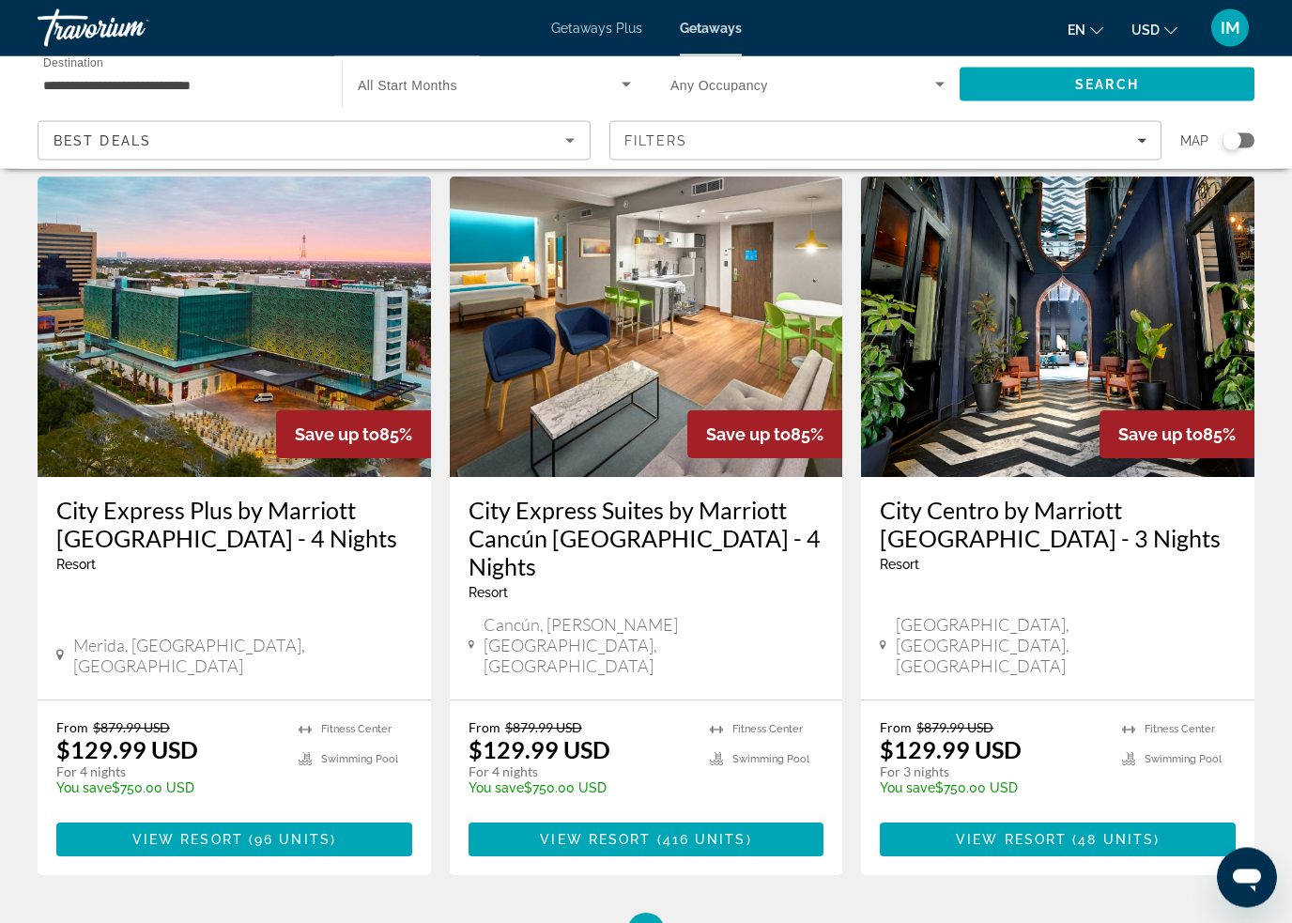
scroll to position [2183, 0]
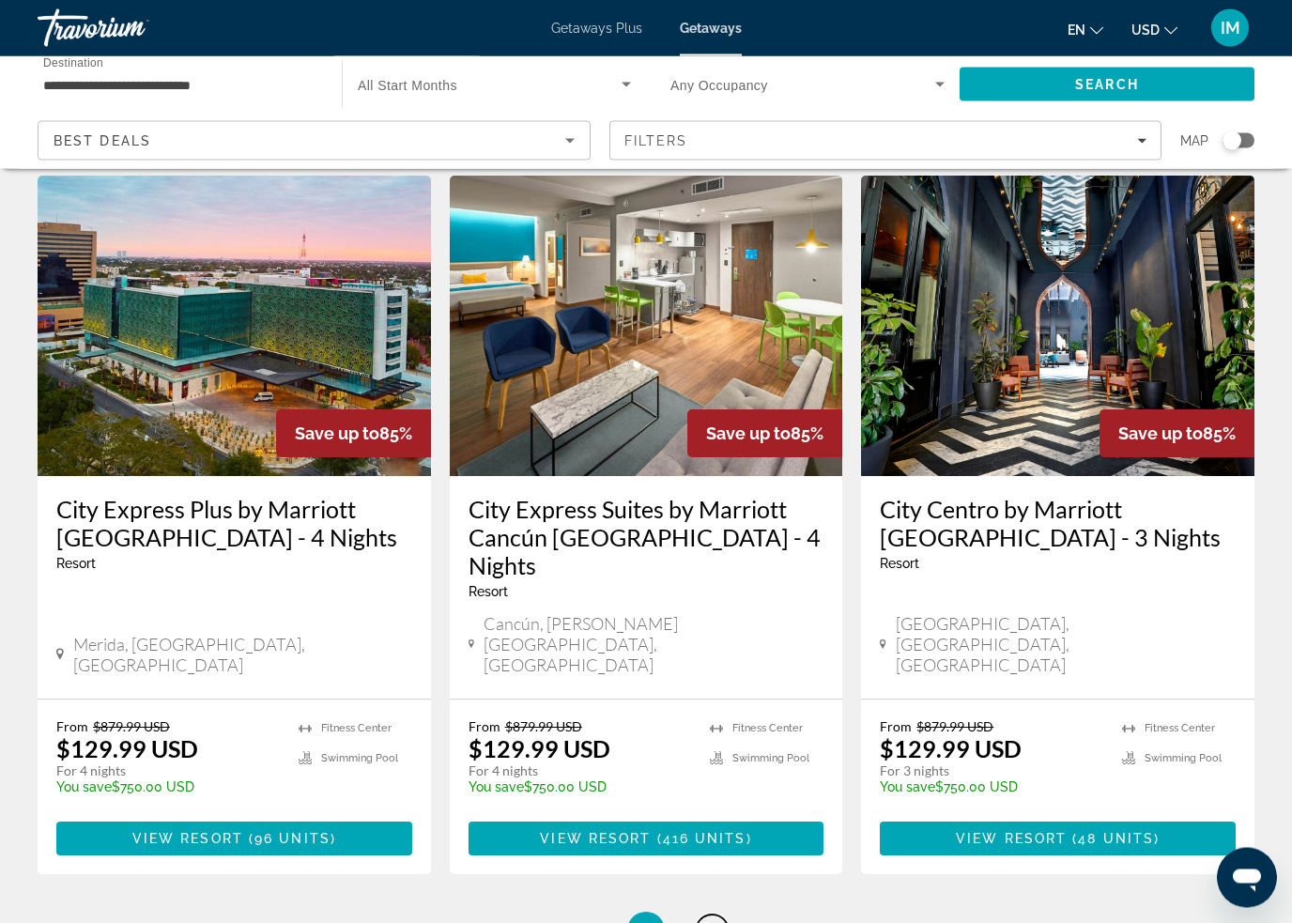
click at [716, 921] on span "8" at bounding box center [711, 931] width 9 height 21
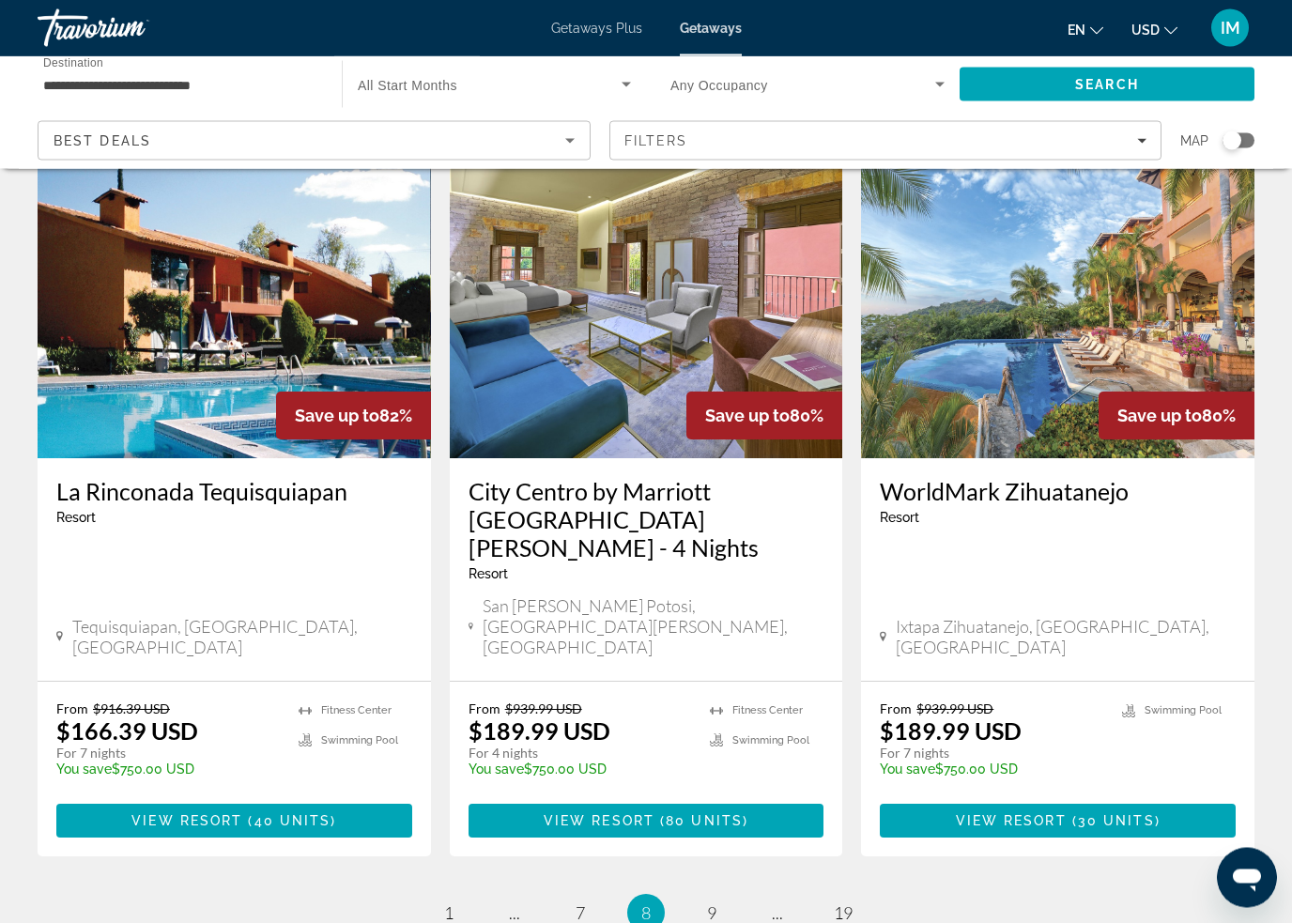
scroll to position [2252, 0]
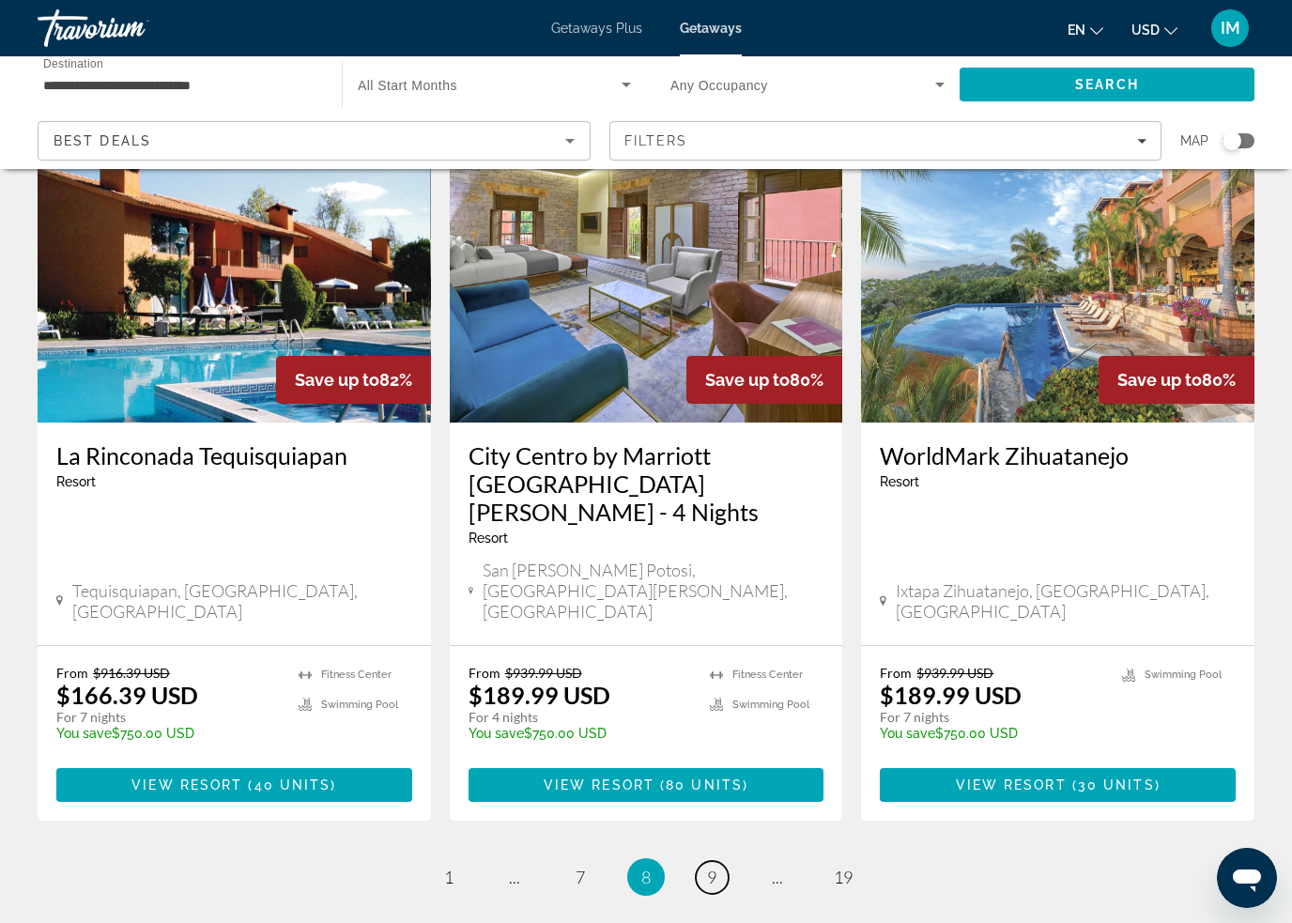
click at [717, 867] on span "9" at bounding box center [711, 877] width 9 height 21
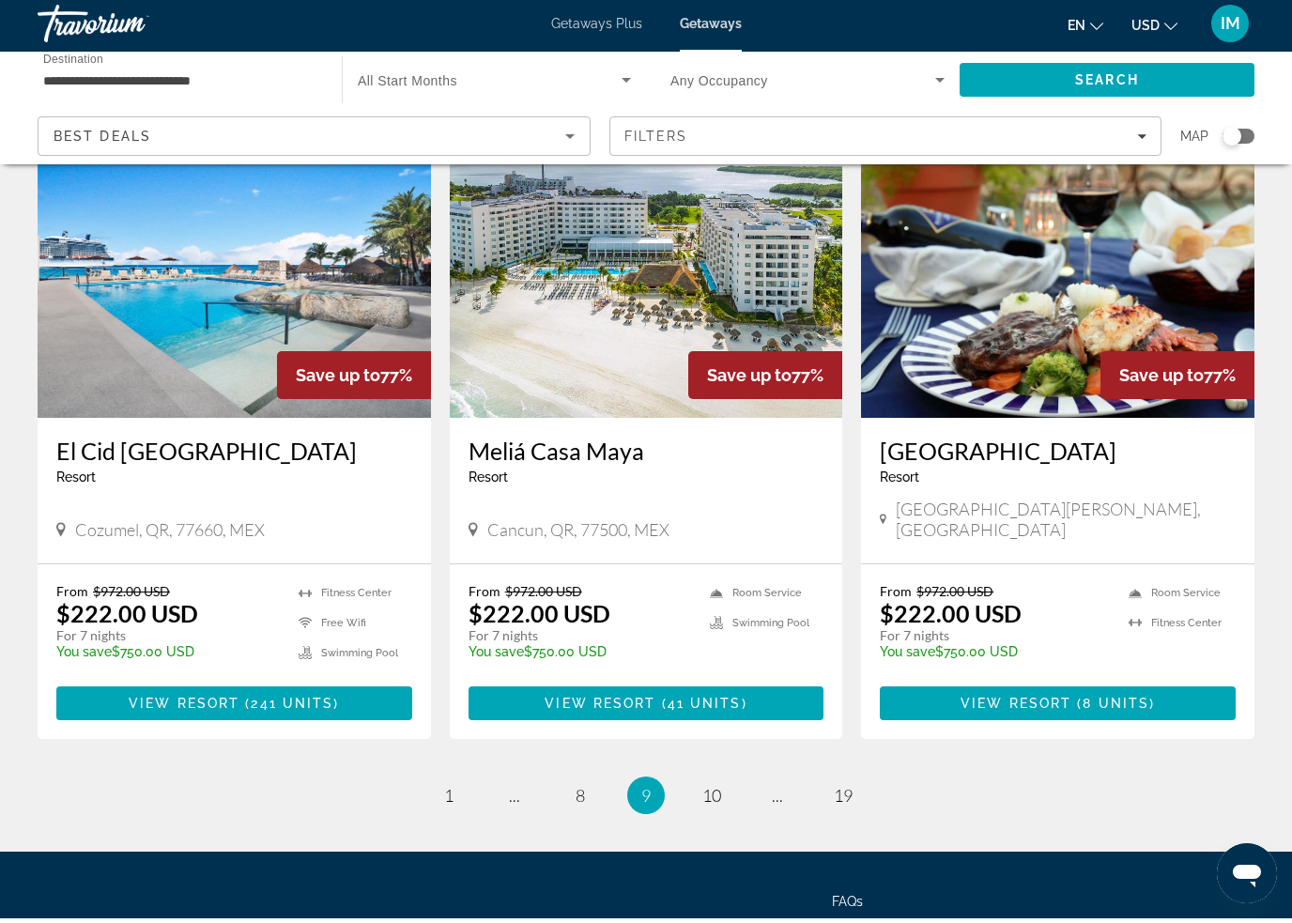
scroll to position [2258, 0]
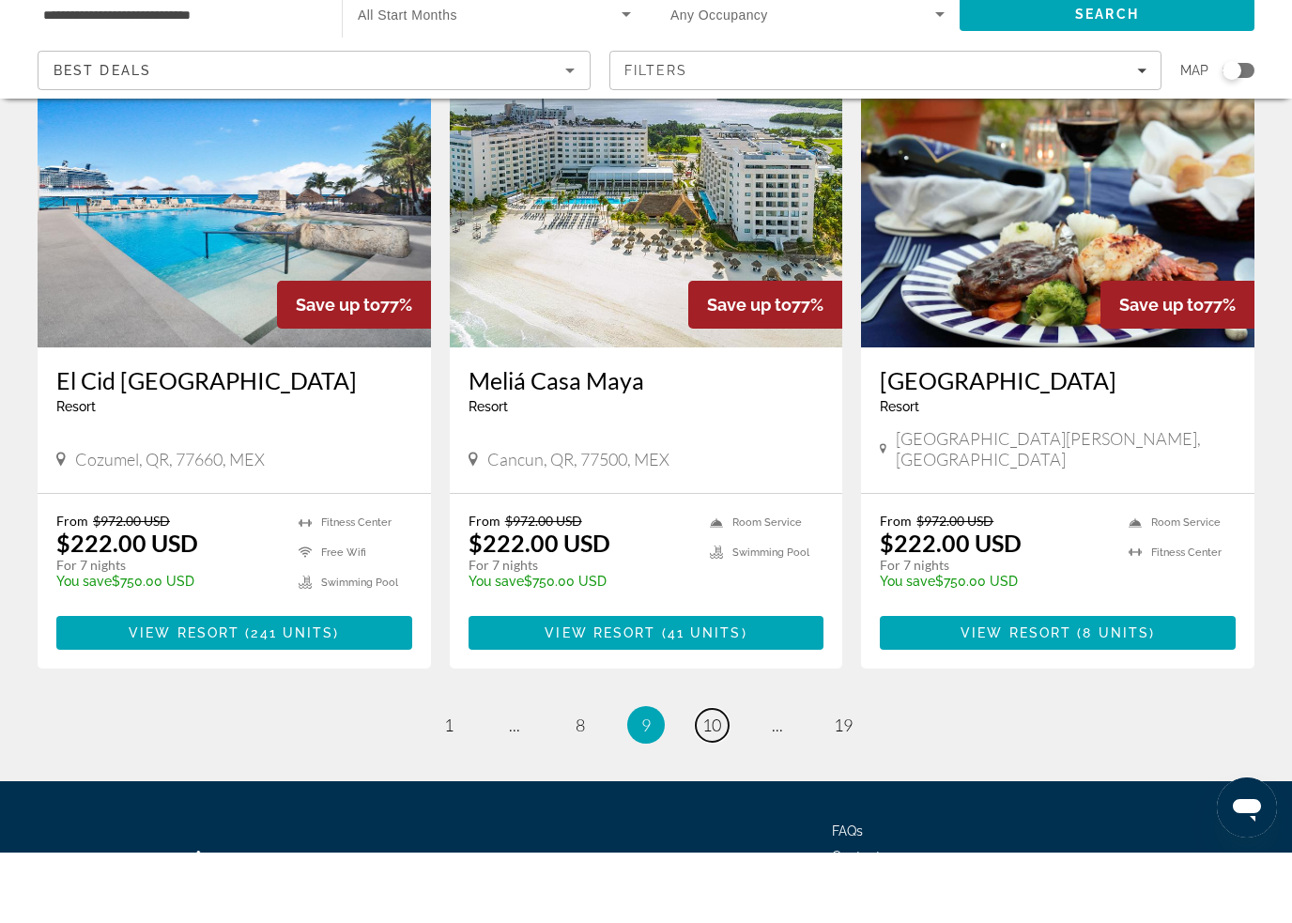
click at [708, 785] on span "10" at bounding box center [711, 795] width 19 height 21
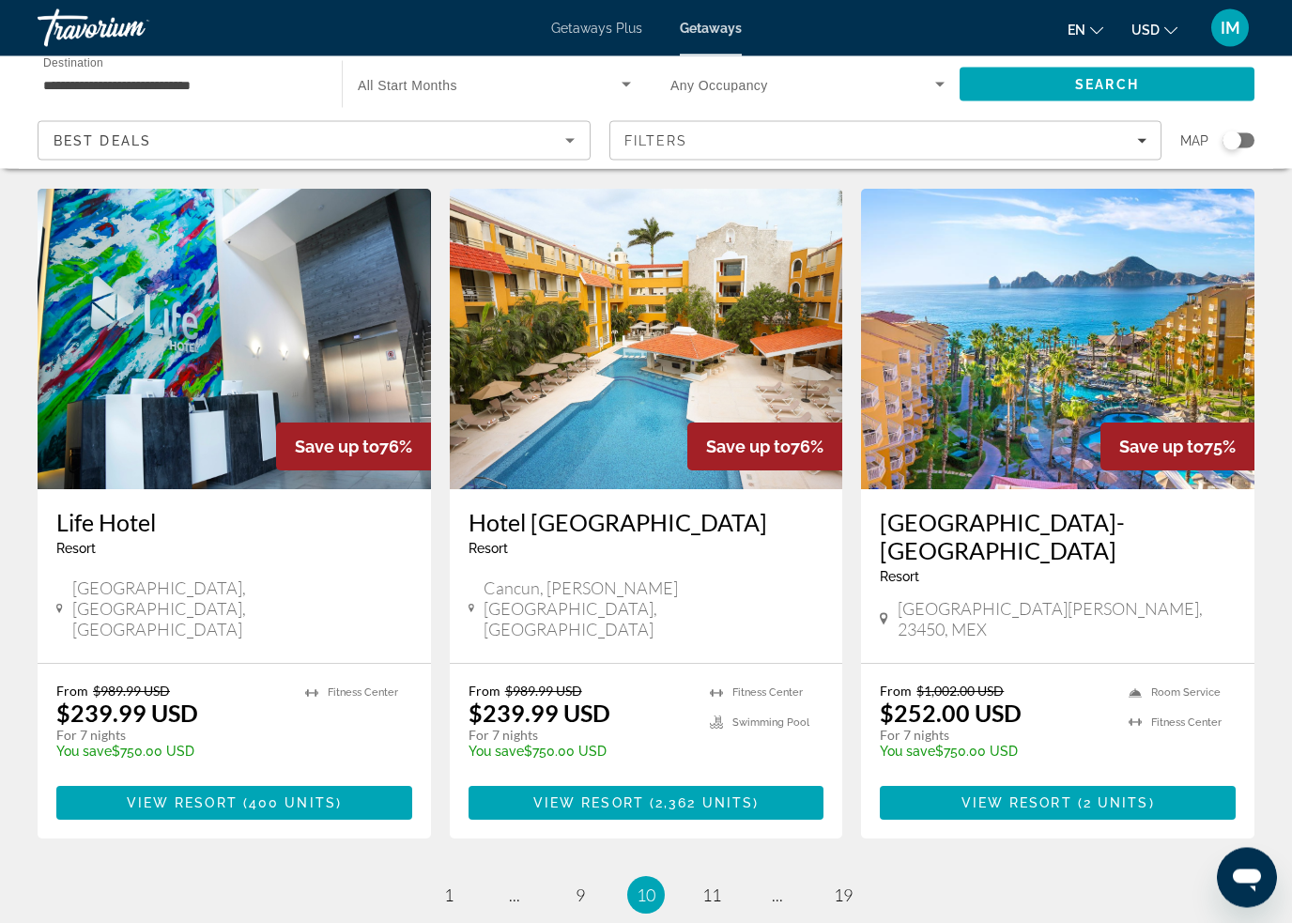
scroll to position [2098, 0]
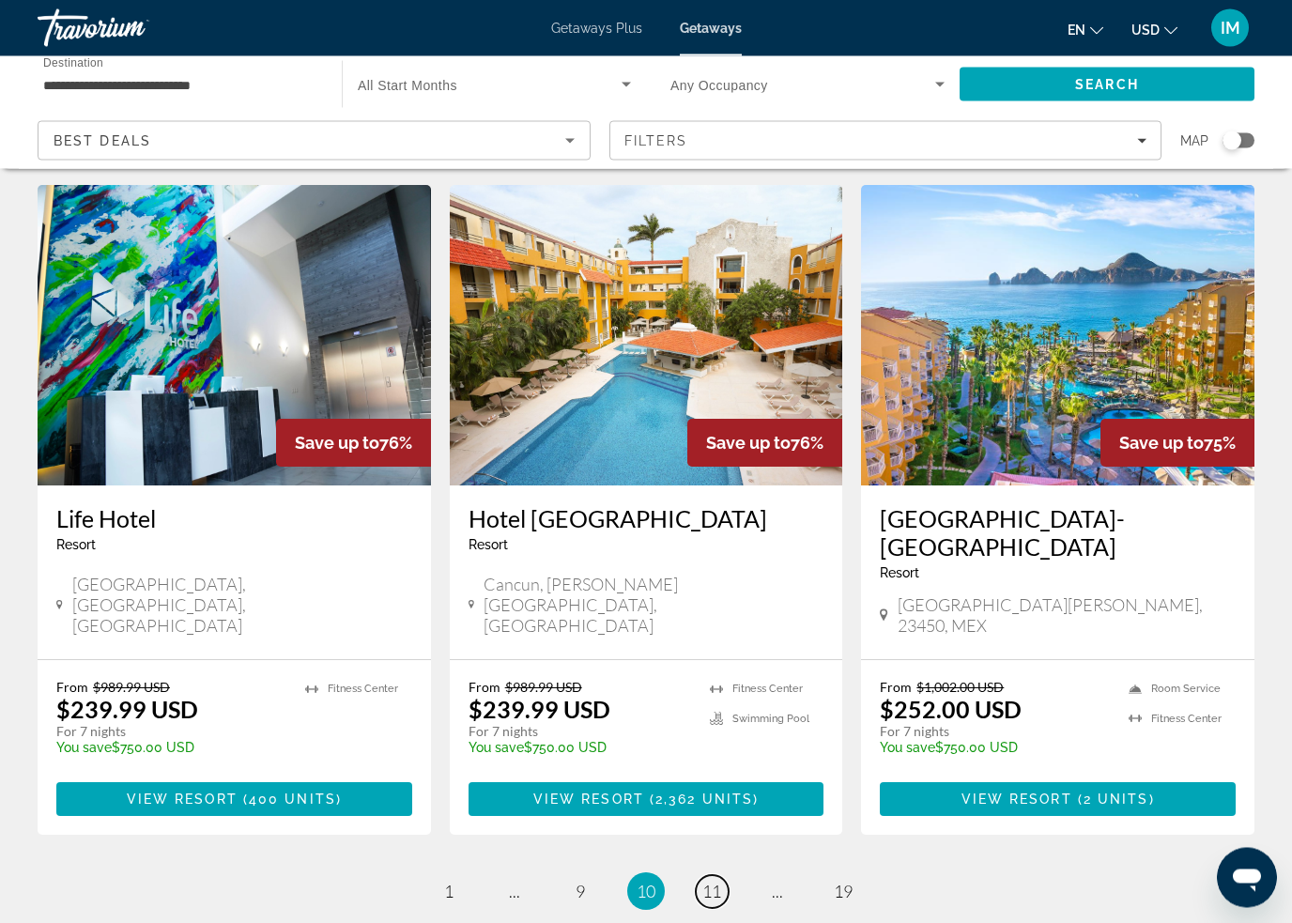
click at [709, 882] on span "11" at bounding box center [711, 892] width 19 height 21
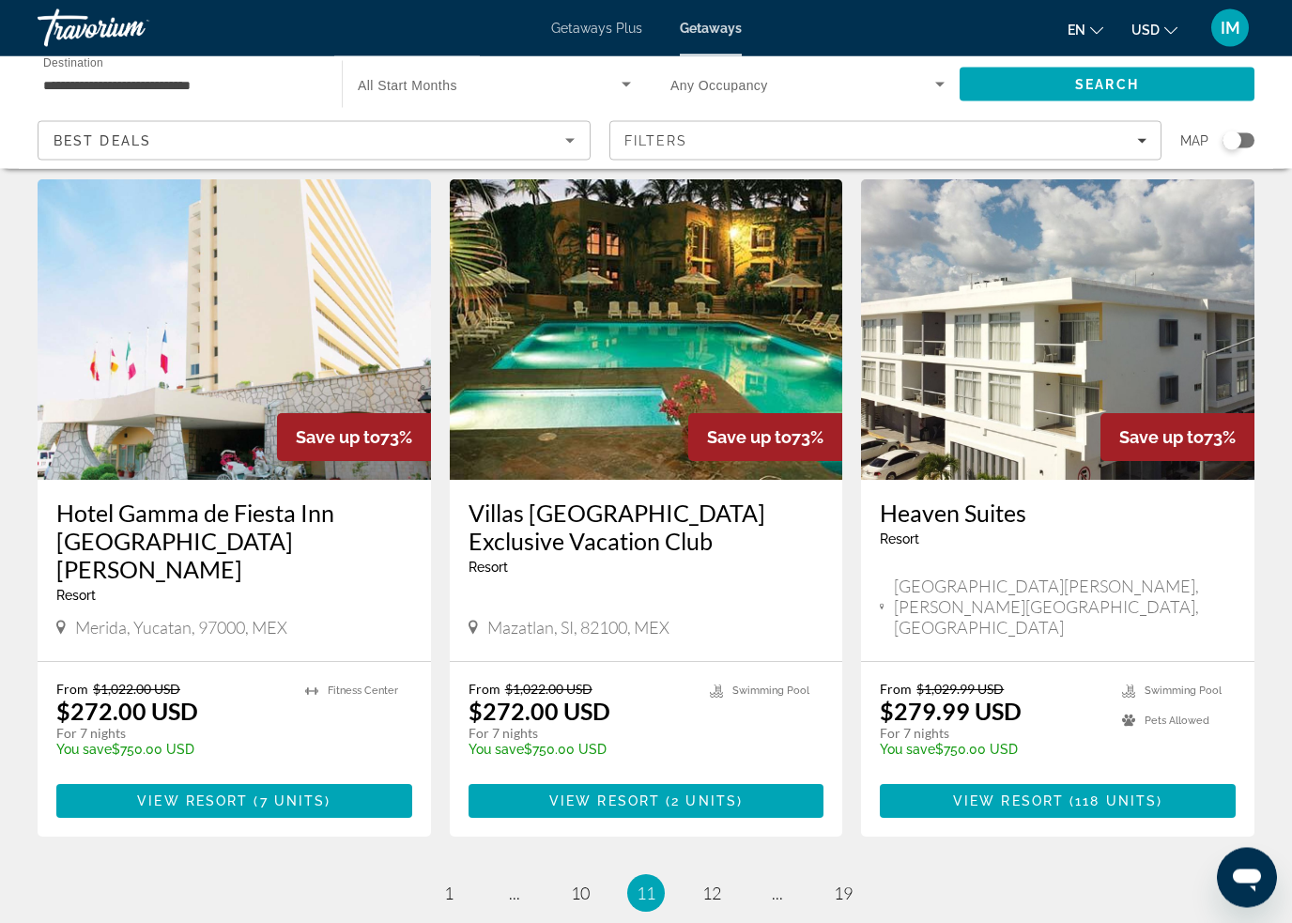
scroll to position [2212, 0]
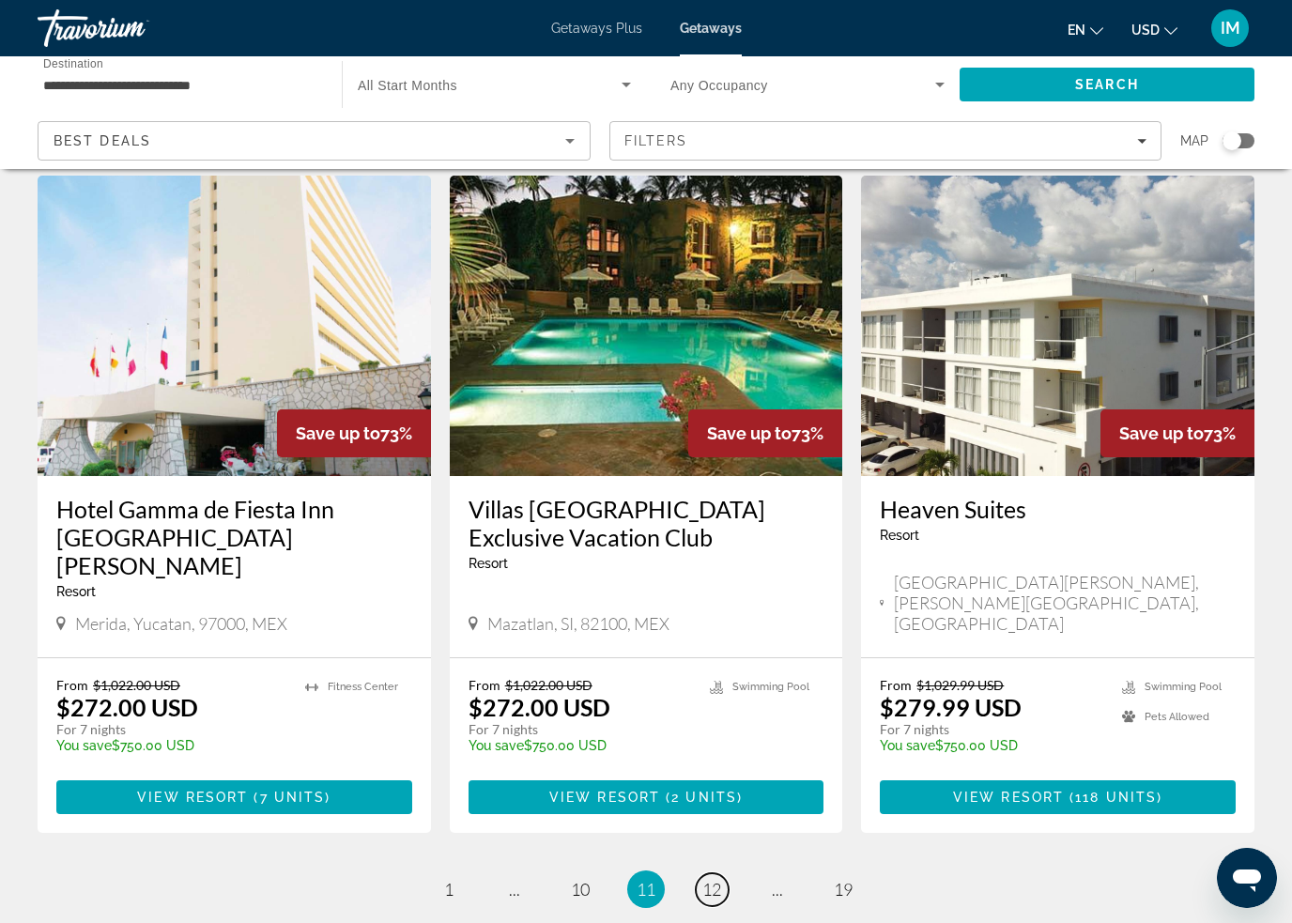
click at [716, 879] on span "12" at bounding box center [711, 889] width 19 height 21
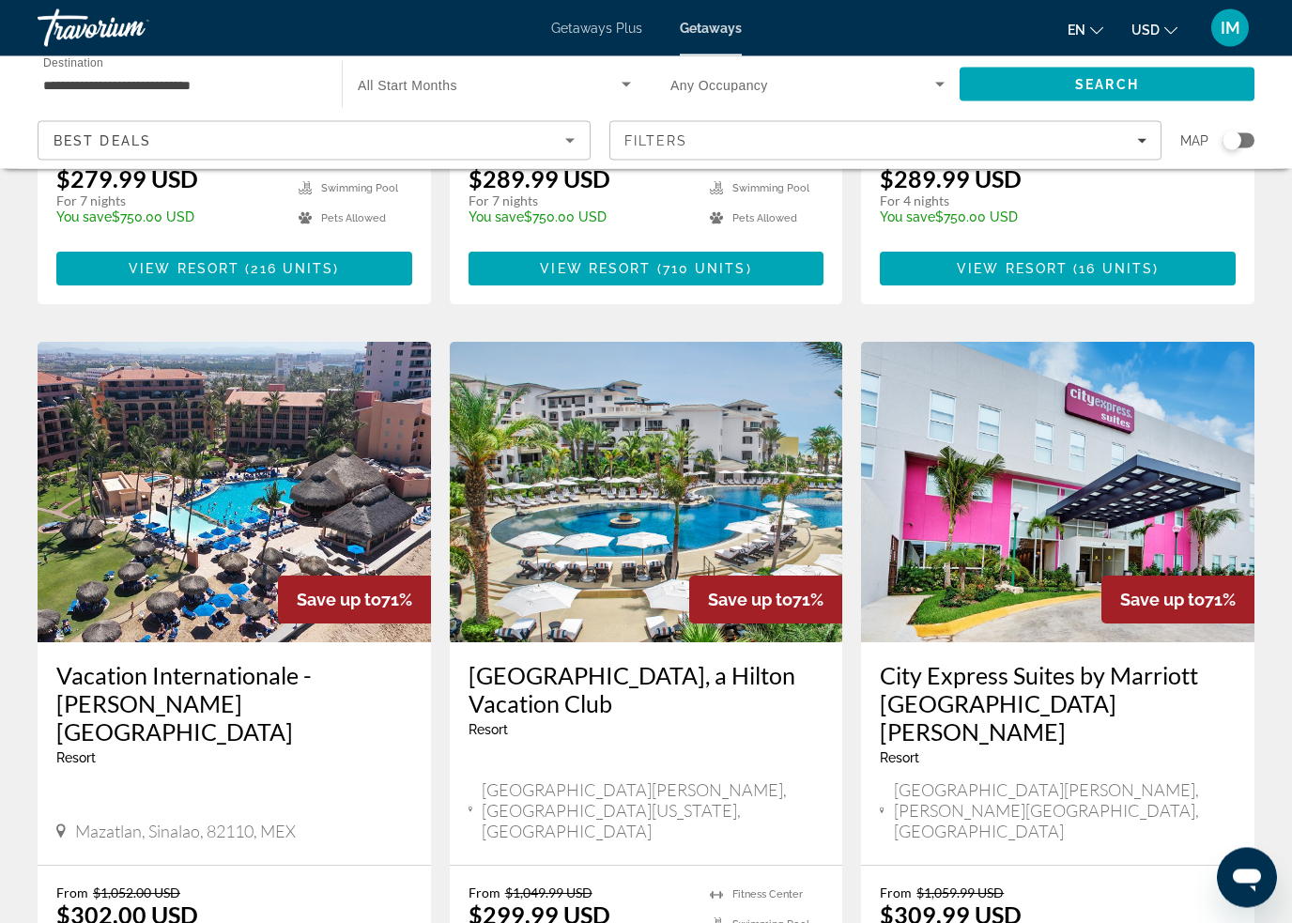
scroll to position [609, 0]
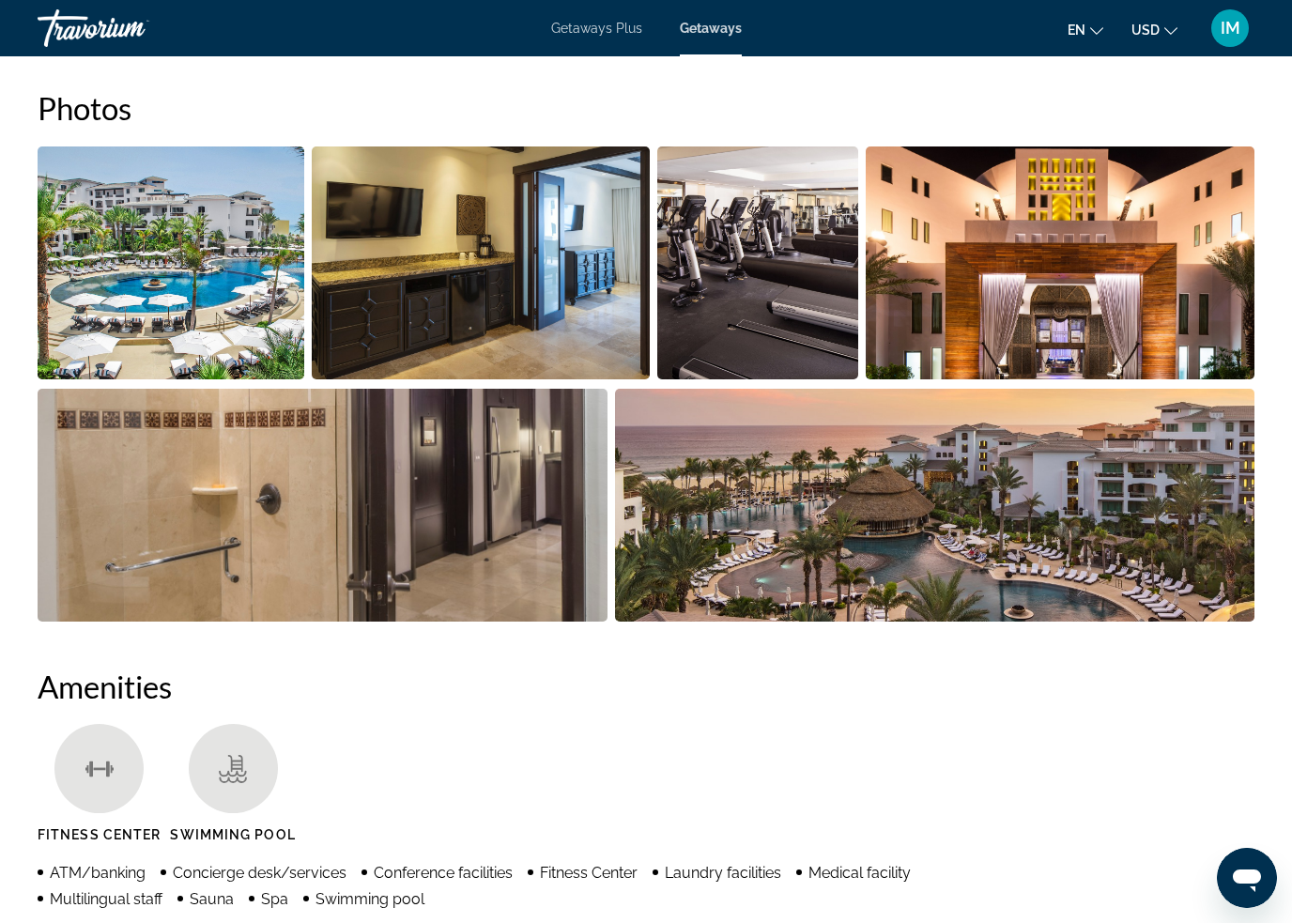
scroll to position [1232, 0]
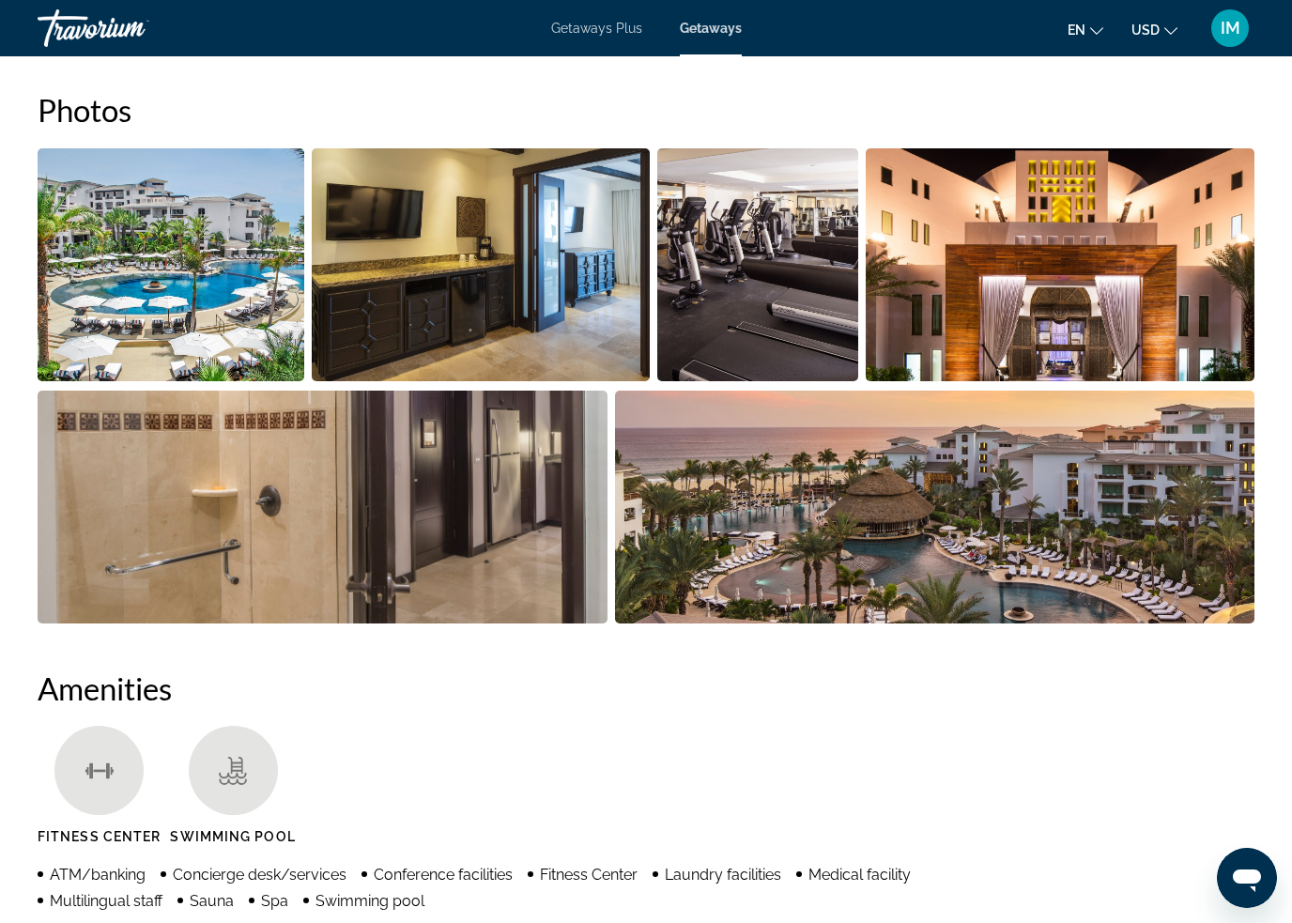
click at [231, 275] on img "Open full-screen image slider" at bounding box center [171, 264] width 267 height 233
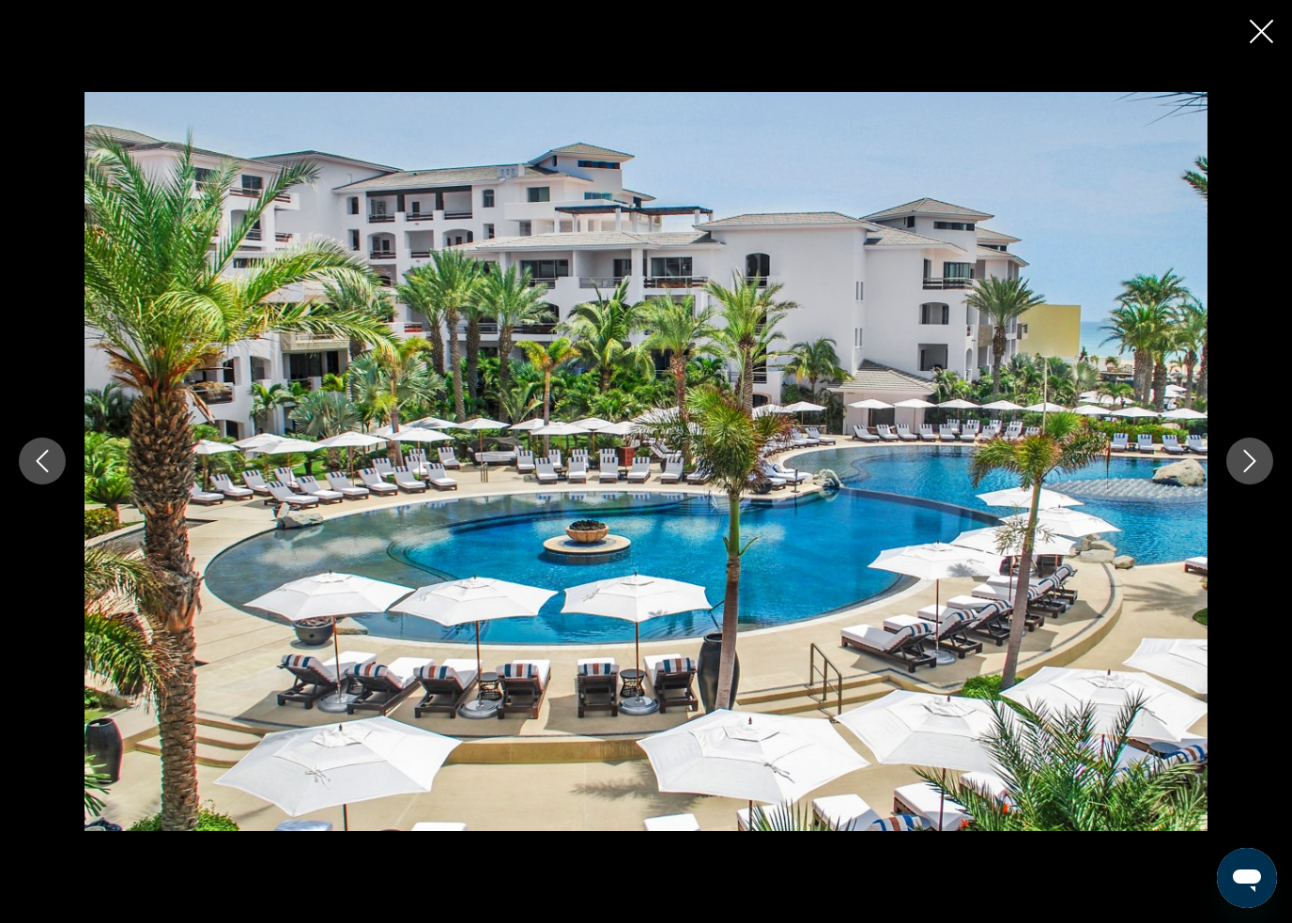
click at [1251, 458] on icon "Next image" at bounding box center [1250, 462] width 12 height 23
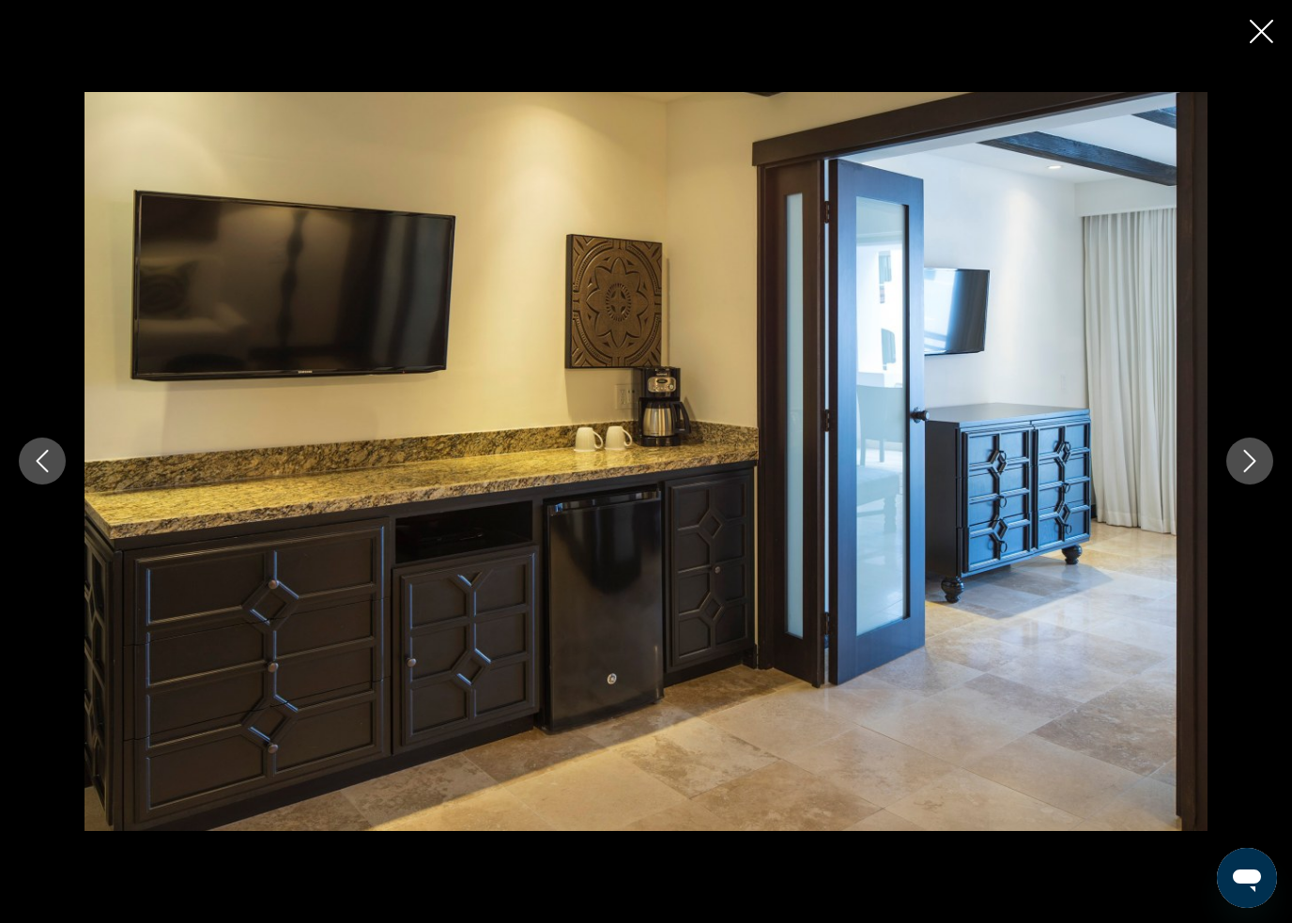
click at [1247, 455] on icon "Next image" at bounding box center [1250, 461] width 23 height 23
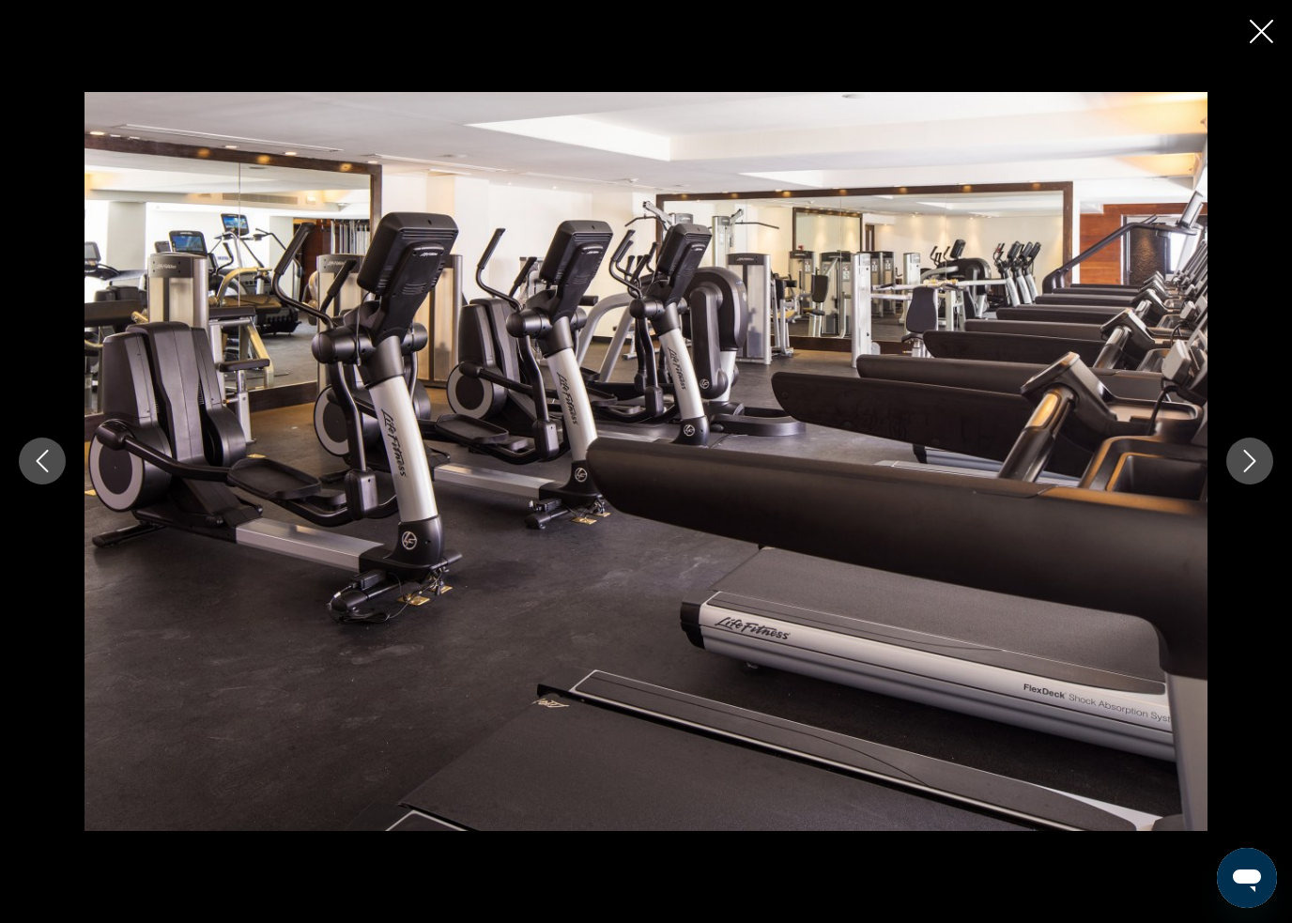
click at [1262, 457] on button "Next image" at bounding box center [1249, 461] width 47 height 47
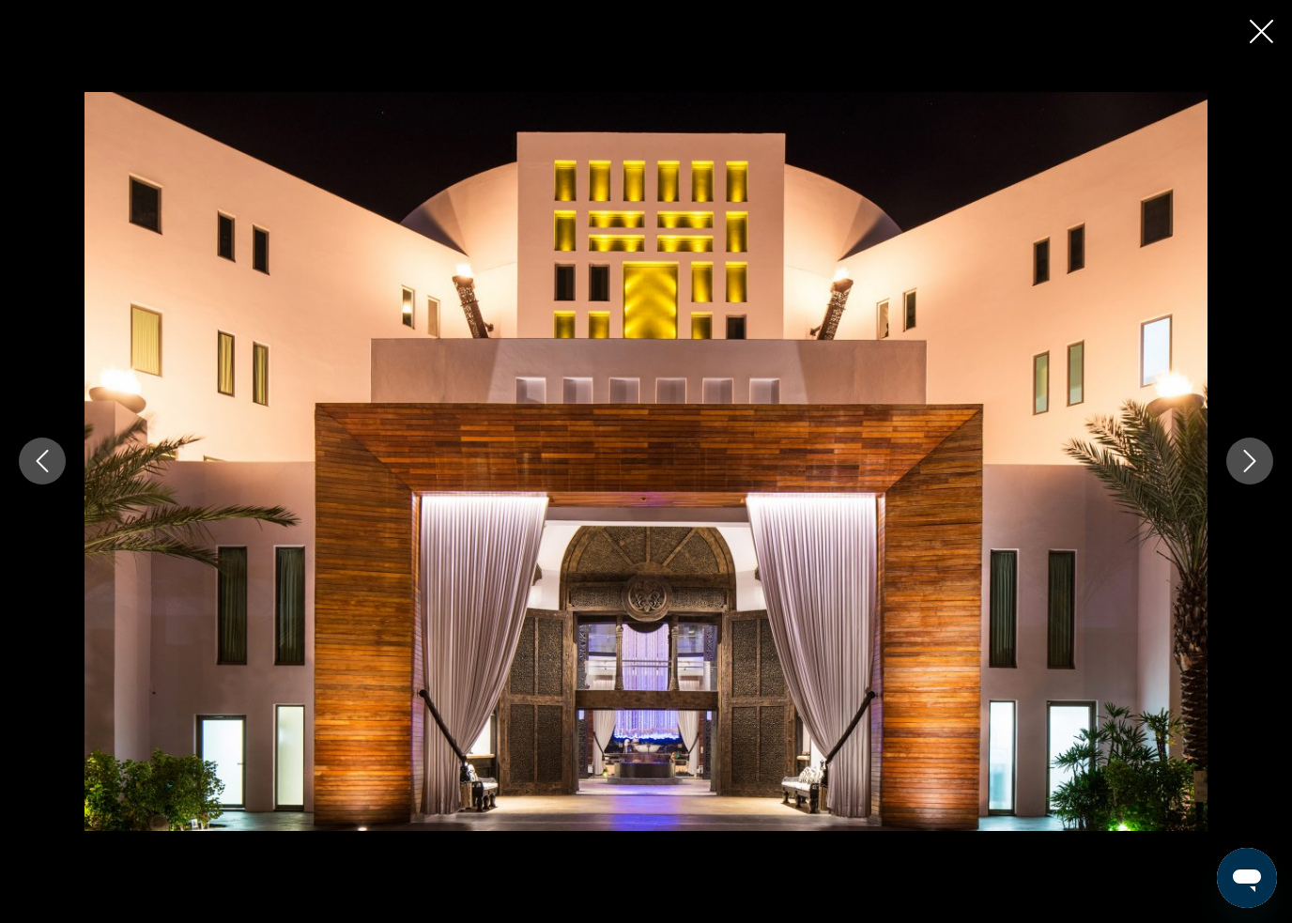
click at [1253, 457] on icon "Next image" at bounding box center [1250, 461] width 23 height 23
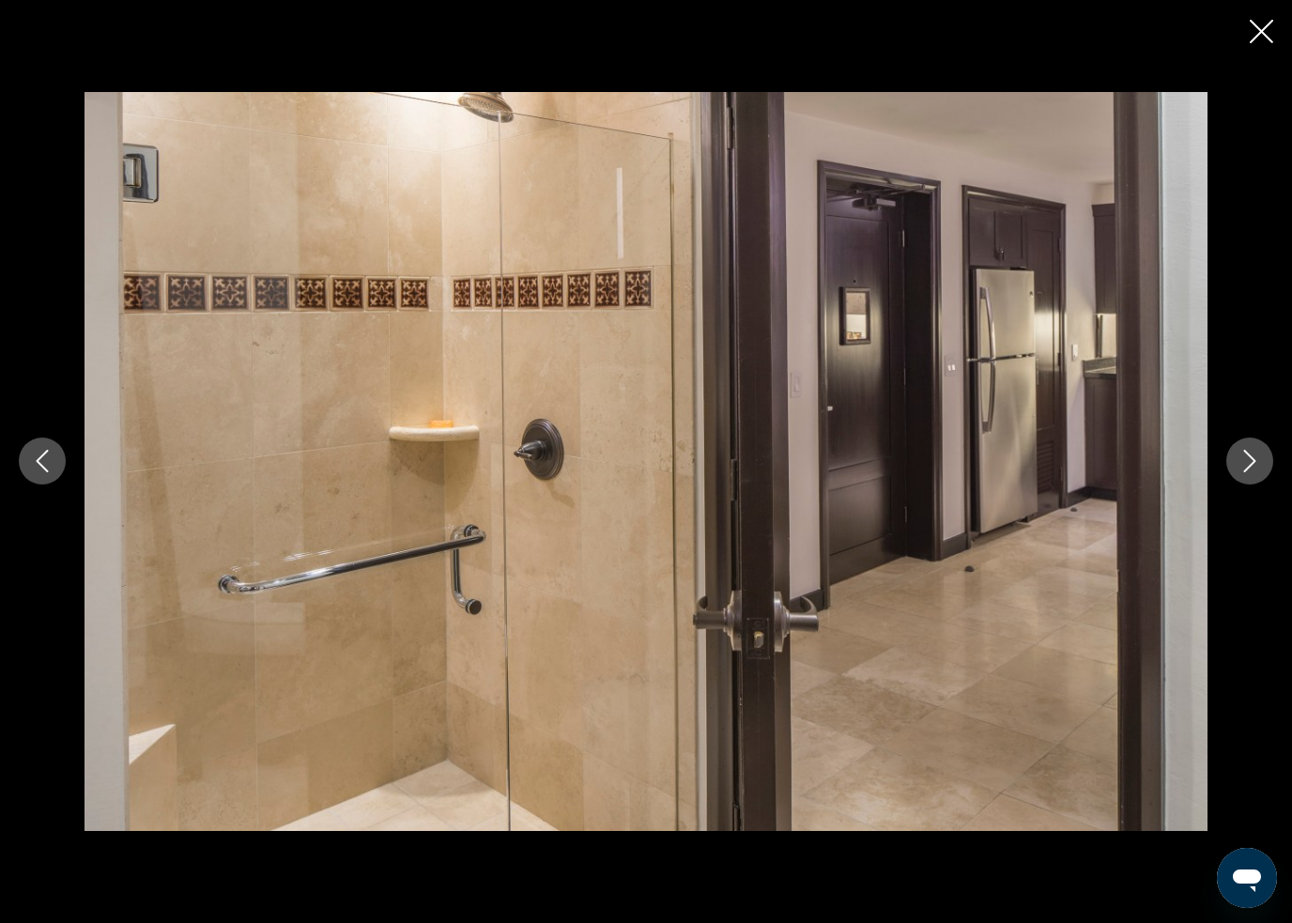
click at [1246, 456] on icon "Next image" at bounding box center [1250, 461] width 23 height 23
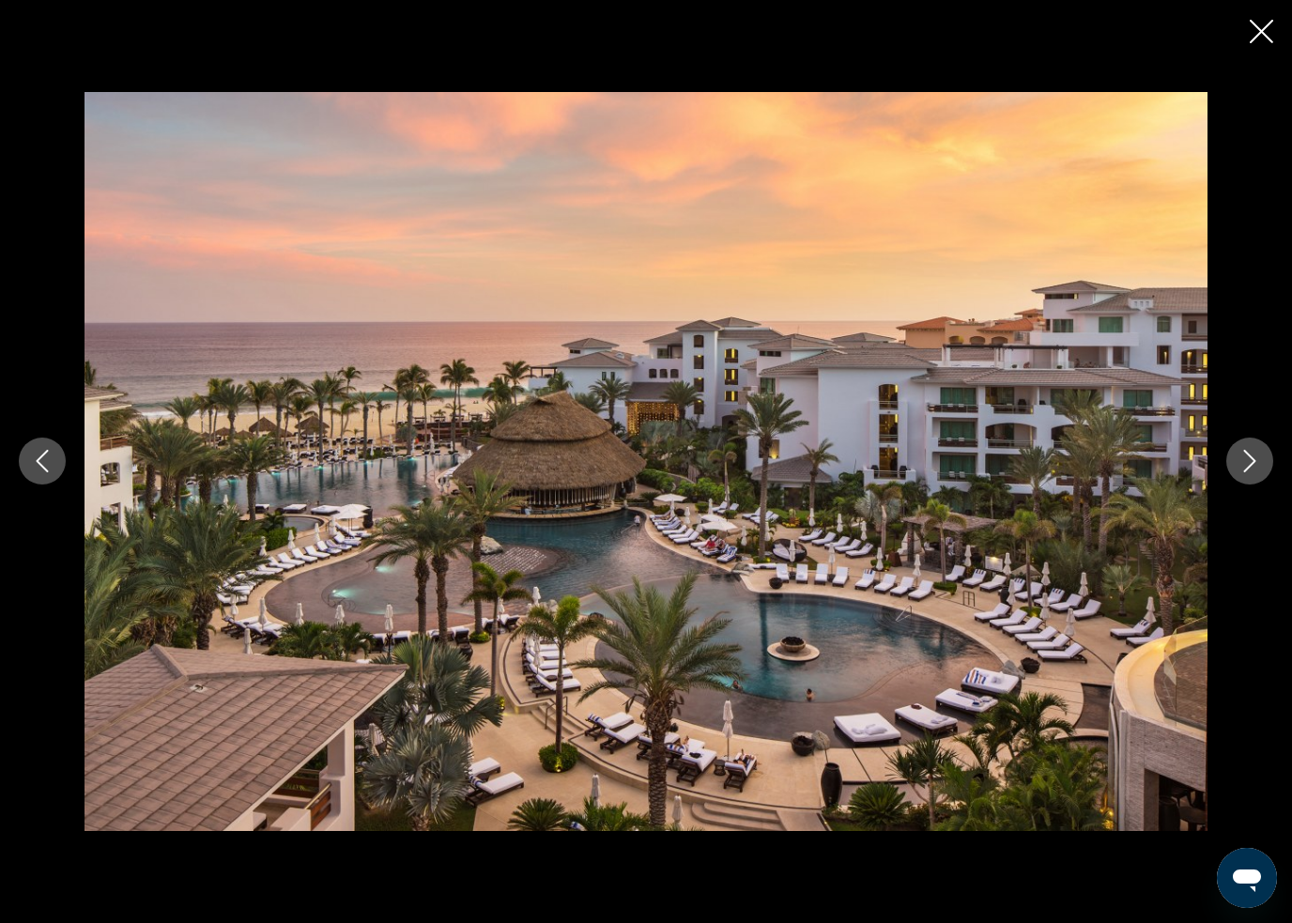
click at [1254, 460] on icon "Next image" at bounding box center [1250, 462] width 12 height 23
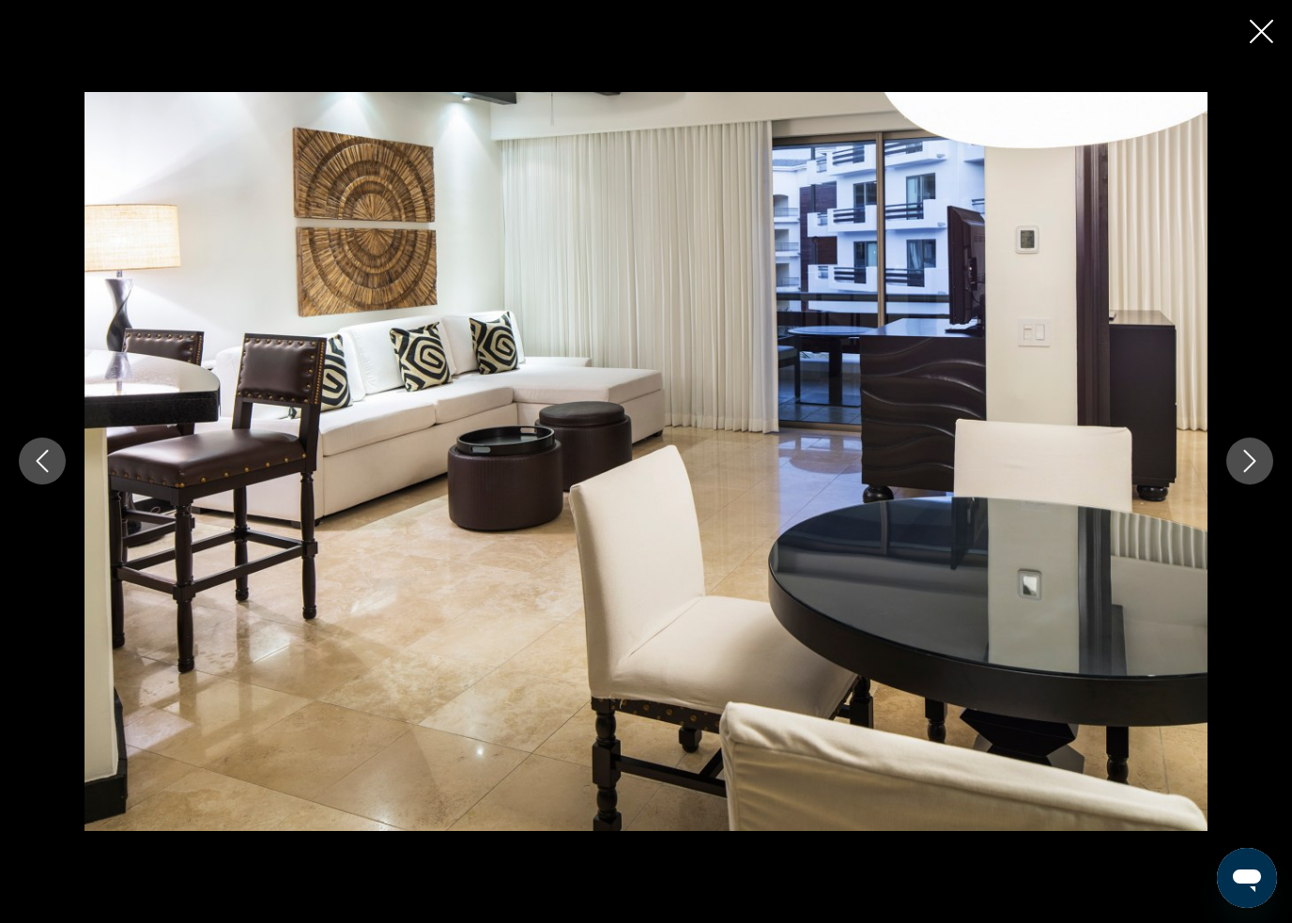
click at [1253, 454] on icon "Next image" at bounding box center [1250, 461] width 23 height 23
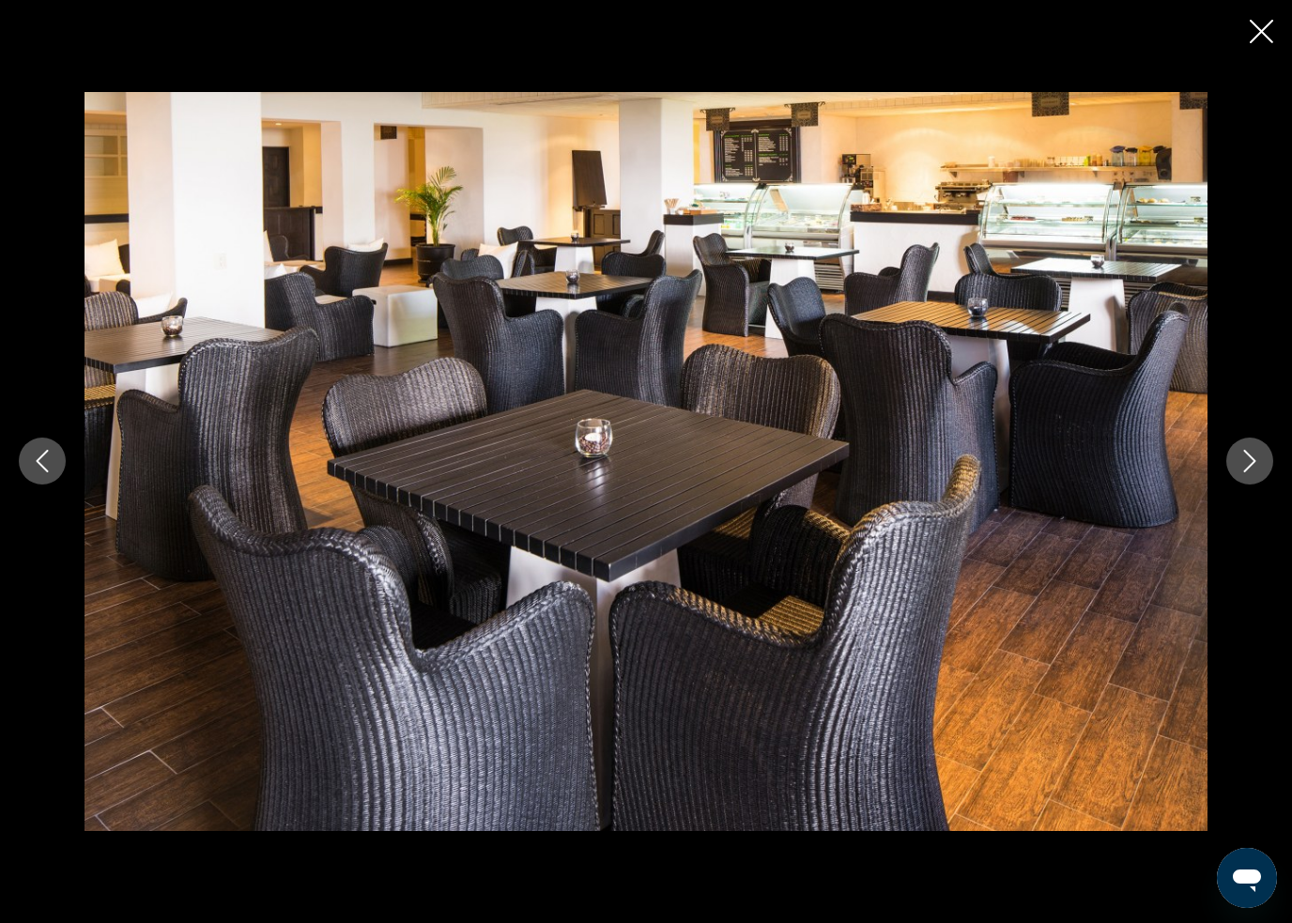
click at [1257, 455] on icon "Next image" at bounding box center [1250, 461] width 23 height 23
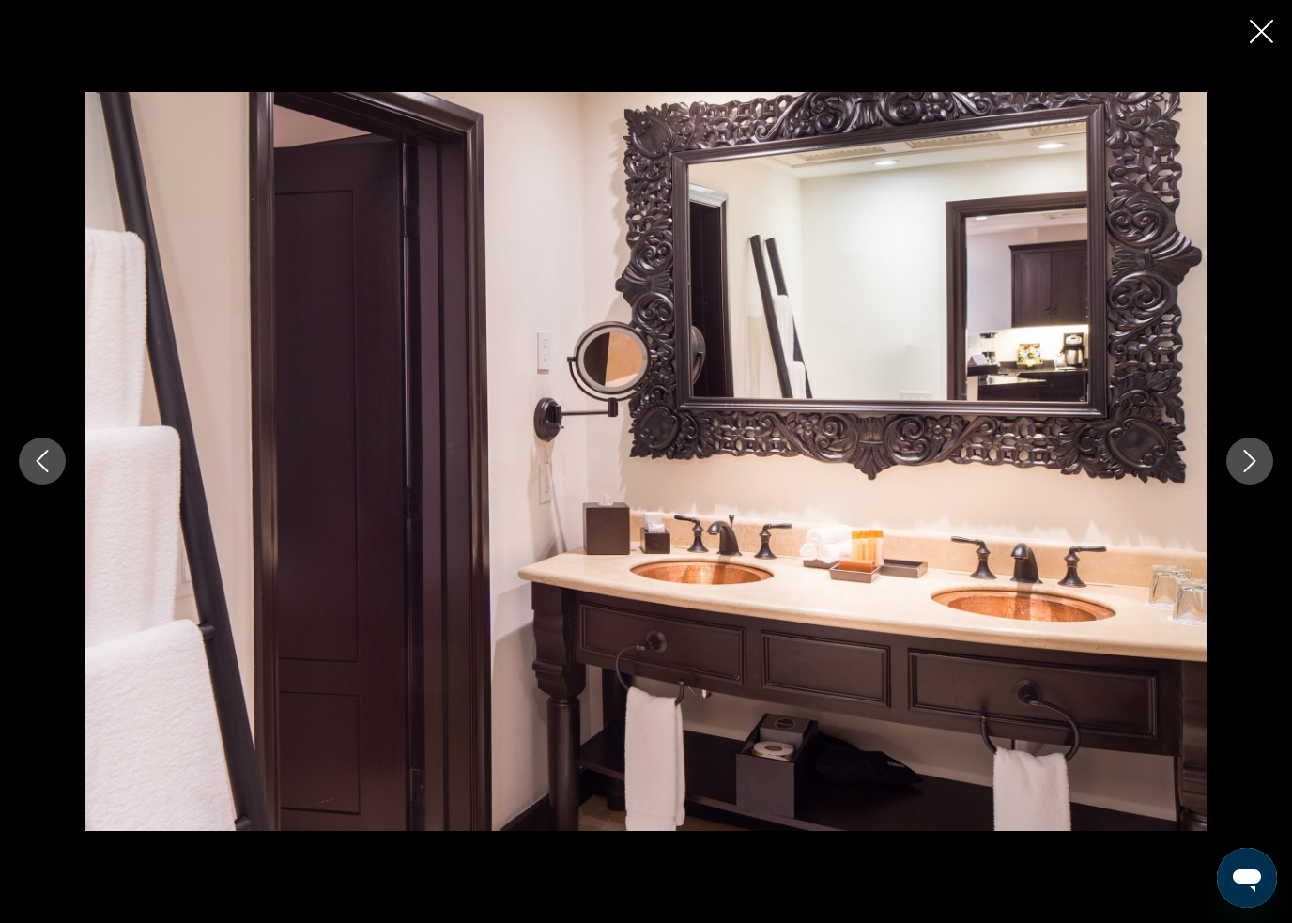
click at [1254, 463] on icon "Next image" at bounding box center [1250, 462] width 12 height 23
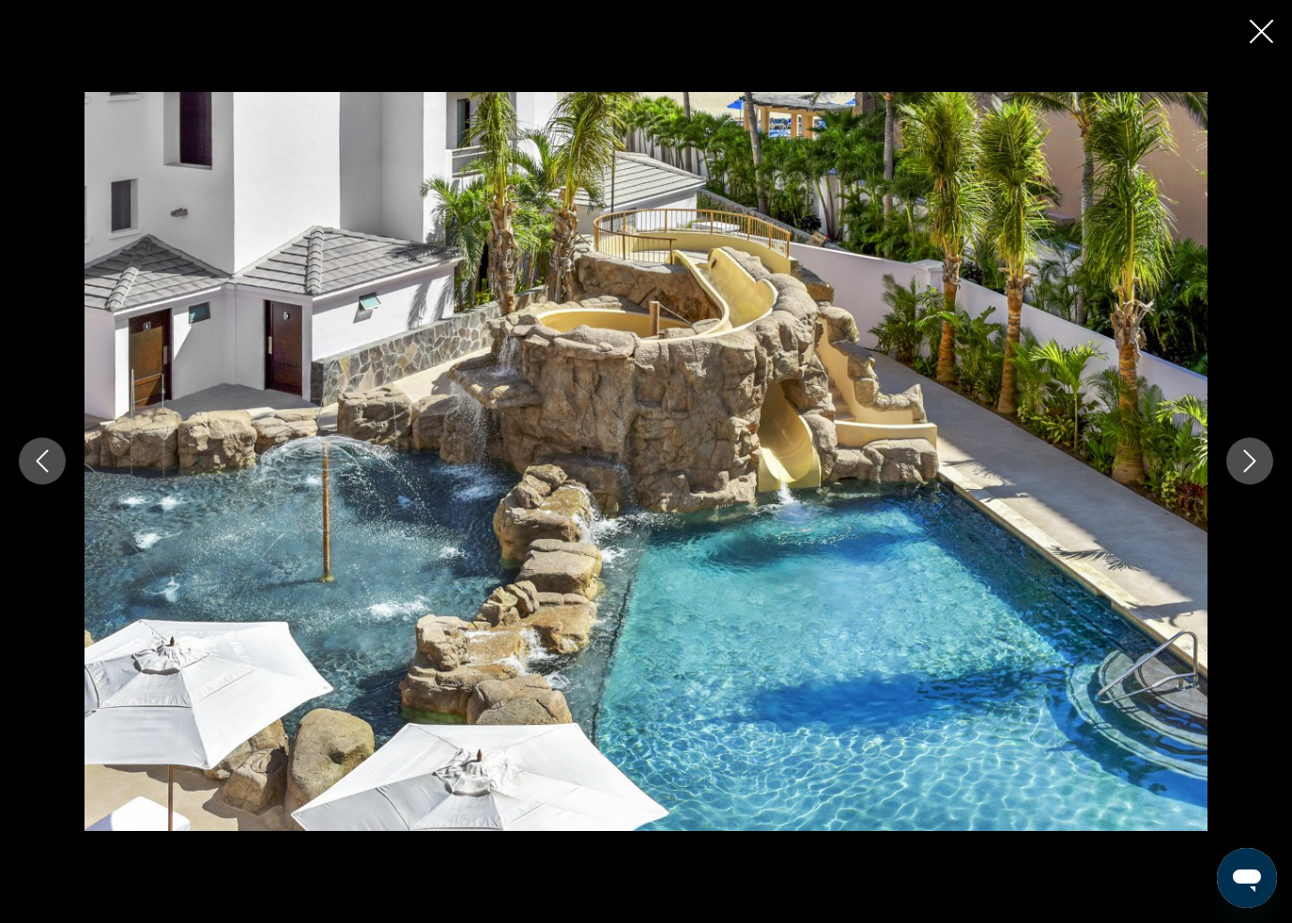
click at [1236, 470] on button "Next image" at bounding box center [1249, 461] width 47 height 47
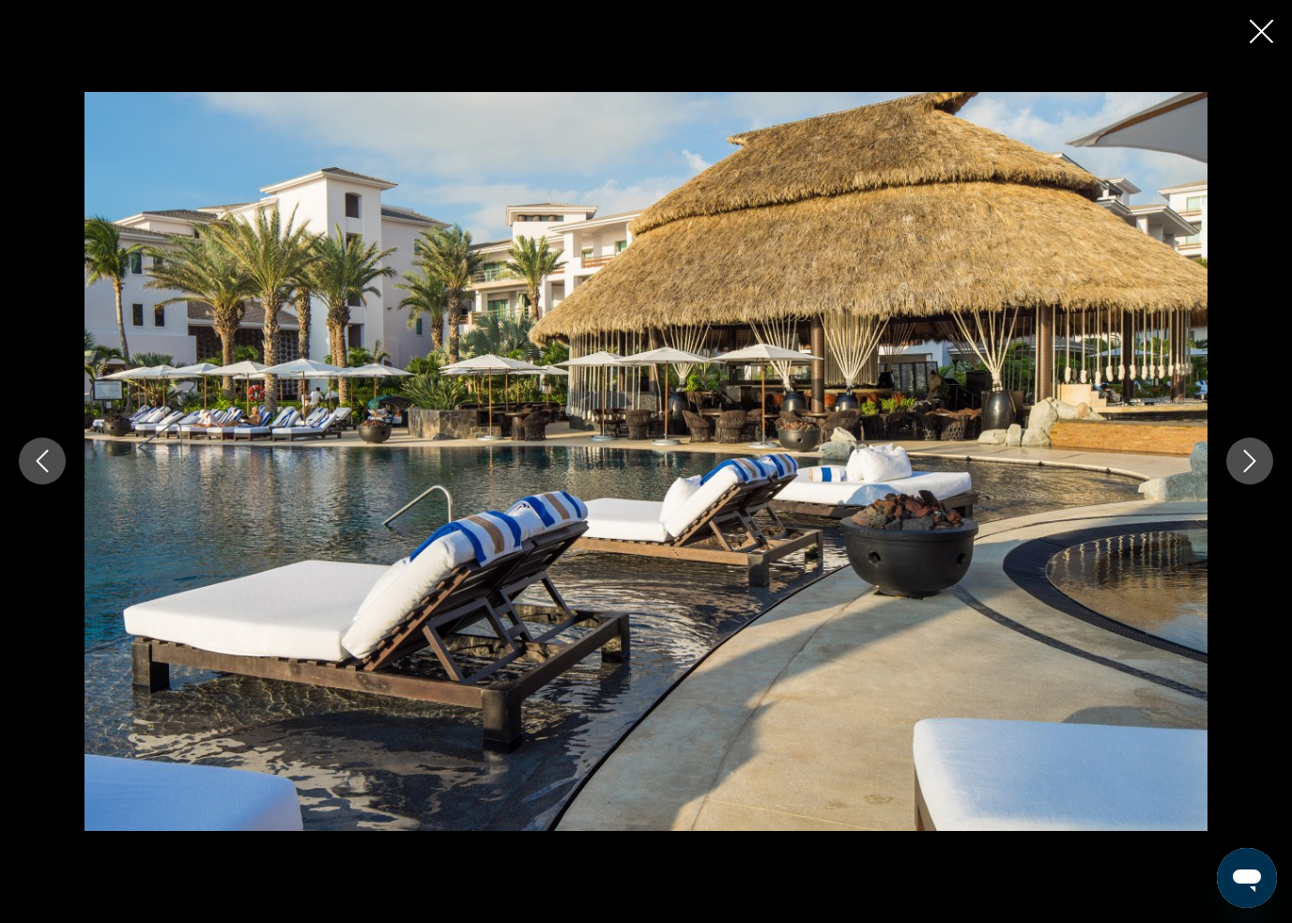
click at [1249, 466] on icon "Next image" at bounding box center [1250, 461] width 23 height 23
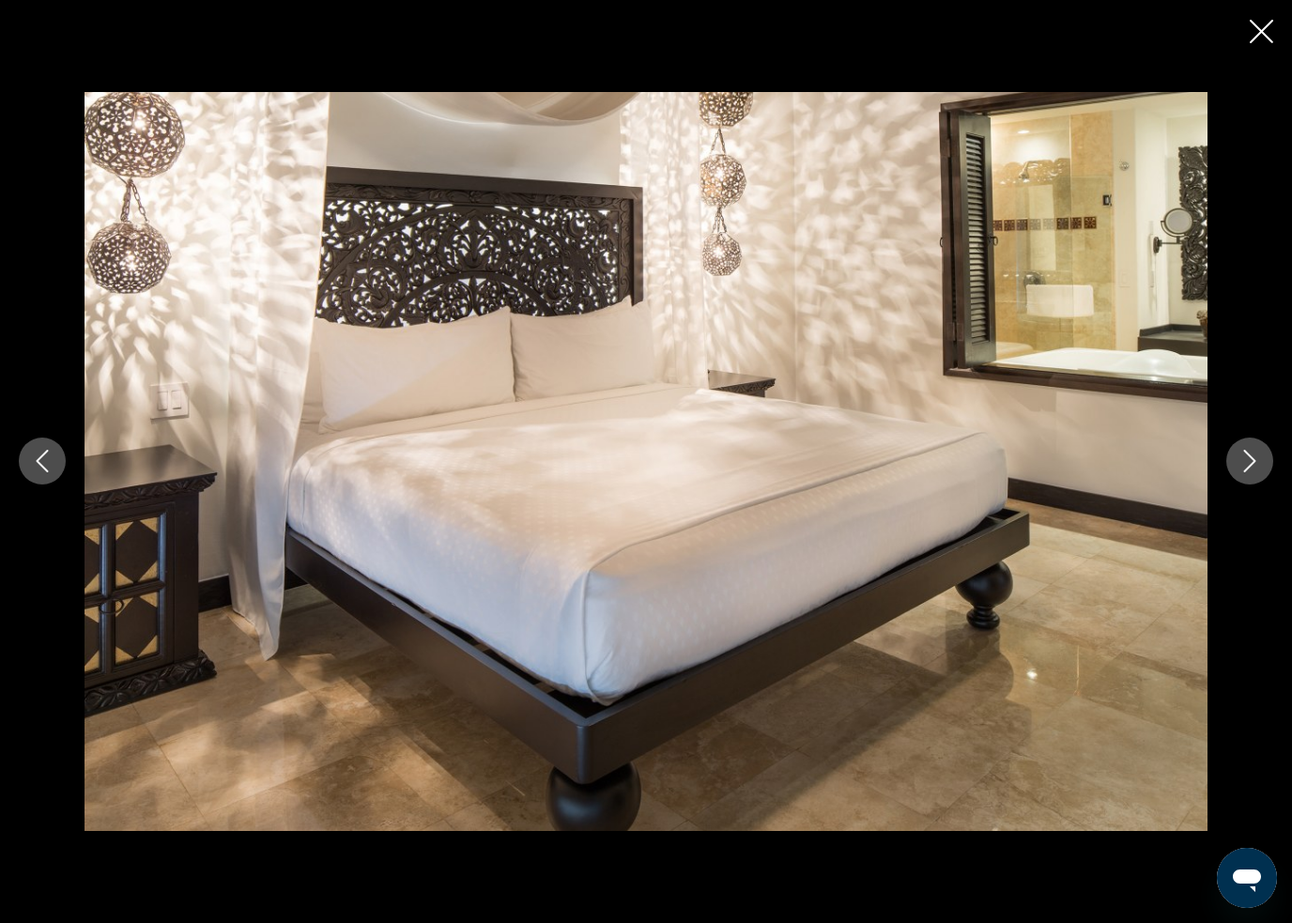
click at [1259, 456] on icon "Next image" at bounding box center [1250, 461] width 23 height 23
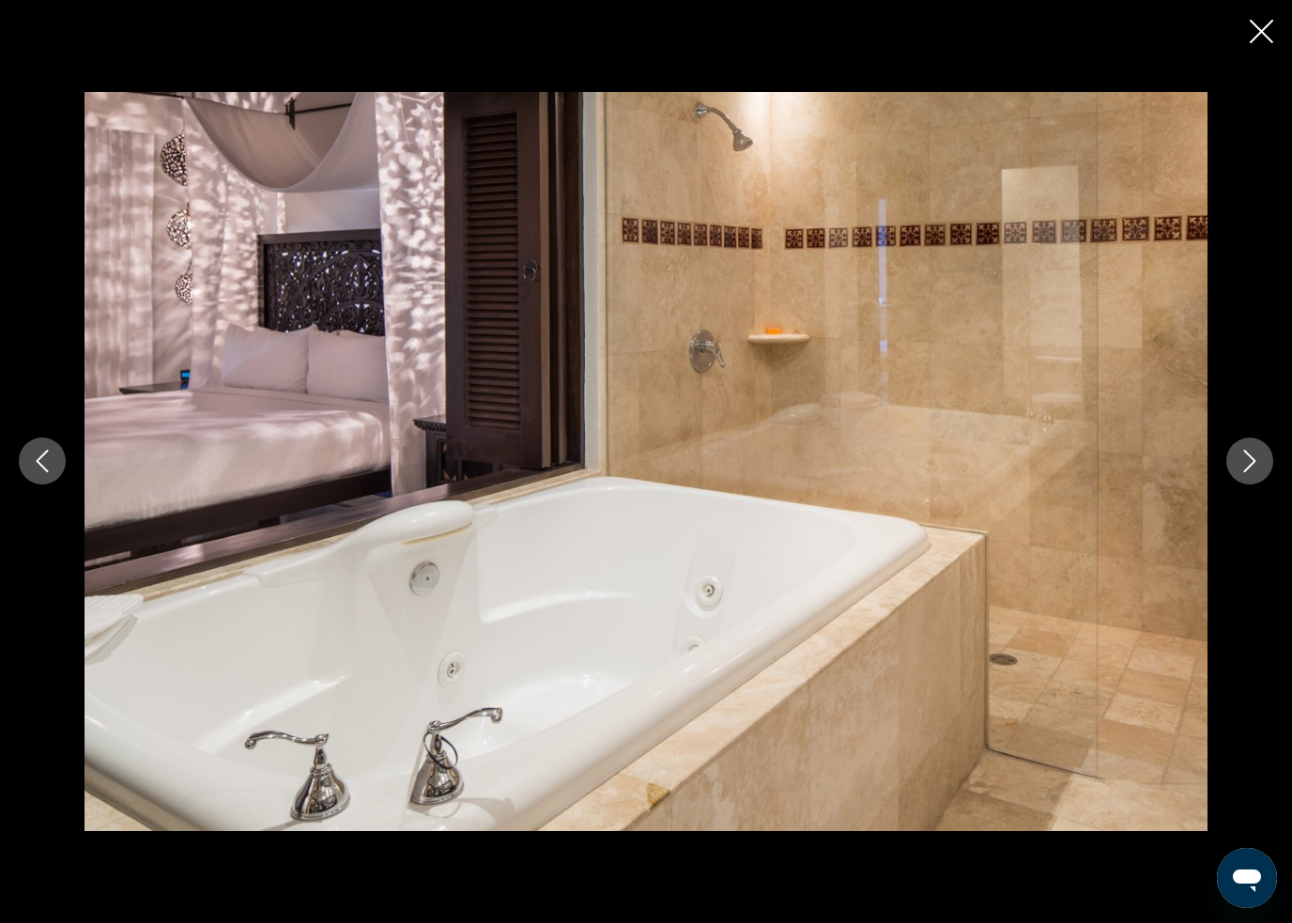
click at [1263, 464] on button "Next image" at bounding box center [1249, 461] width 47 height 47
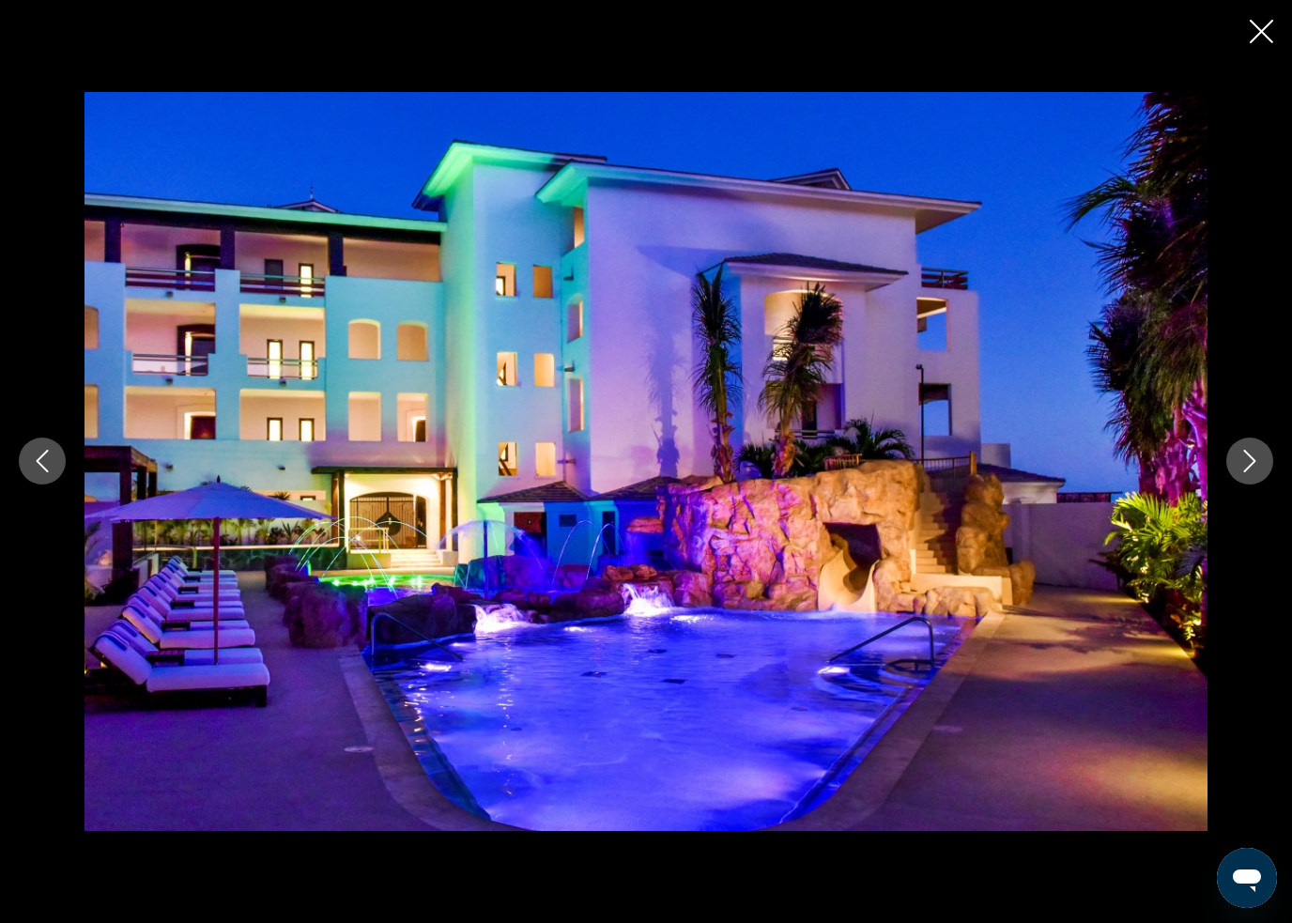
click at [1247, 466] on icon "Next image" at bounding box center [1250, 461] width 23 height 23
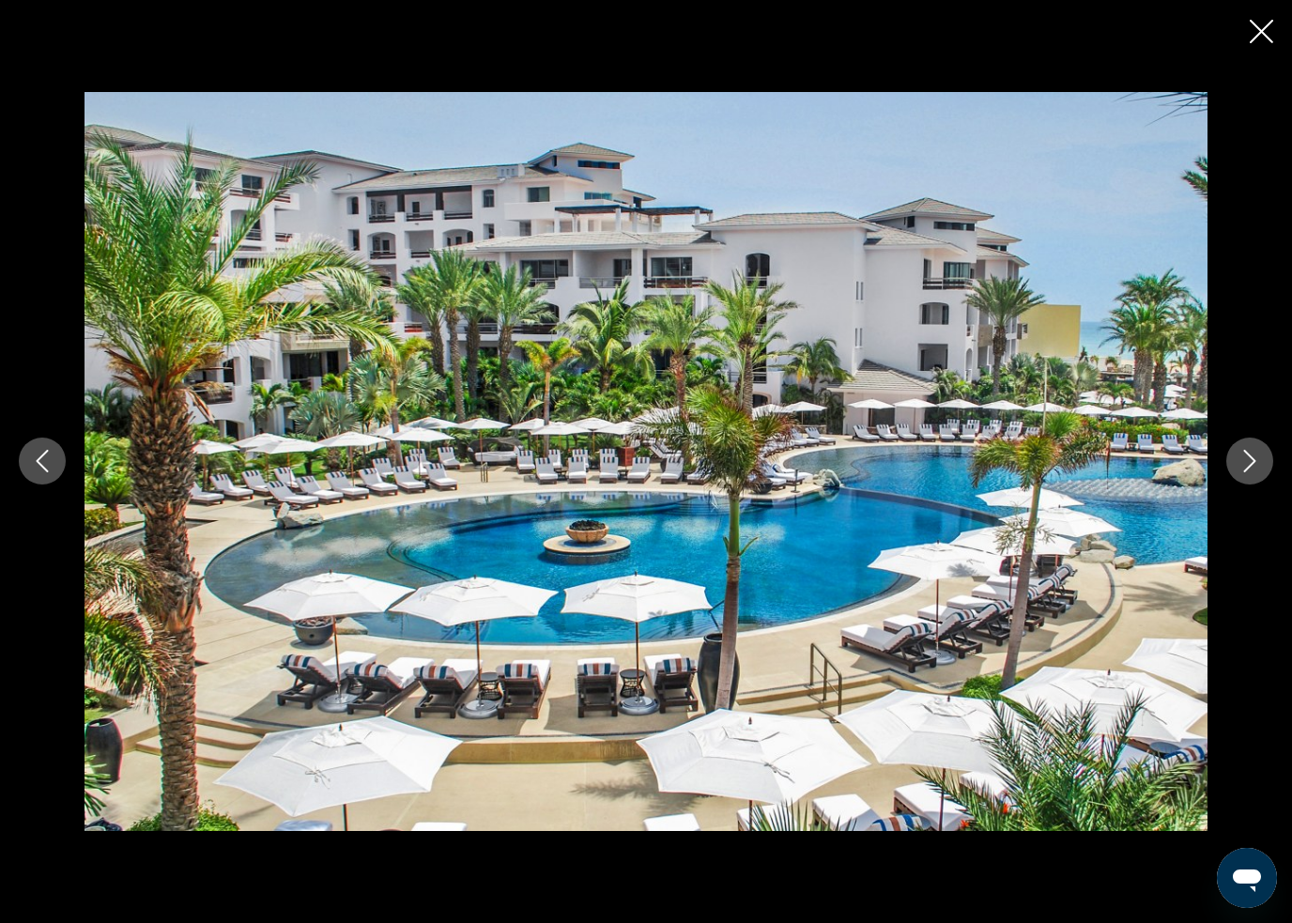
click at [1267, 454] on button "Next image" at bounding box center [1249, 461] width 47 height 47
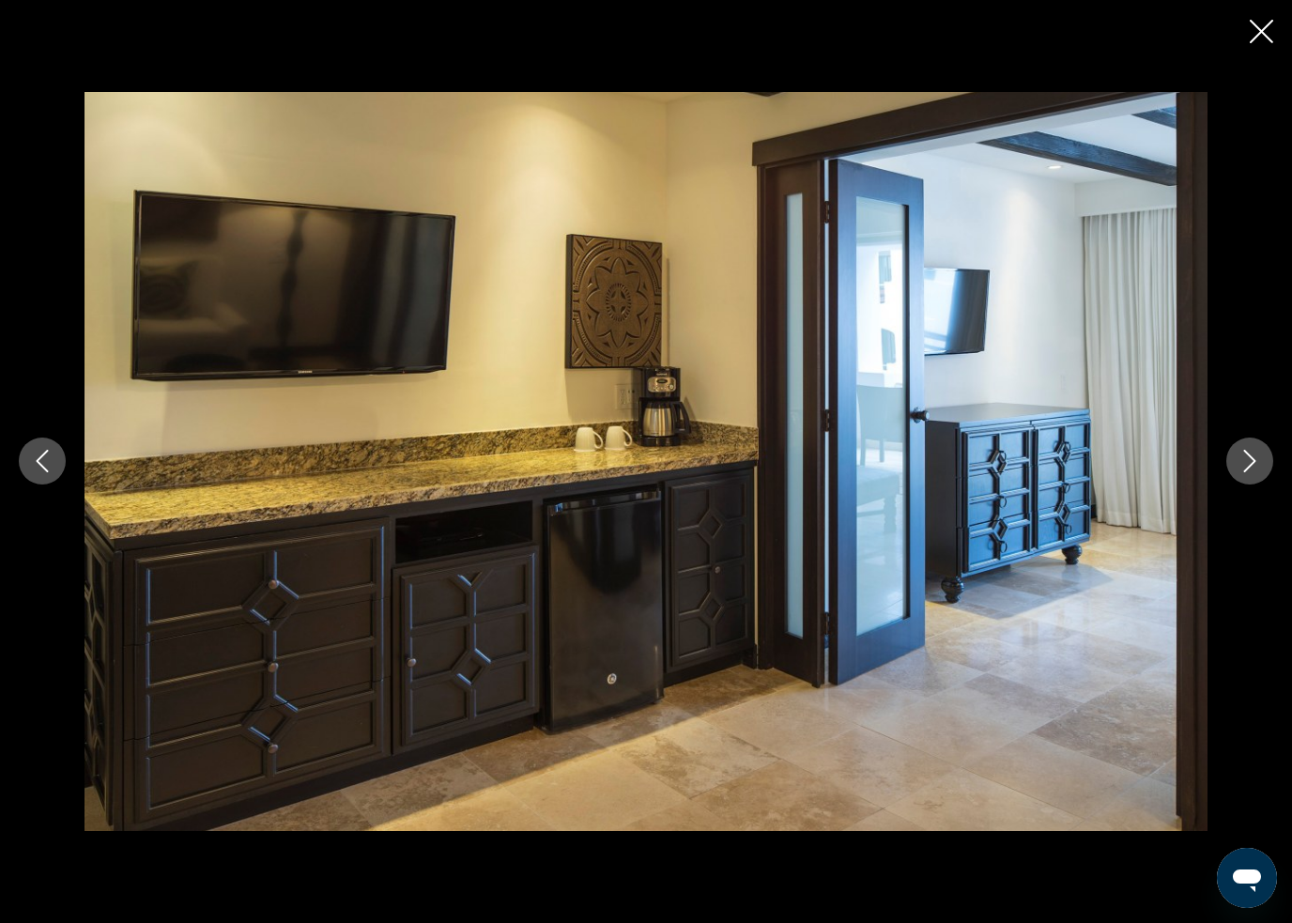
click at [1262, 462] on button "Next image" at bounding box center [1249, 461] width 47 height 47
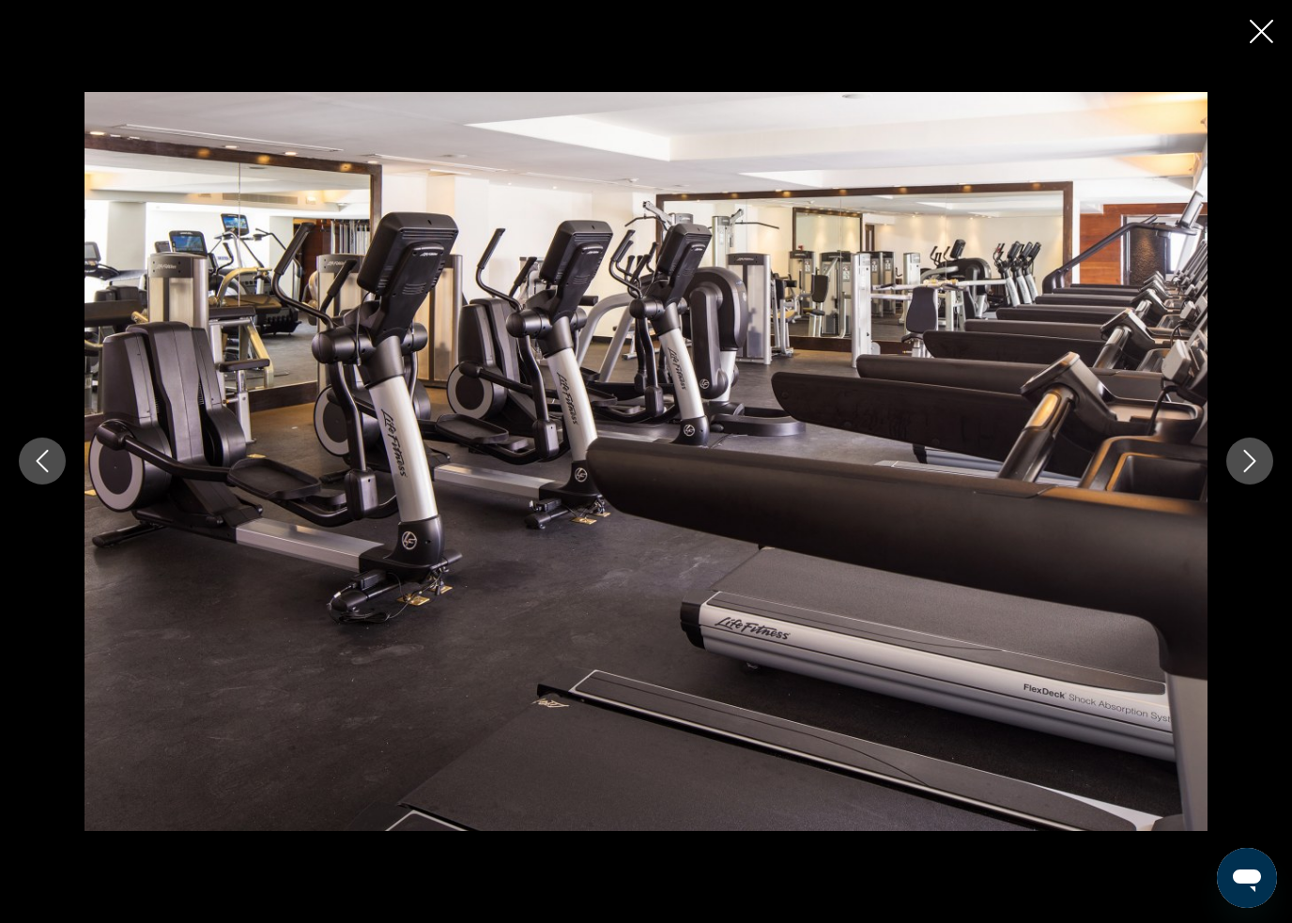
click at [1254, 462] on icon "Next image" at bounding box center [1250, 462] width 12 height 23
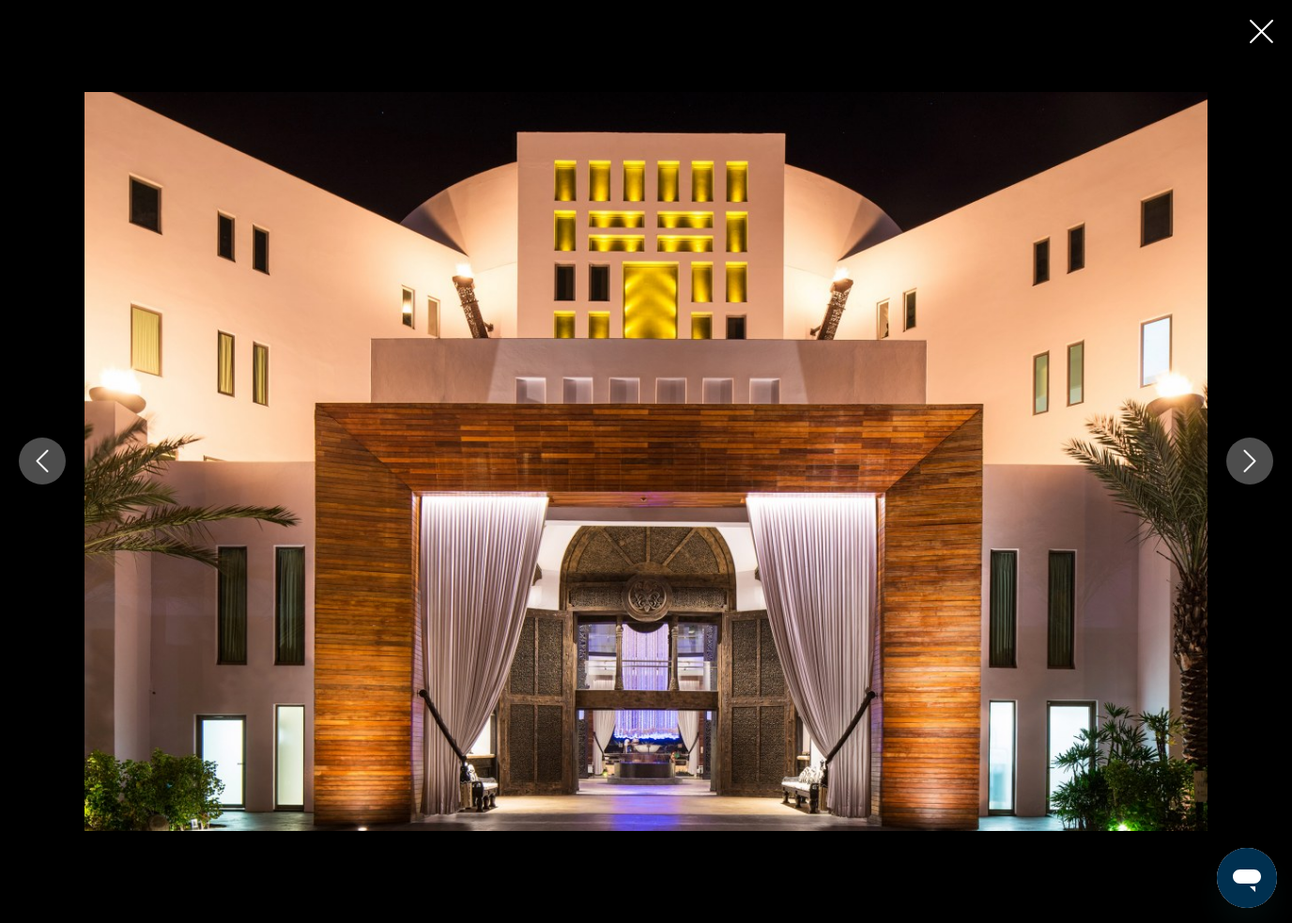
click at [1268, 32] on icon "Close slideshow" at bounding box center [1261, 31] width 23 height 23
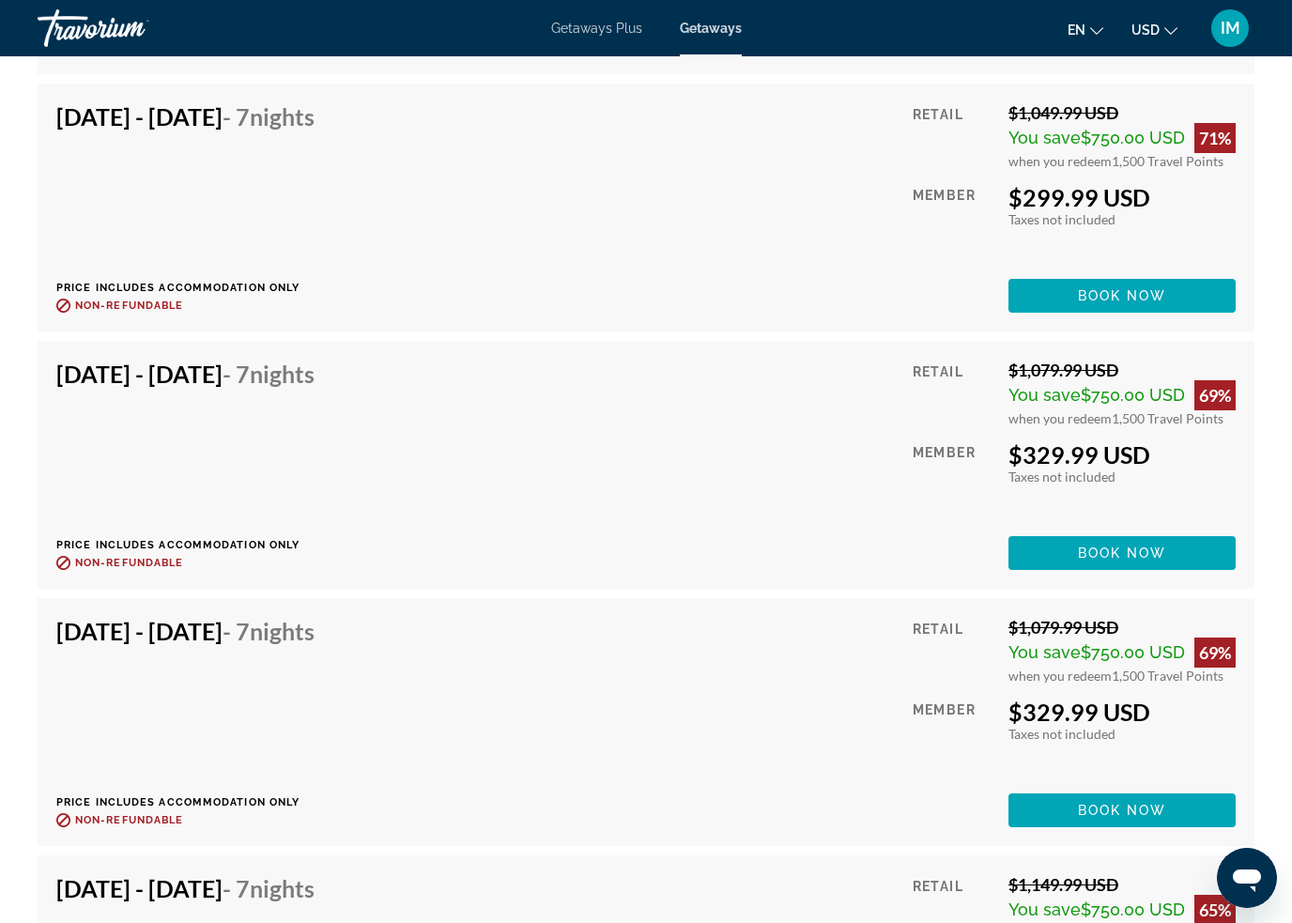
scroll to position [4137, 0]
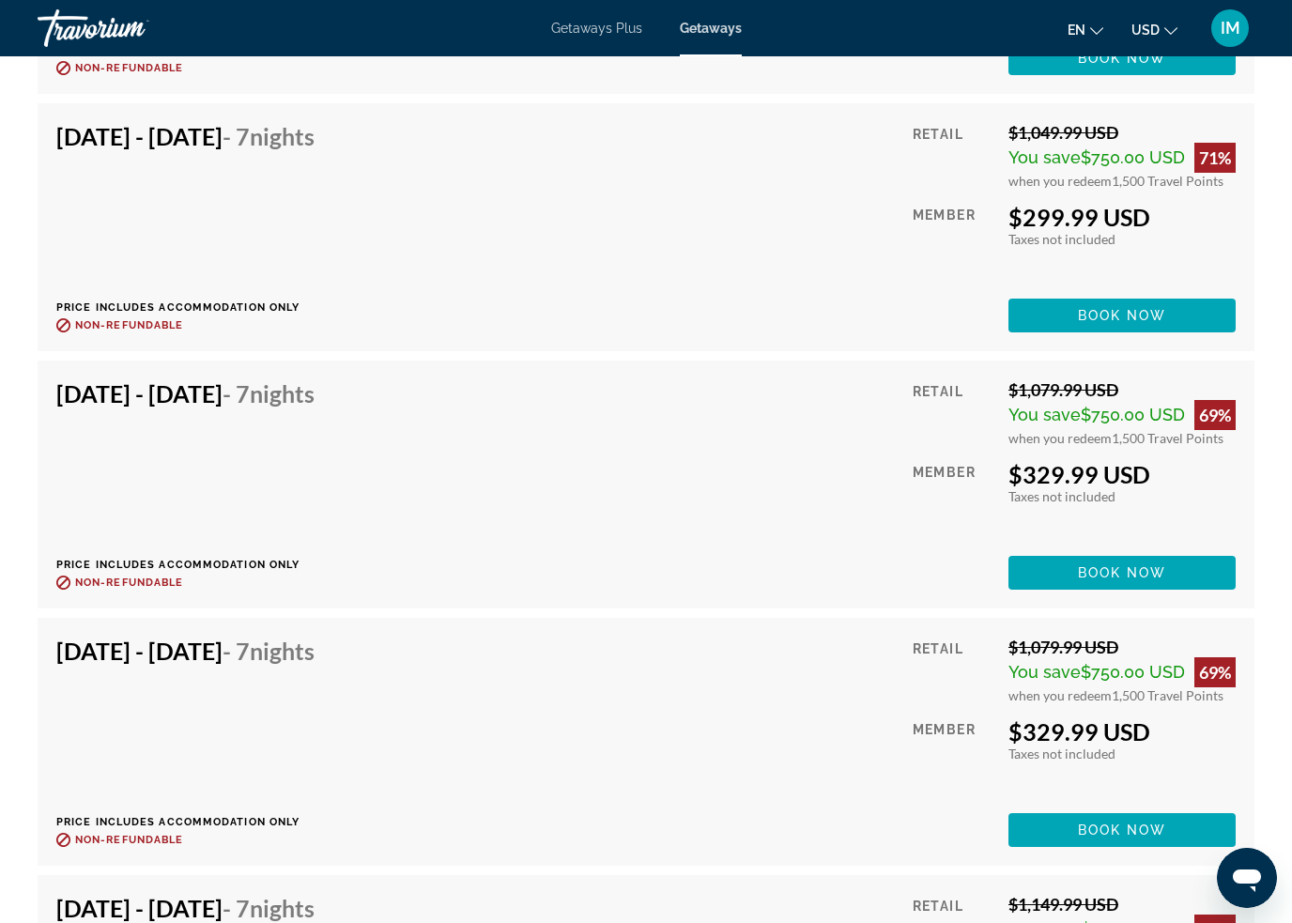
click at [1124, 572] on span "Book now" at bounding box center [1122, 572] width 89 height 15
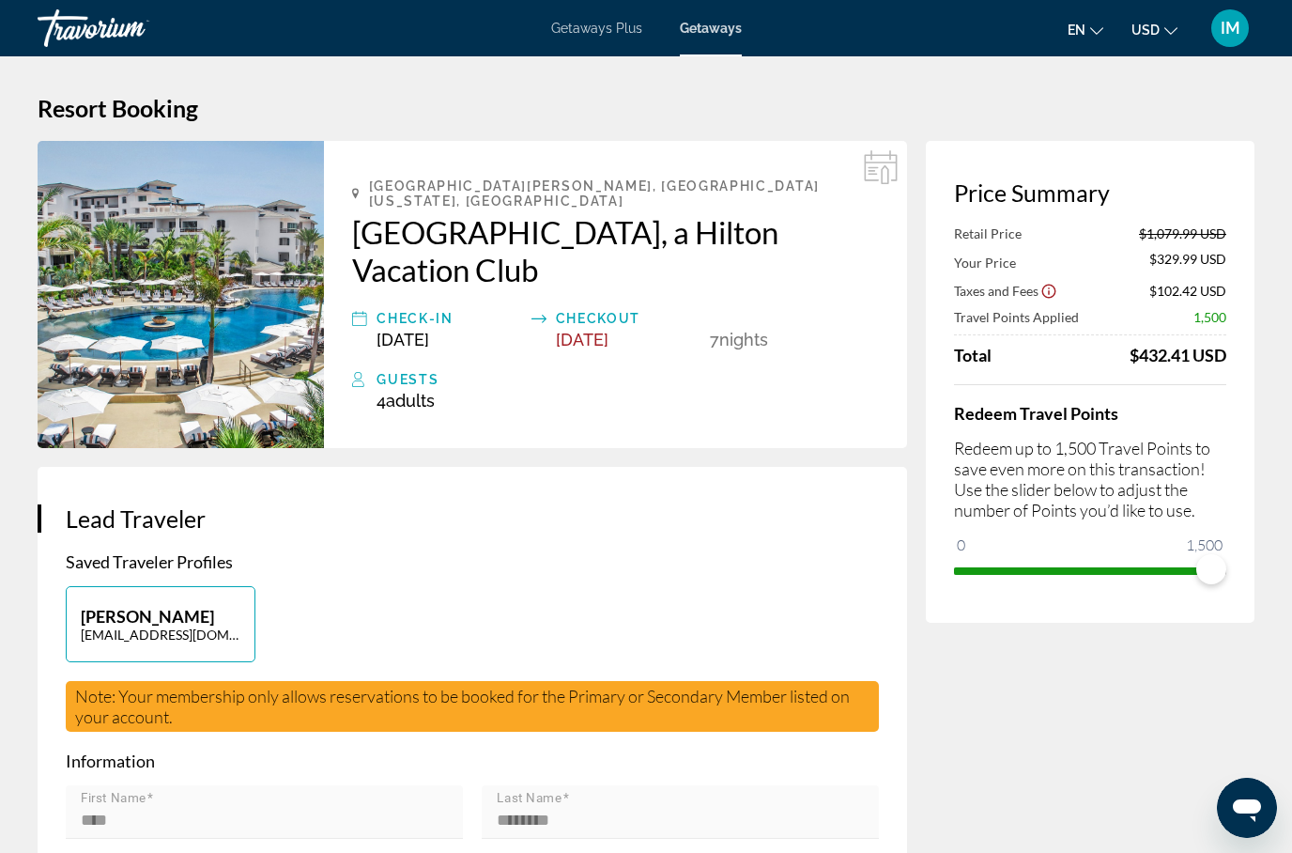
click at [365, 177] on div "San José del Cabo, Baja California Sur, Mexico Cabo Azul, a Hilton Vacation Clu…" at bounding box center [615, 294] width 583 height 307
